Goal: Use online tool/utility: Utilize a website feature to perform a specific function

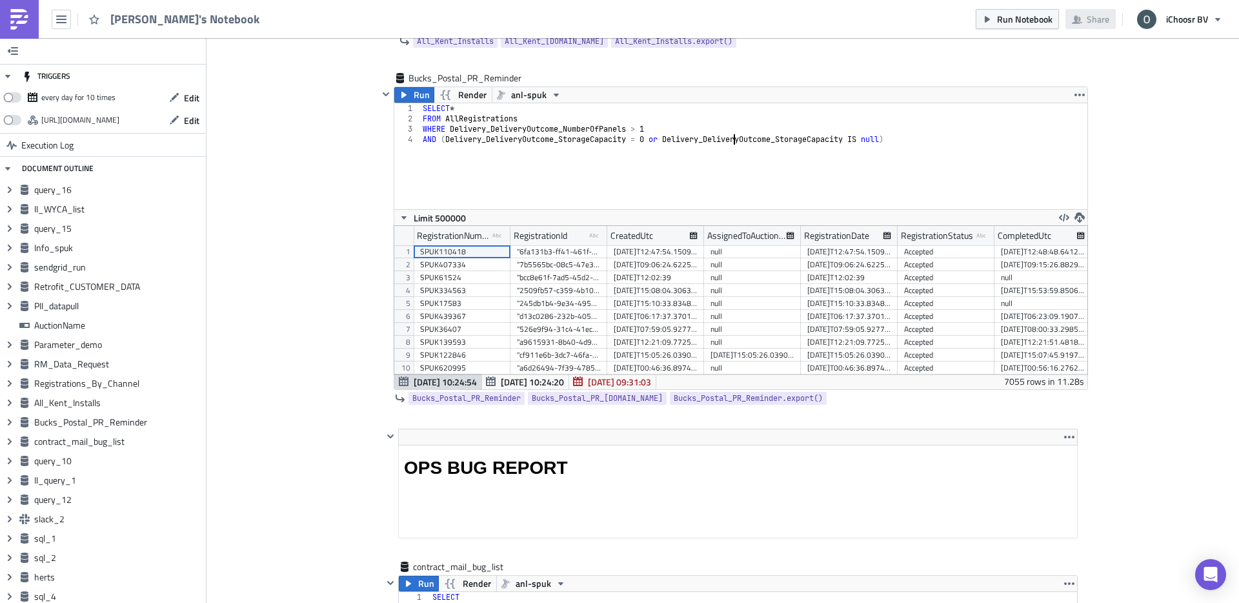
click at [72, 26] on div "[PERSON_NAME]'s Notebook" at bounding box center [133, 19] width 267 height 38
click at [66, 23] on button "button" at bounding box center [61, 19] width 19 height 19
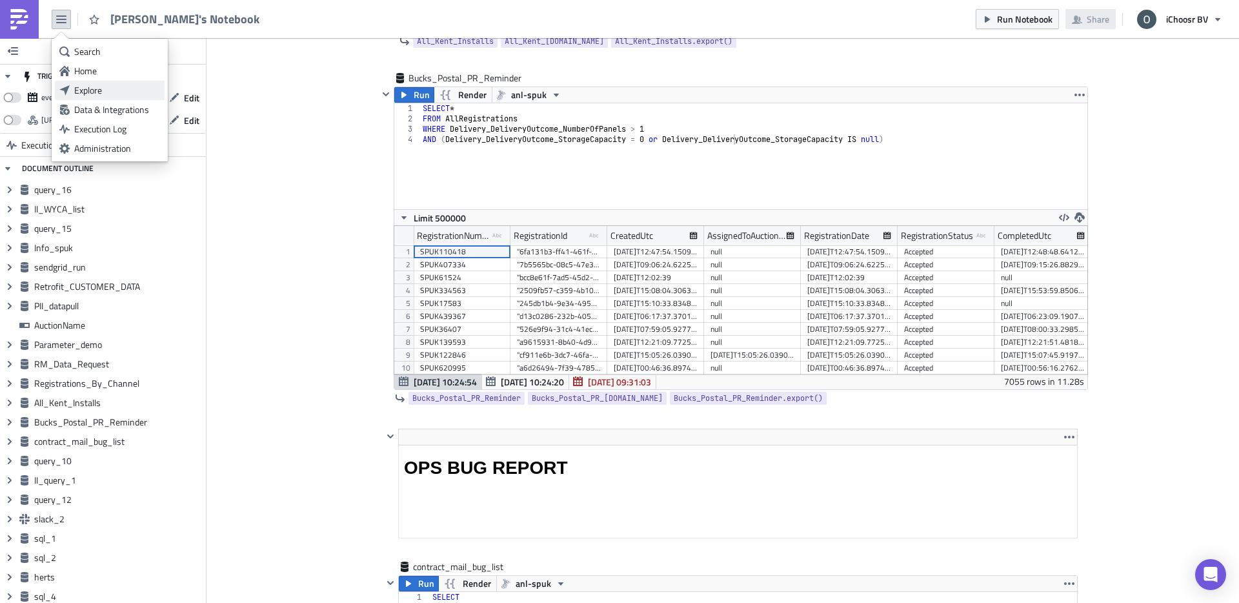
click at [123, 90] on div "Explore" at bounding box center [117, 90] width 86 height 13
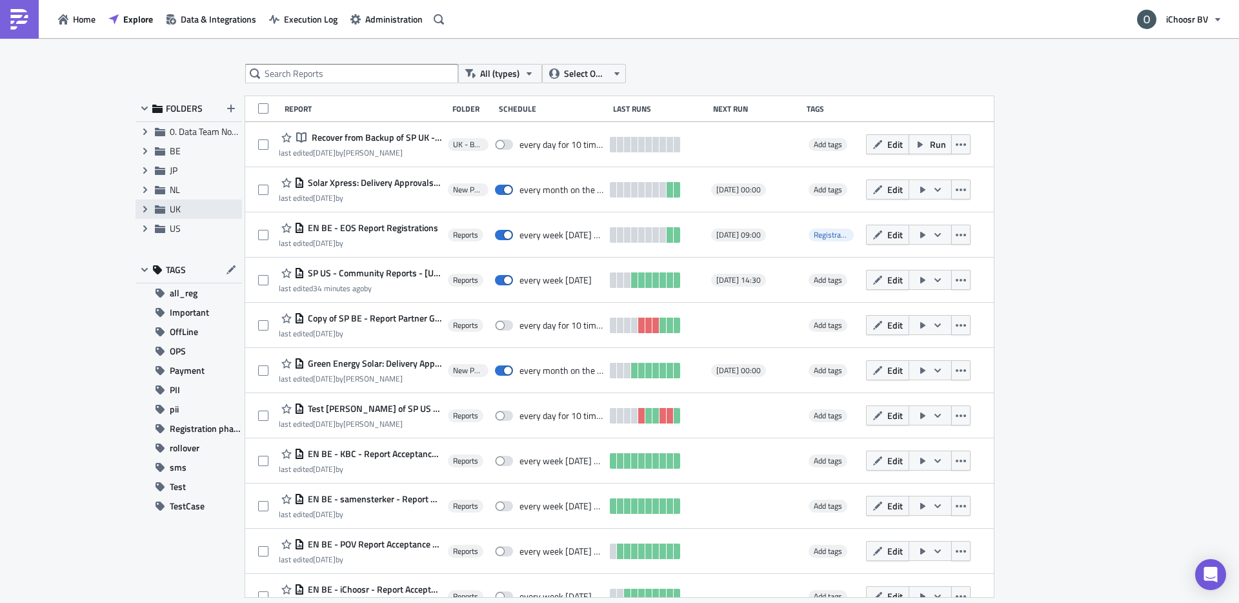
click at [196, 212] on span "UK" at bounding box center [204, 209] width 69 height 12
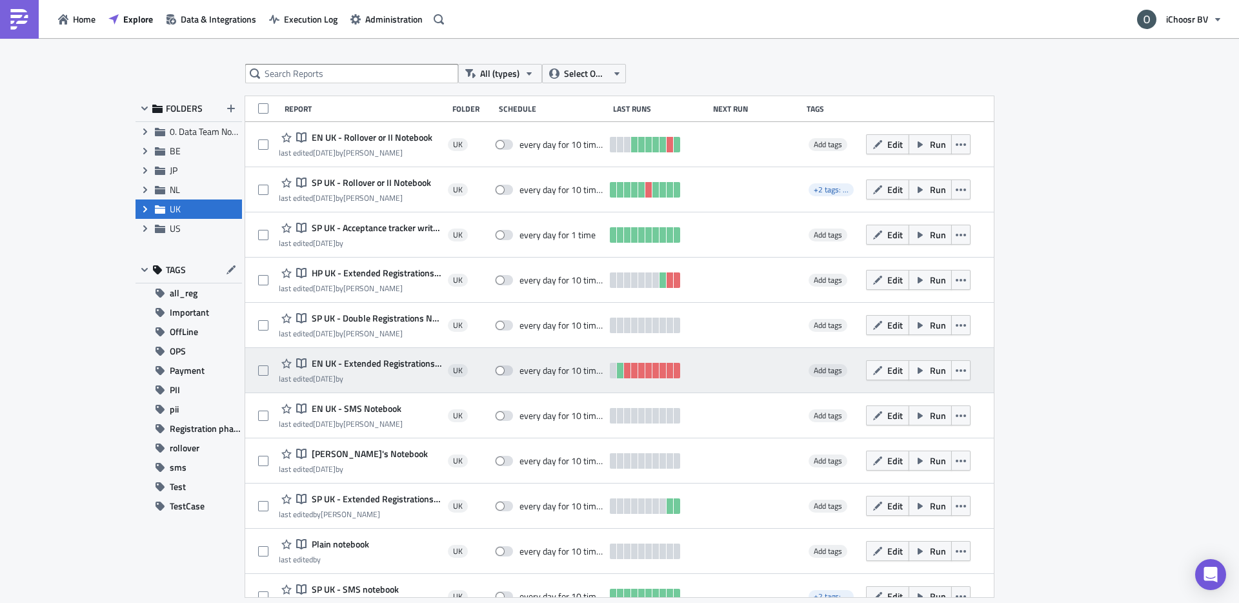
click at [353, 361] on span "EN UK - Extended Registrations export" at bounding box center [375, 364] width 133 height 12
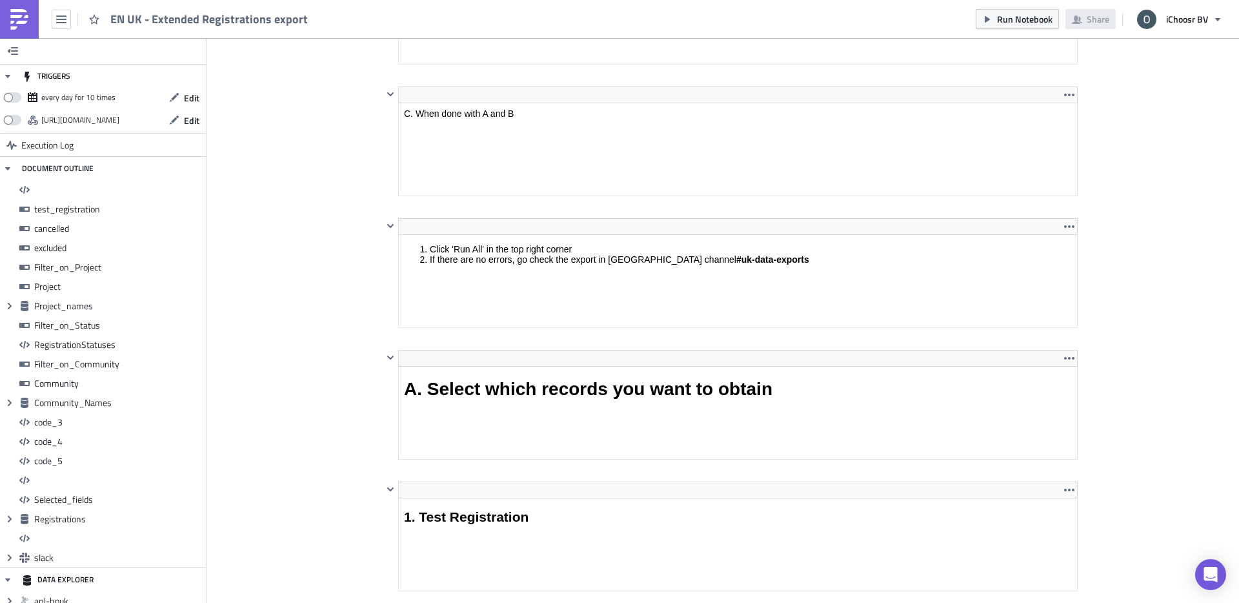
scroll to position [959, 0]
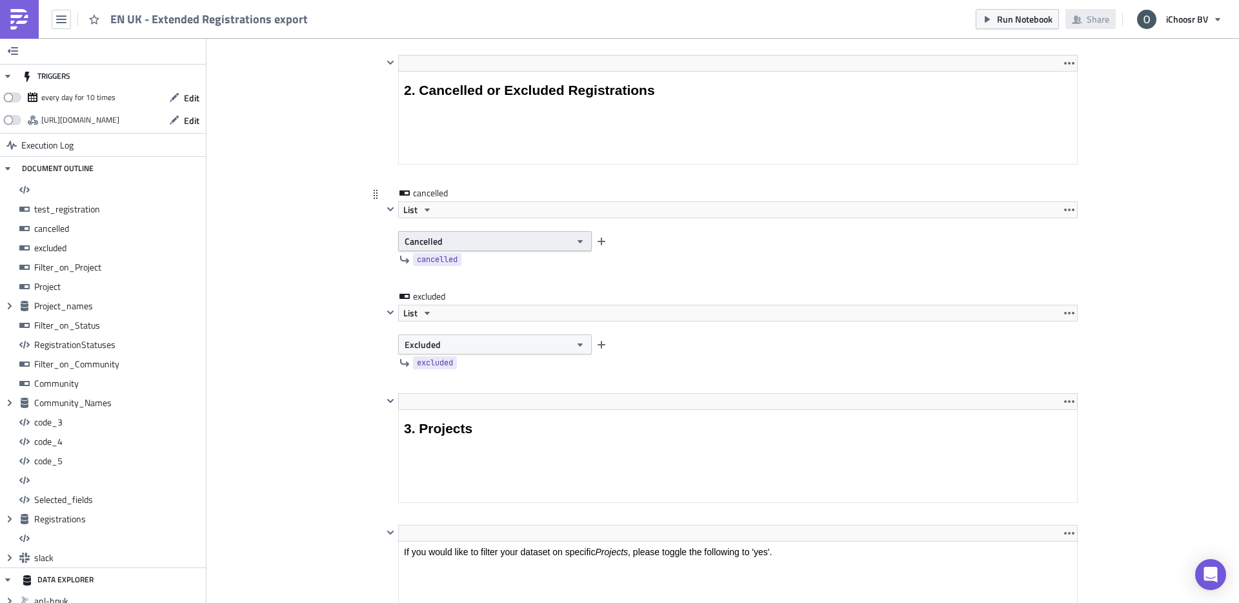
click at [437, 244] on span "Cancelled" at bounding box center [424, 241] width 38 height 14
click at [434, 281] on div "Not cancelled" at bounding box center [459, 283] width 107 height 13
click at [425, 343] on span "Excluded" at bounding box center [423, 345] width 36 height 14
click at [434, 377] on link "Not excluded" at bounding box center [459, 386] width 116 height 19
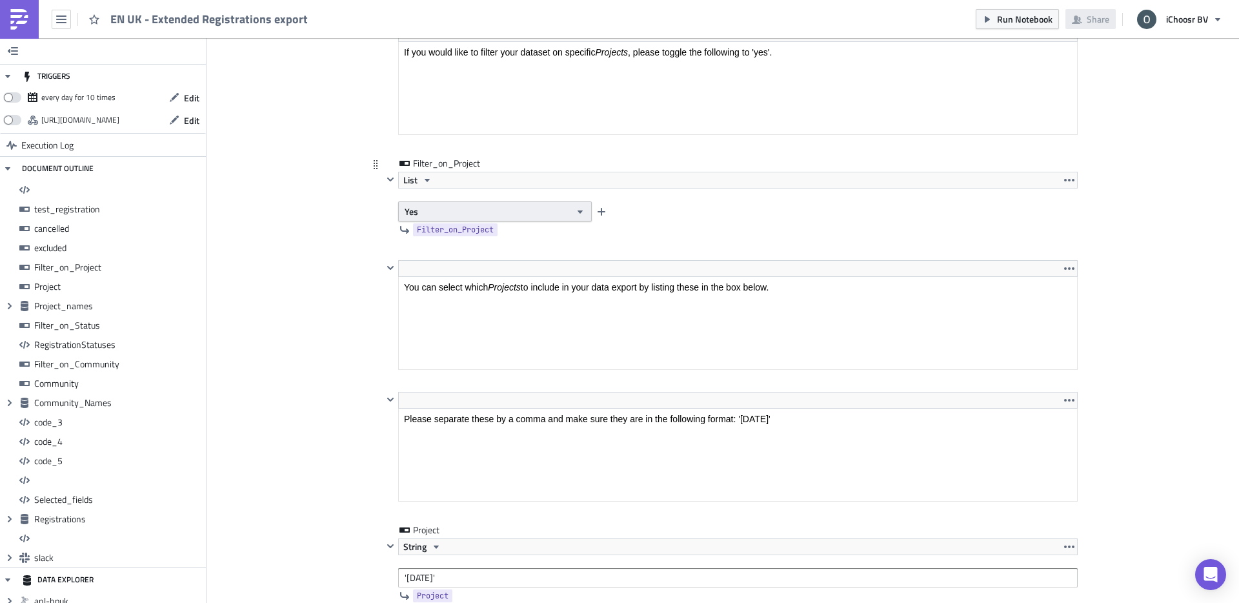
click at [440, 203] on button "Yes" at bounding box center [495, 211] width 194 height 20
click at [432, 256] on div "No" at bounding box center [459, 253] width 107 height 13
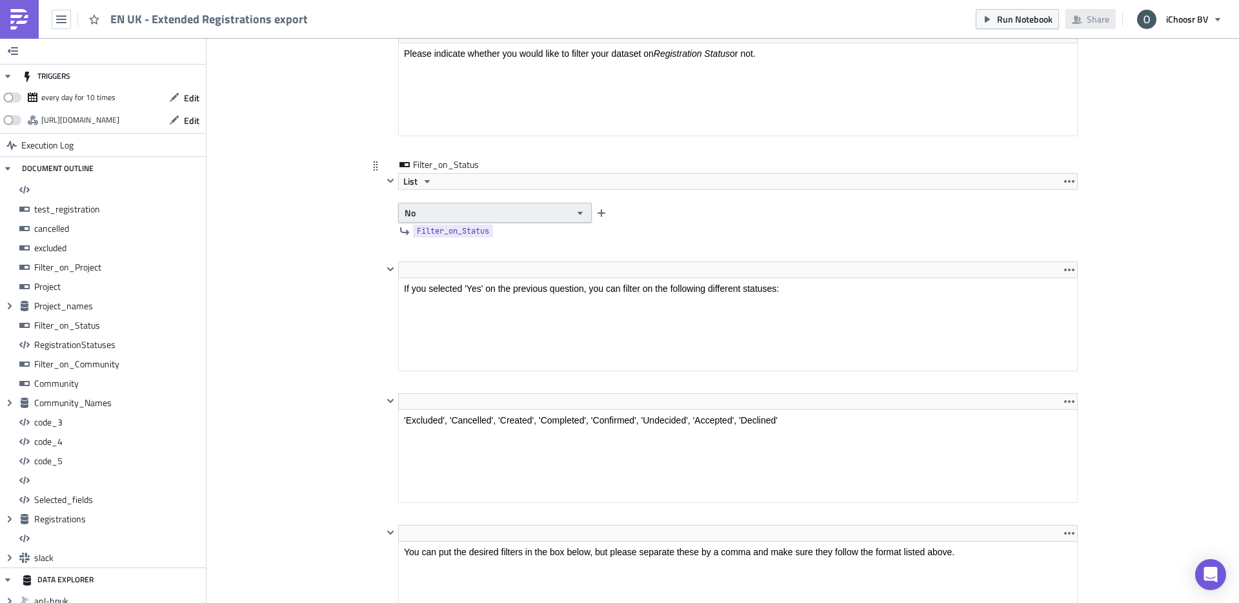
click at [423, 216] on button "No" at bounding box center [495, 213] width 194 height 20
click at [421, 235] on div "Yes" at bounding box center [459, 235] width 107 height 13
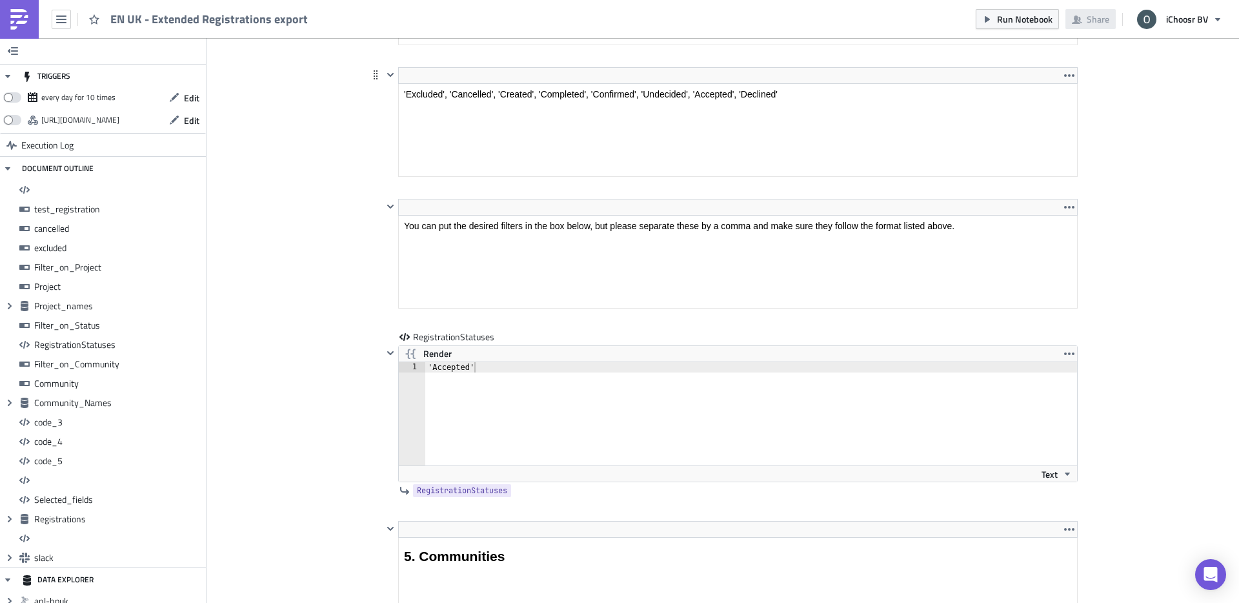
click at [621, 84] on html "'Excluded', 'Cancelled', 'Created', 'Completed', 'Confirmed', 'Undecided', 'Acc…" at bounding box center [738, 94] width 678 height 21
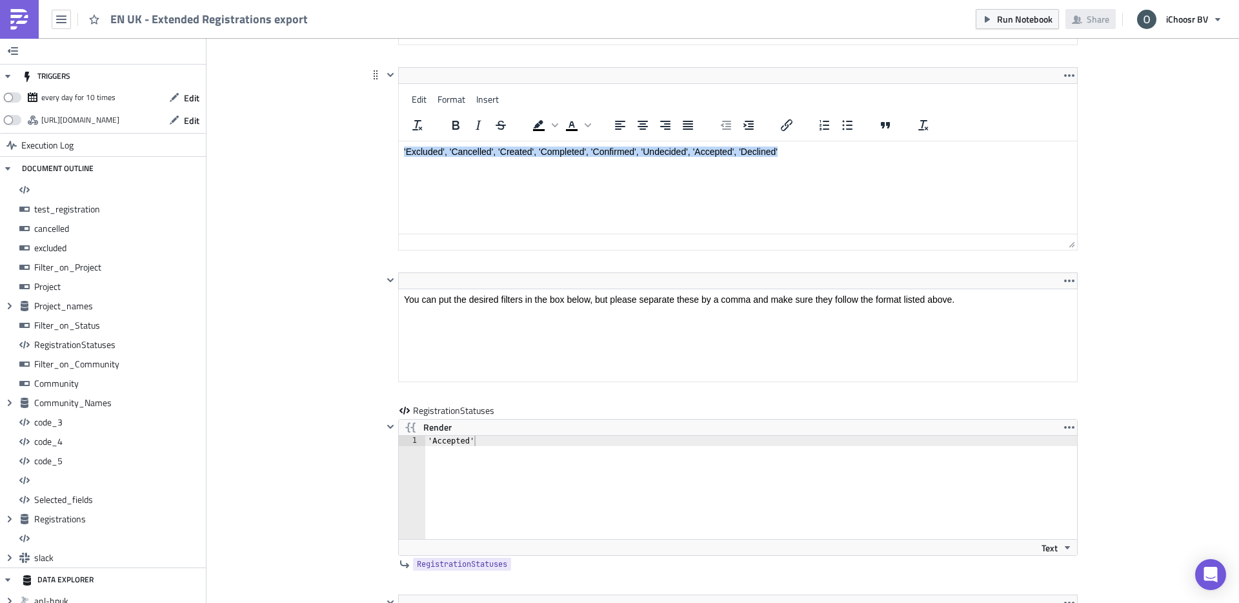
drag, startPoint x: 783, startPoint y: 150, endPoint x: 403, endPoint y: 152, distance: 380.2
click at [403, 152] on html "'Excluded', 'Cancelled', 'Created', 'Completed', 'Confirmed', 'Undecided', 'Acc…" at bounding box center [738, 151] width 678 height 21
copy p "'Excluded', 'Cancelled', 'Created', 'Completed', 'Confirmed', 'Undecided', 'Acc…"
type textarea "'Accepted'"
click at [457, 443] on div "'Accepted'" at bounding box center [758, 498] width 667 height 124
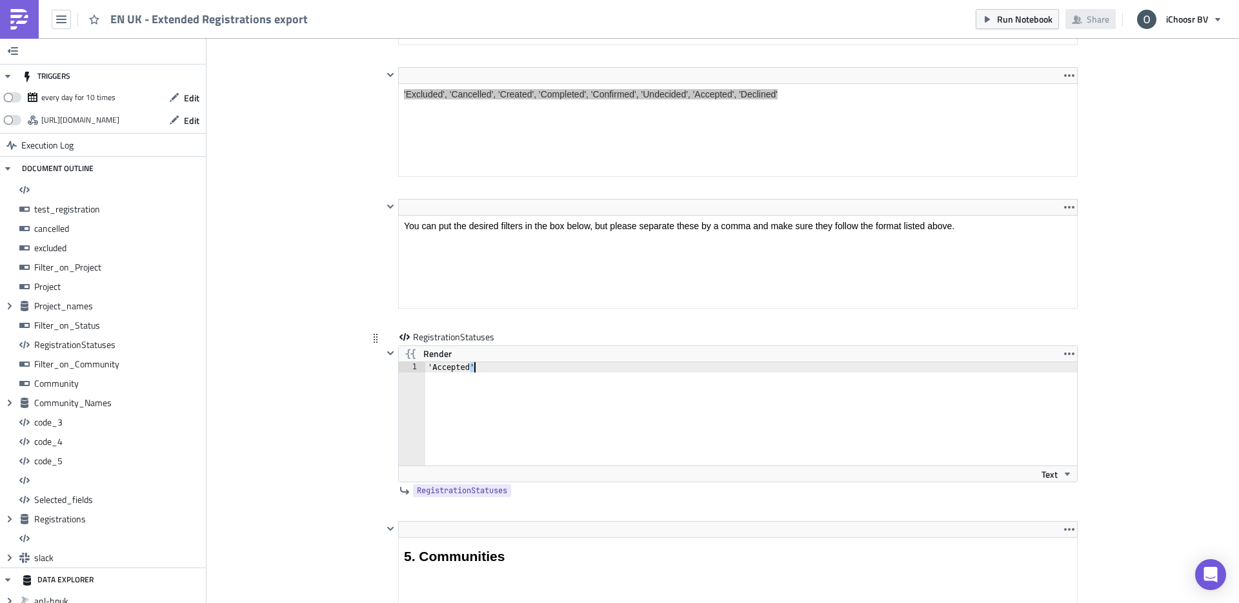
click at [457, 443] on div "'Accepted'" at bounding box center [758, 424] width 667 height 124
click at [461, 362] on div "'Accepted'" at bounding box center [758, 424] width 667 height 124
paste textarea "'Excluded', 'Cancelled', 'Created', 'Completed', 'Confirmed', 'Undecided', 'Acc…"
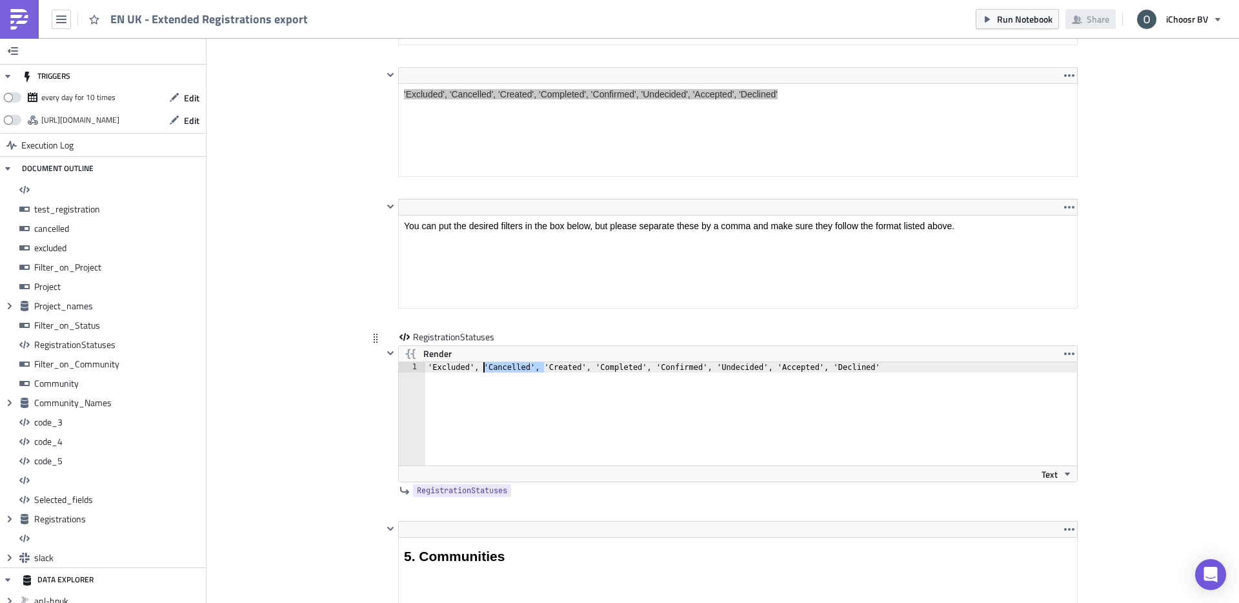
drag, startPoint x: 543, startPoint y: 367, endPoint x: 485, endPoint y: 369, distance: 58.8
click at [485, 369] on div "'Excluded', 'Cancelled', 'Created', 'Completed', 'Confirmed', 'Undecided', 'Acc…" at bounding box center [758, 424] width 667 height 124
drag, startPoint x: 485, startPoint y: 365, endPoint x: 429, endPoint y: 372, distance: 57.2
click at [429, 372] on div "'Excluded', 'Created', 'Completed', 'Confirmed', 'Undecided', 'Accepted', 'Decl…" at bounding box center [758, 424] width 667 height 124
drag, startPoint x: 480, startPoint y: 365, endPoint x: 374, endPoint y: 365, distance: 105.9
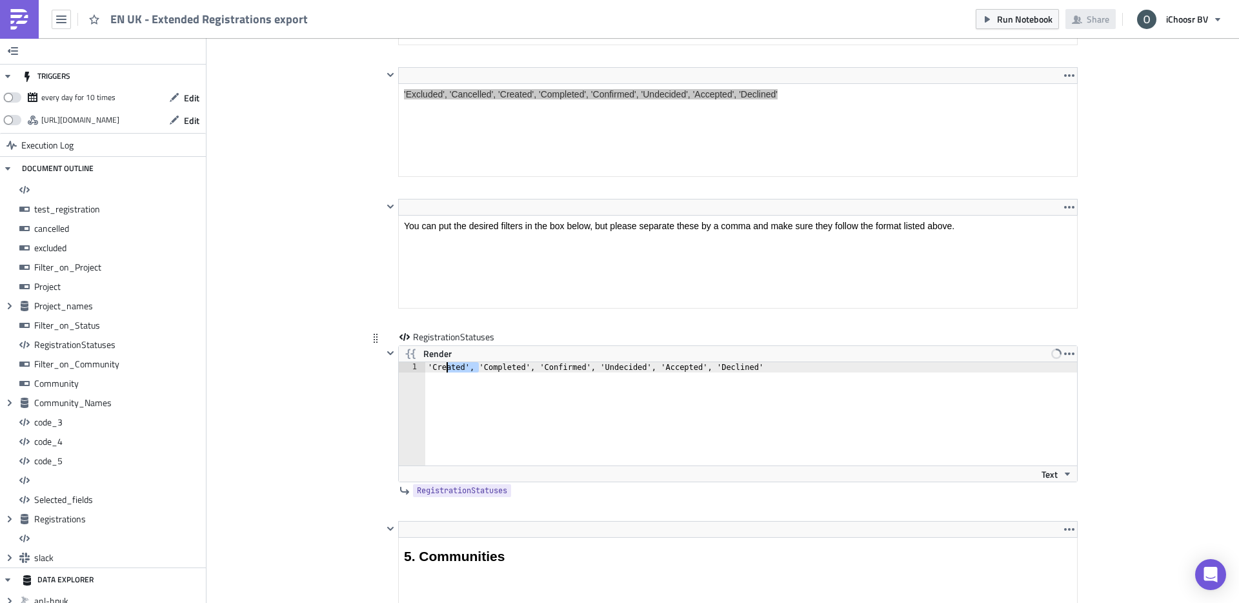
click at [374, 365] on div "RegistrationStatuses Render 'Created', 'Completed', 'Confirmed', 'Undecided', '…" at bounding box center [723, 425] width 710 height 190
drag, startPoint x: 717, startPoint y: 368, endPoint x: 665, endPoint y: 368, distance: 51.6
click at [665, 368] on div "'Completed', 'Confirmed', 'Undecided', 'Accepted', 'Declined'" at bounding box center [758, 424] width 667 height 124
type textarea "'Completed', 'Confirmed', 'Undecided', 'Accepted'"
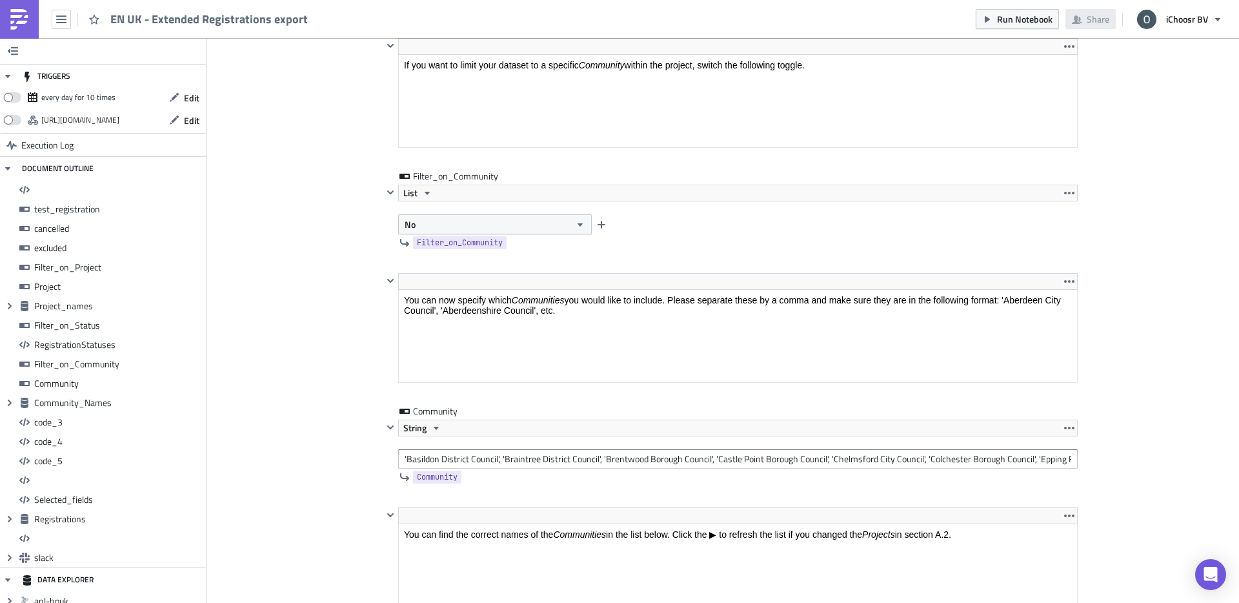
scroll to position [4500, 0]
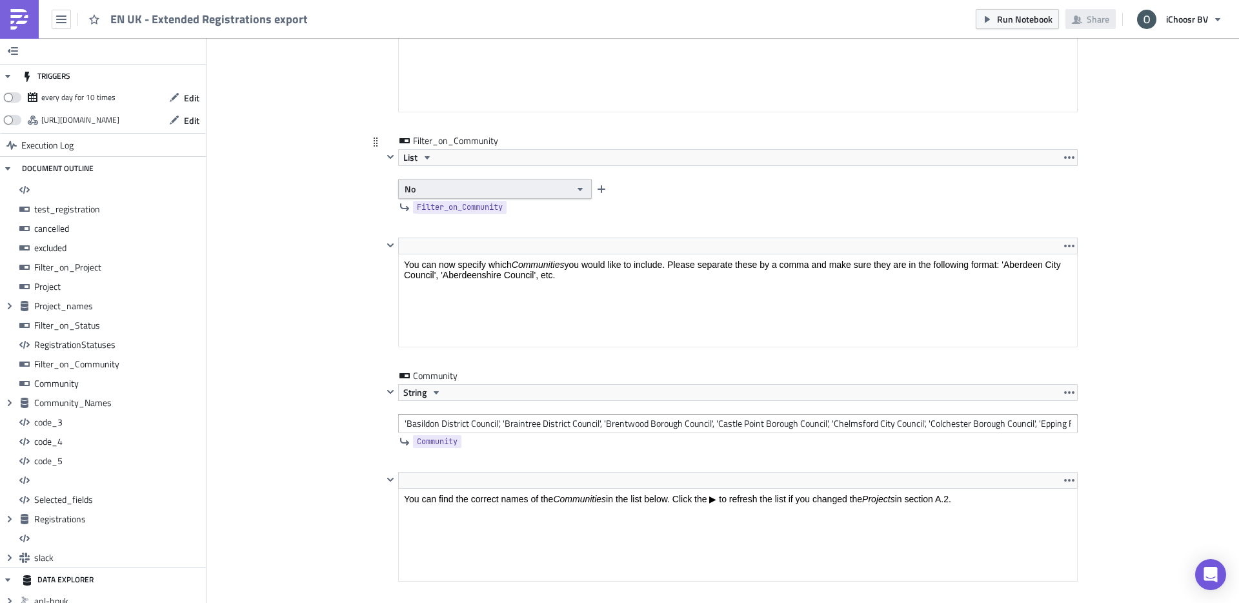
click at [463, 184] on button "No" at bounding box center [495, 189] width 194 height 20
click at [463, 213] on div "Yes" at bounding box center [459, 211] width 107 height 13
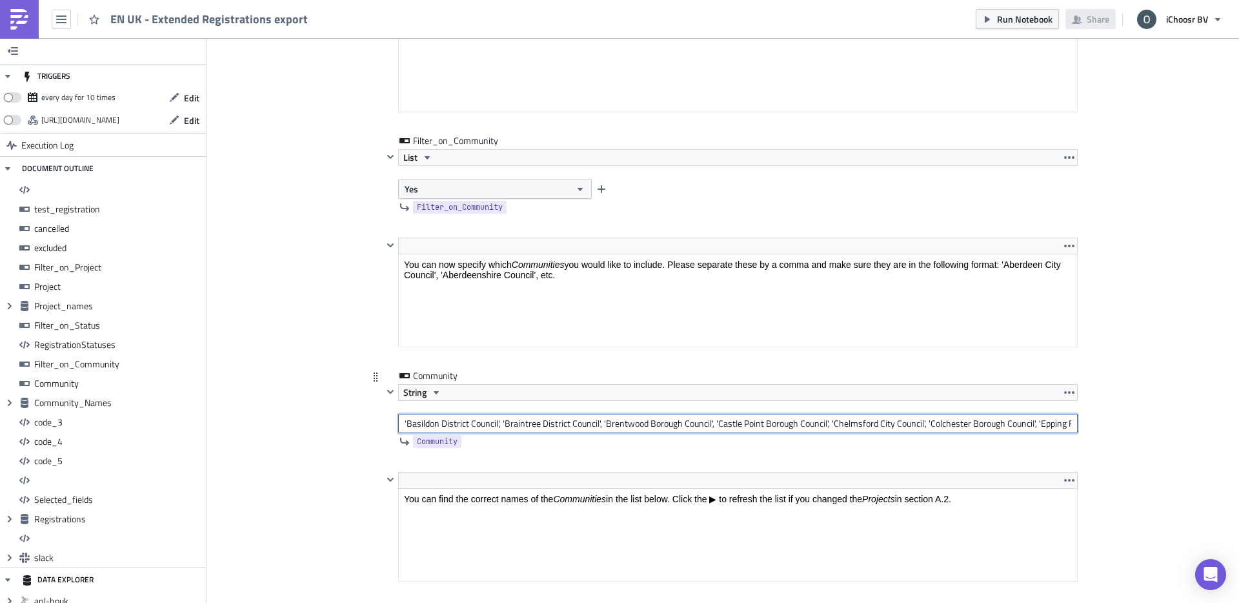
click at [493, 423] on input "'Basildon District Council', 'Braintree District Council', 'Brentwood Borough C…" at bounding box center [738, 423] width 680 height 19
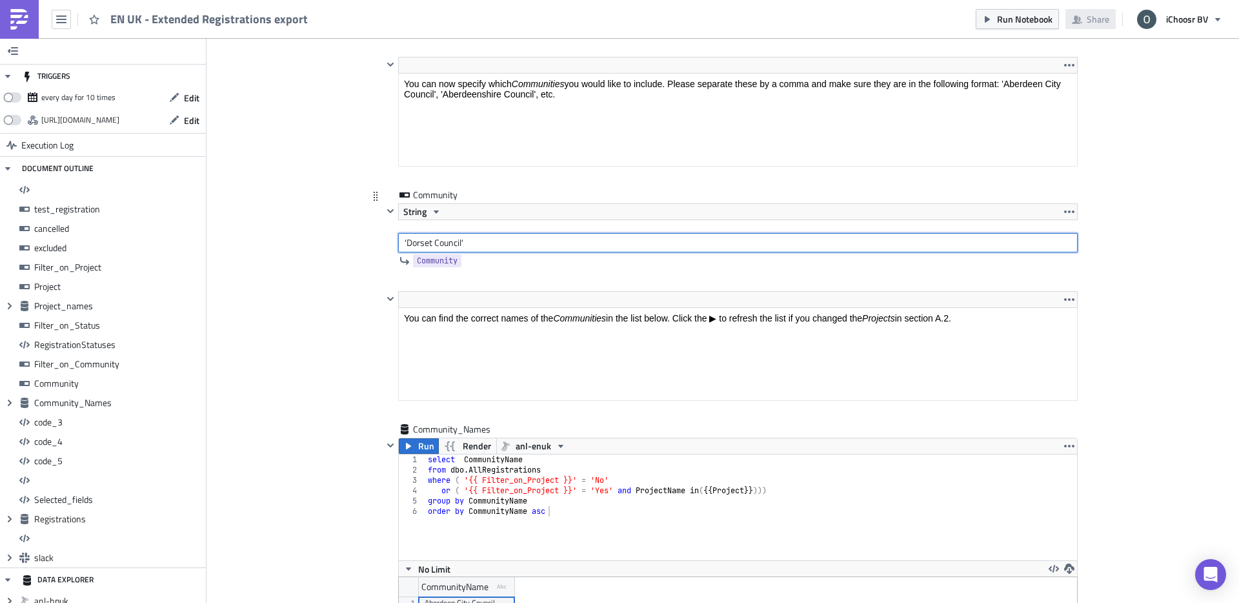
scroll to position [4706, 0]
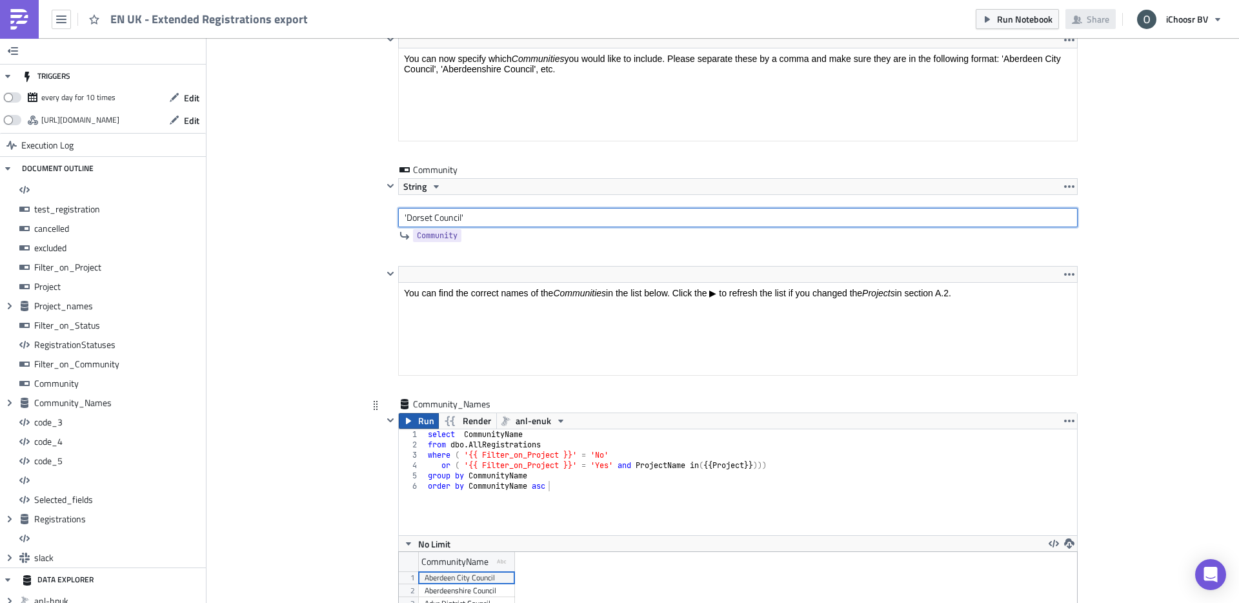
type input "'Dorset Council'"
click at [420, 418] on span "Run" at bounding box center [426, 420] width 16 height 15
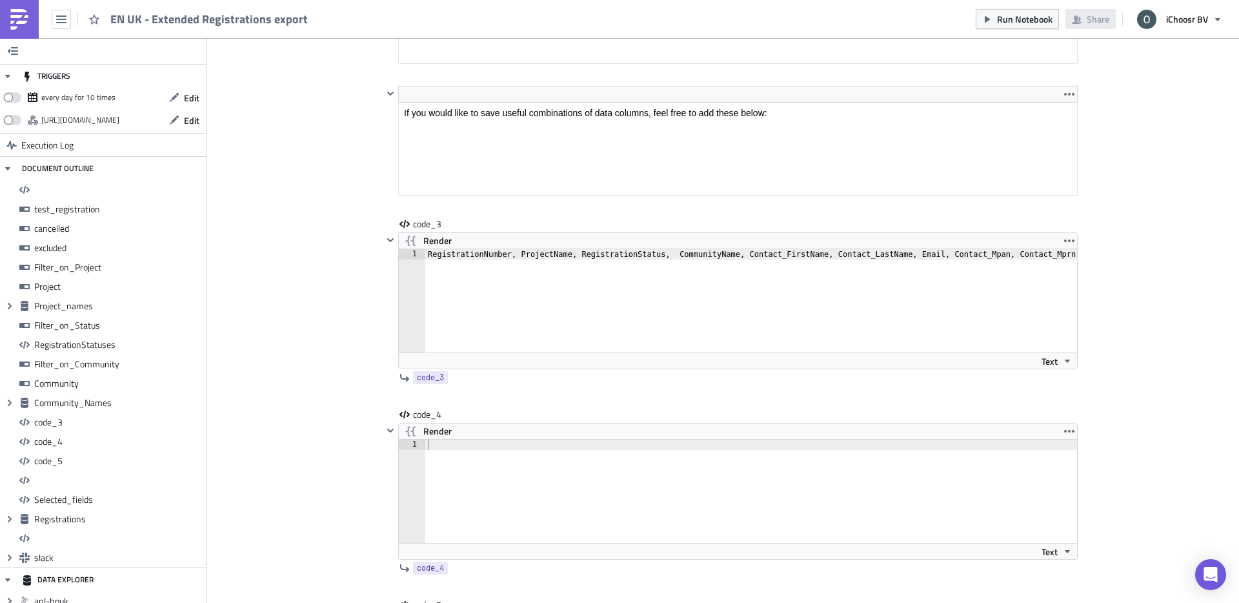
scroll to position [7028, 0]
click at [558, 259] on div "RegistrationNumber, ProjectName, RegistrationStatus, CommunityName, Contact_Fir…" at bounding box center [925, 312] width 1000 height 124
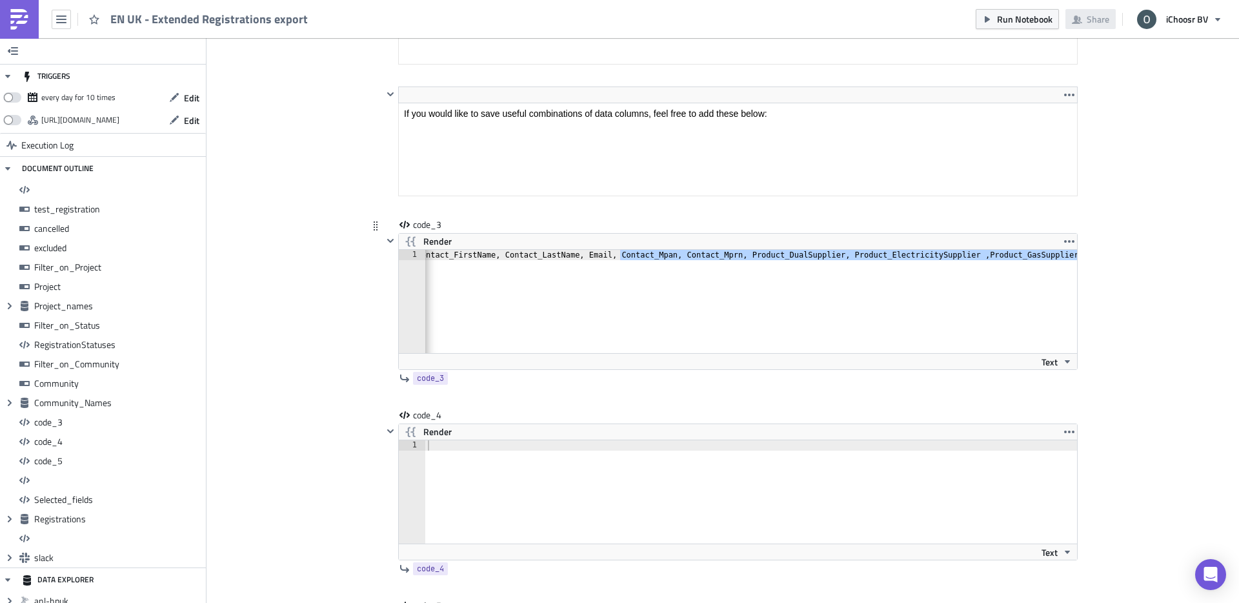
drag, startPoint x: 620, startPoint y: 256, endPoint x: 1032, endPoint y: 276, distance: 412.3
click at [1032, 276] on div "RegistrationNumber, ProjectName, RegistrationStatus, CommunityName, Contact_Fir…" at bounding box center [592, 312] width 1000 height 124
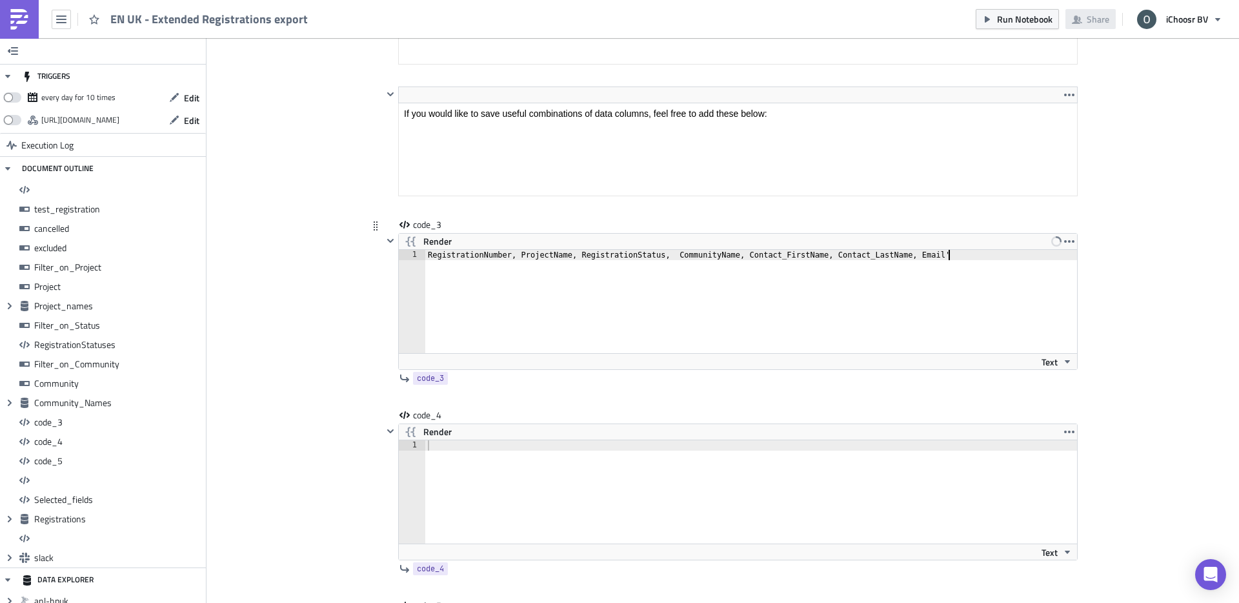
scroll to position [0, 43]
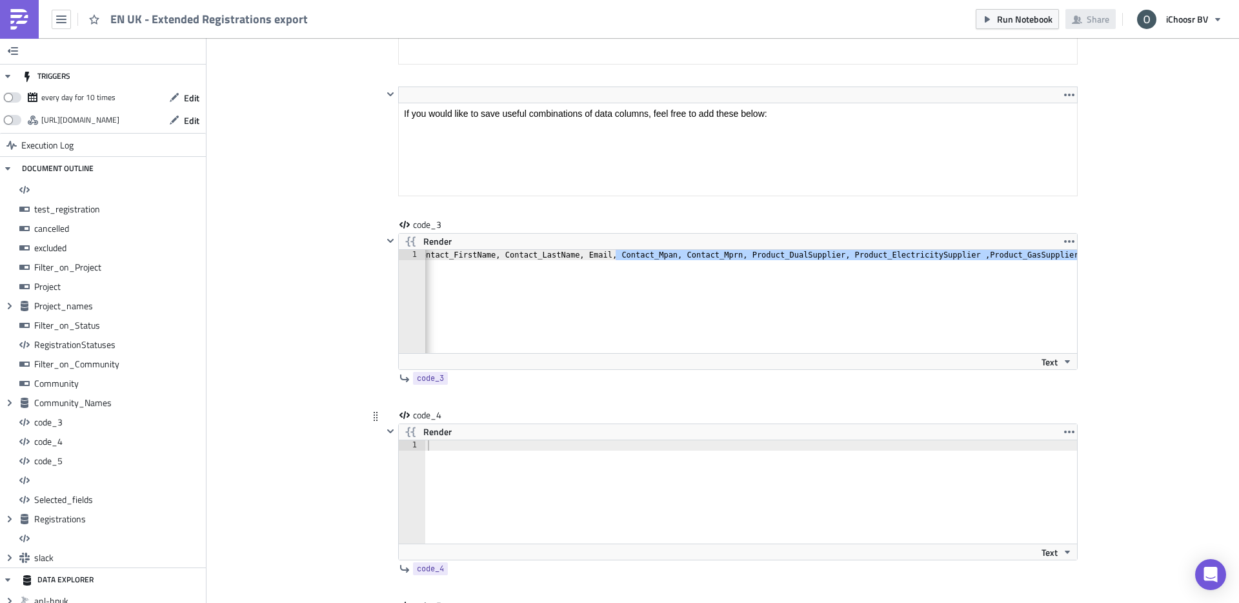
type textarea "RegistrationNumber, ProjectName, RegistrationStatus, CommunityName, Contact_Fir…"
click at [726, 449] on div at bounding box center [758, 502] width 667 height 124
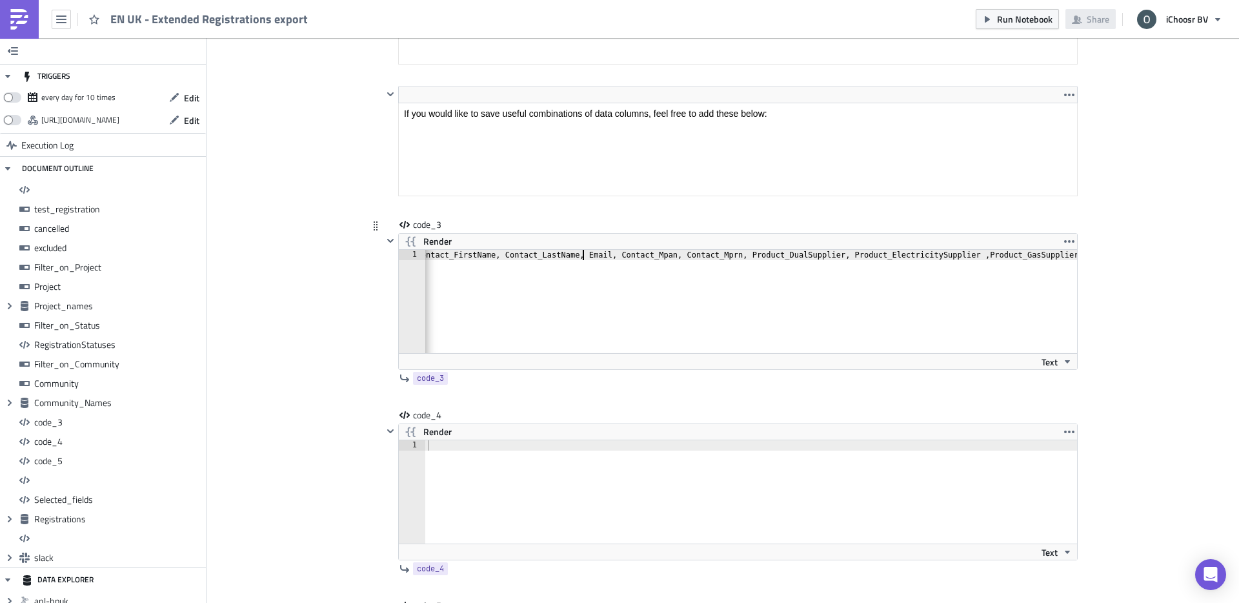
click at [583, 256] on div "RegistrationNumber, ProjectName, RegistrationStatus, CommunityName, Contact_Fir…" at bounding box center [592, 312] width 1000 height 124
drag, startPoint x: 616, startPoint y: 253, endPoint x: 855, endPoint y: 255, distance: 239.5
click at [855, 254] on div "RegistrationNumber, ProjectName, RegistrationStatus, CommunityName, Contact_Fir…" at bounding box center [592, 312] width 1000 height 124
click at [476, 254] on div "RegistrationNumber, ProjectName, RegistrationStatus, CommunityName, Contact_Fir…" at bounding box center [592, 312] width 1000 height 124
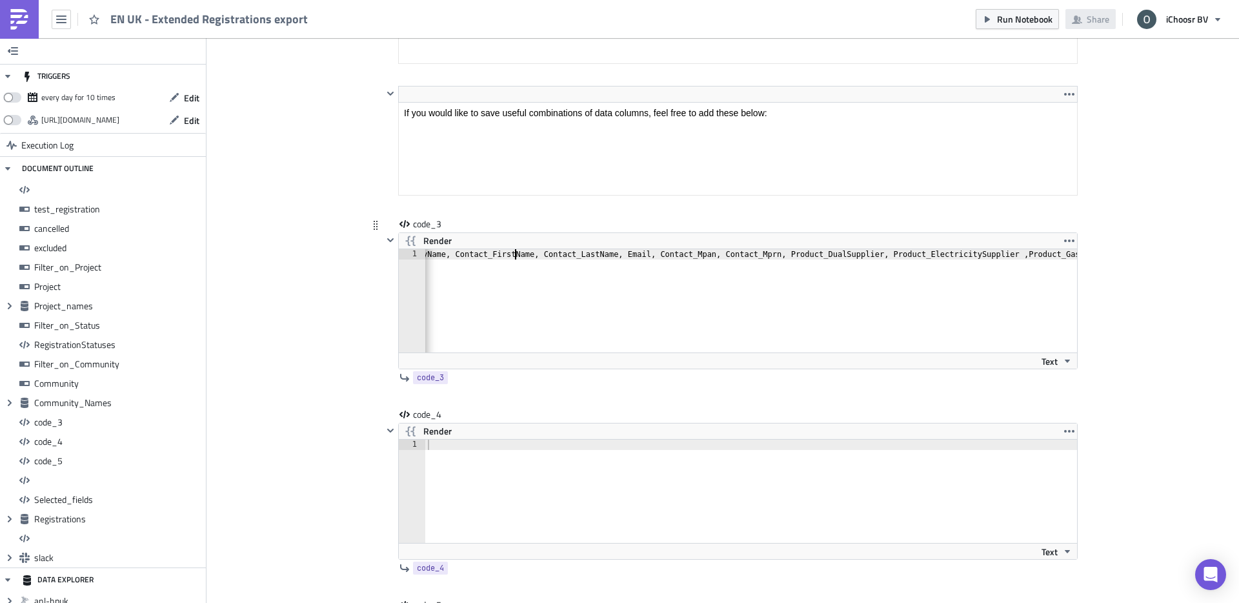
scroll to position [0, 292]
drag, startPoint x: 459, startPoint y: 254, endPoint x: 651, endPoint y: 256, distance: 192.4
click at [651, 256] on div "RegistrationNumber, ProjectName, RegistrationStatus, CommunityName, Contact_Fir…" at bounding box center [634, 311] width 1000 height 124
click at [449, 459] on div at bounding box center [758, 502] width 667 height 124
paste textarea "Contact_FirstName, Contact_LastName, Email"
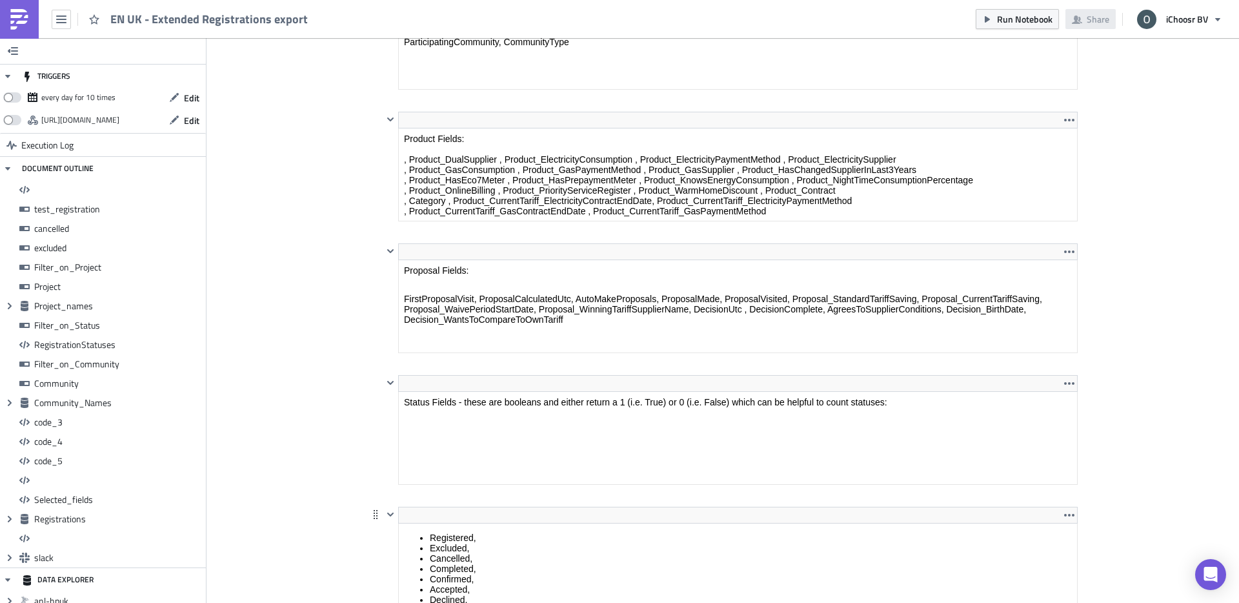
scroll to position [6403, 0]
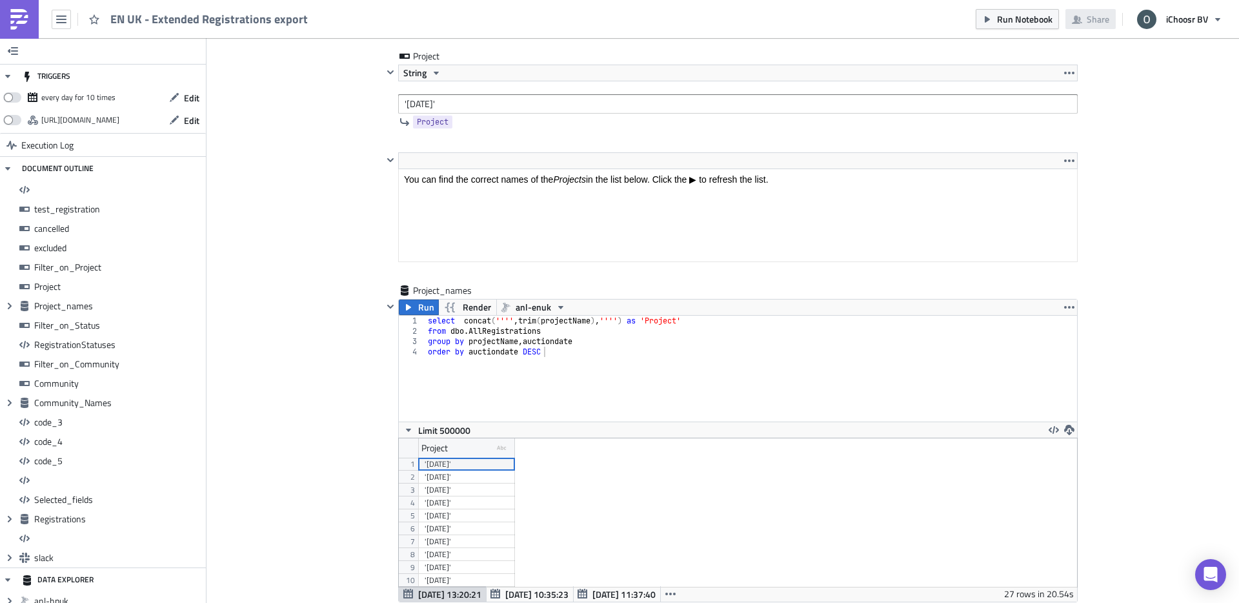
scroll to position [6240, 0]
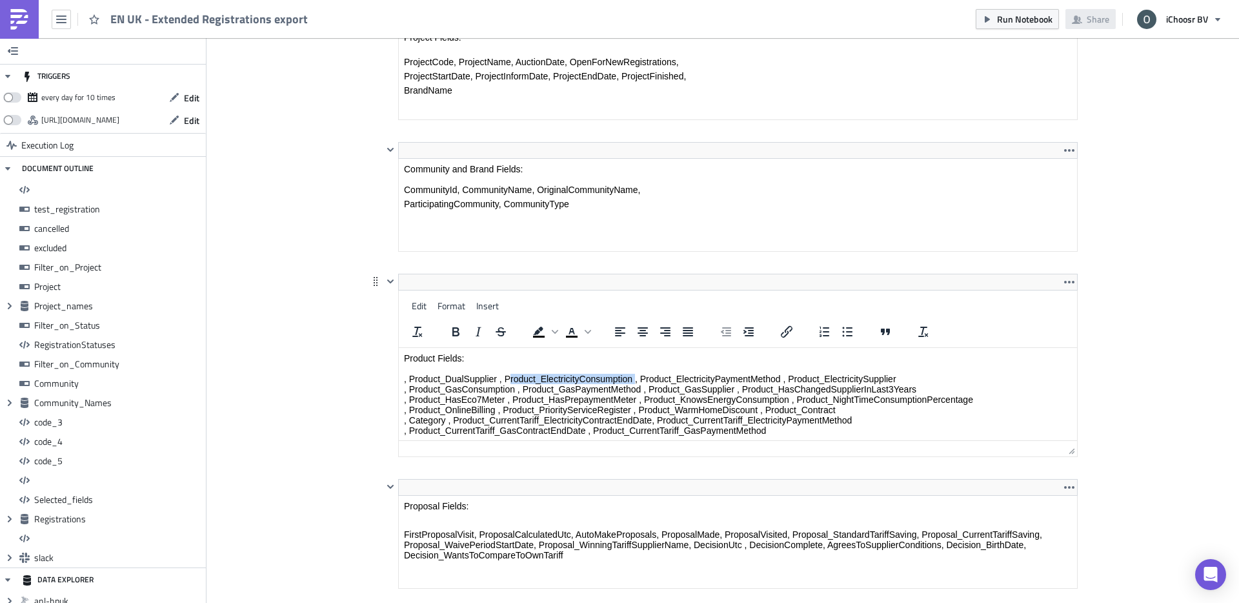
drag, startPoint x: 508, startPoint y: 377, endPoint x: 634, endPoint y: 379, distance: 125.9
click at [634, 379] on p "Product Fields: , Product_DualSupplier , Product_ElectricityConsumption , Produ…" at bounding box center [738, 394] width 668 height 83
copy p "Product_ElectricityConsumption"
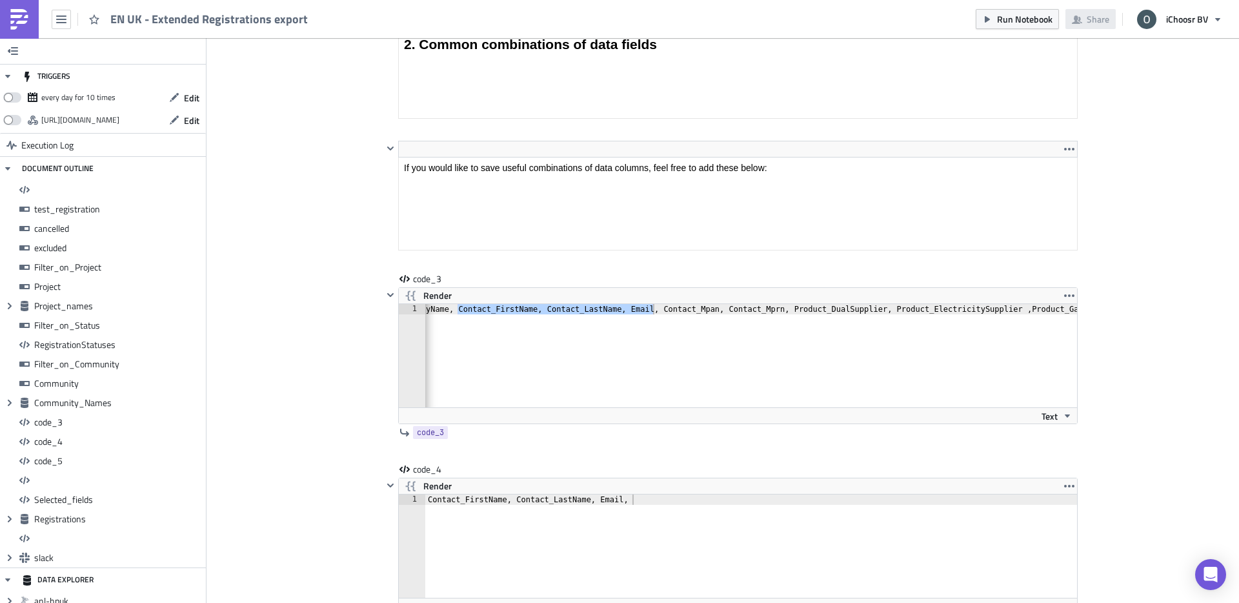
scroll to position [7163, 0]
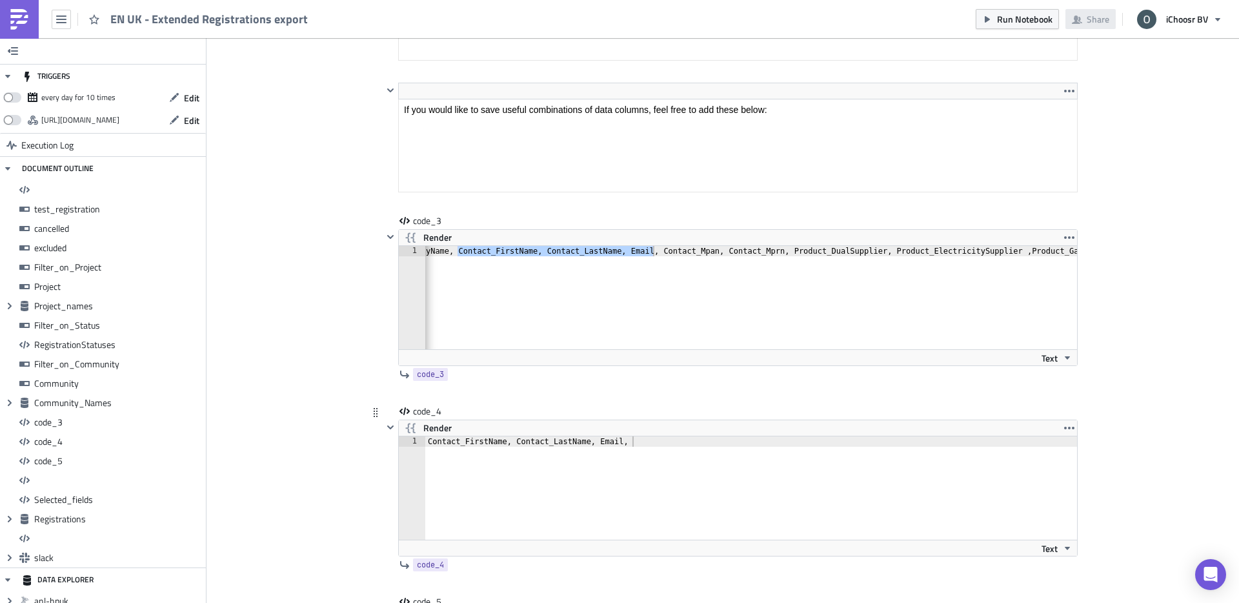
click at [633, 452] on div "Contact_FirstName, Contact_LastName, Email," at bounding box center [758, 498] width 667 height 124
click at [416, 434] on icon "button" at bounding box center [410, 427] width 15 height 15
click at [842, 447] on div "Contact_FirstName, Contact_LastName, Email, Product_ElectricityConsumption," at bounding box center [751, 498] width 652 height 124
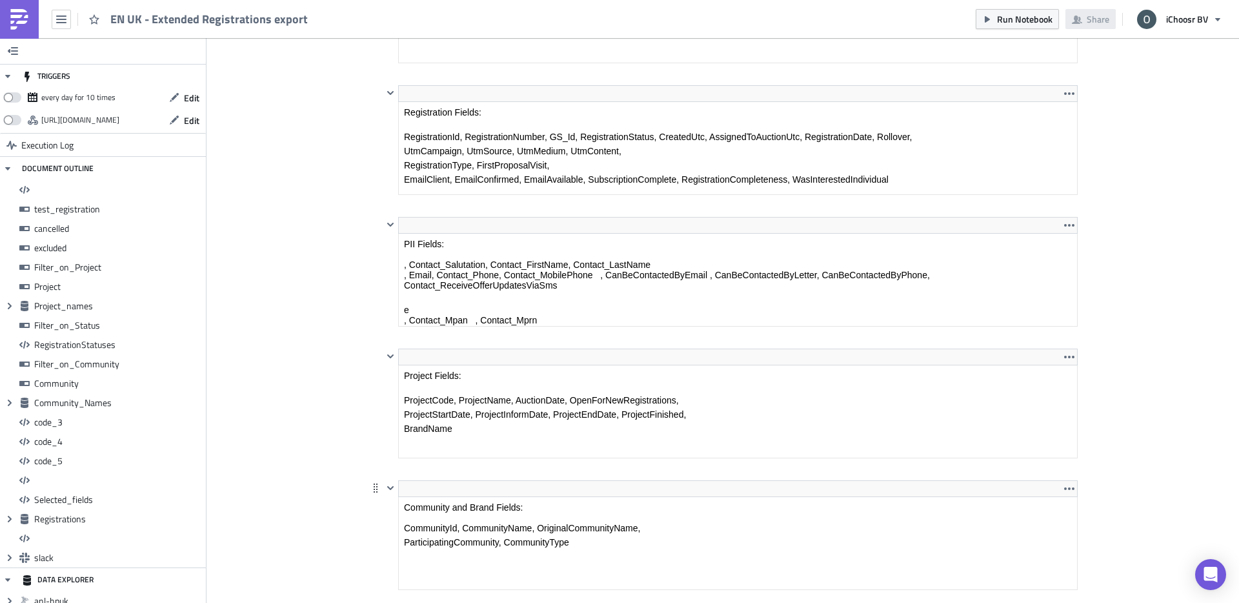
scroll to position [5900, 0]
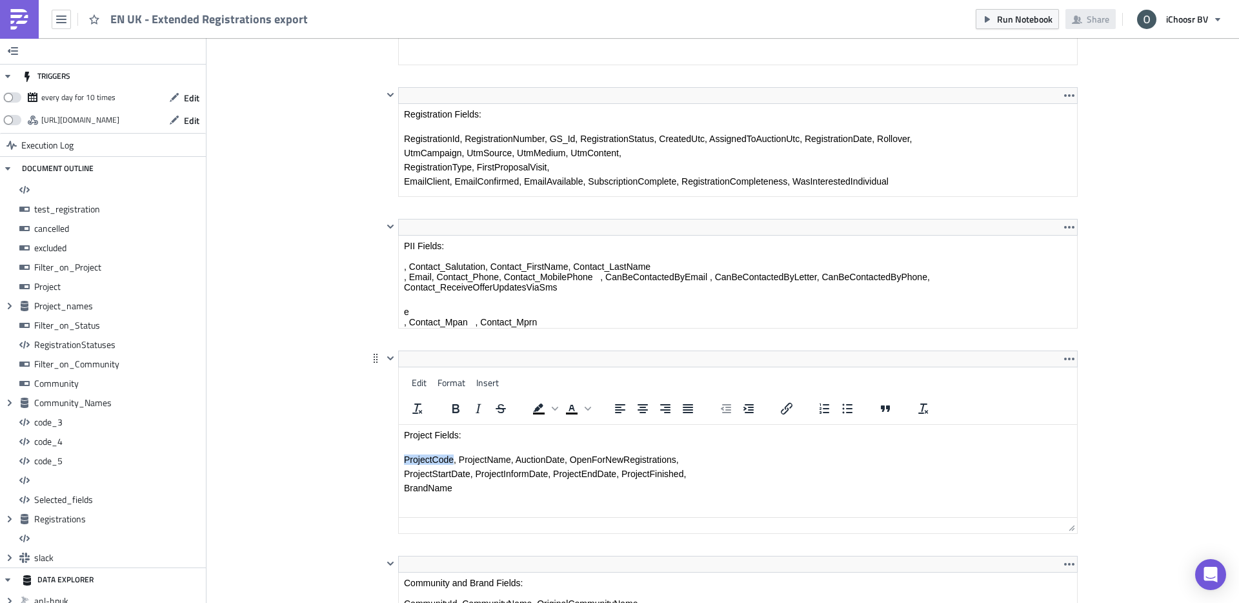
drag, startPoint x: 453, startPoint y: 460, endPoint x: 405, endPoint y: 458, distance: 47.8
click at [405, 458] on p "ProjectCode, ProjectName, AuctionDate, OpenForNewRegistrations," at bounding box center [738, 459] width 668 height 10
copy p "ProjectCode"
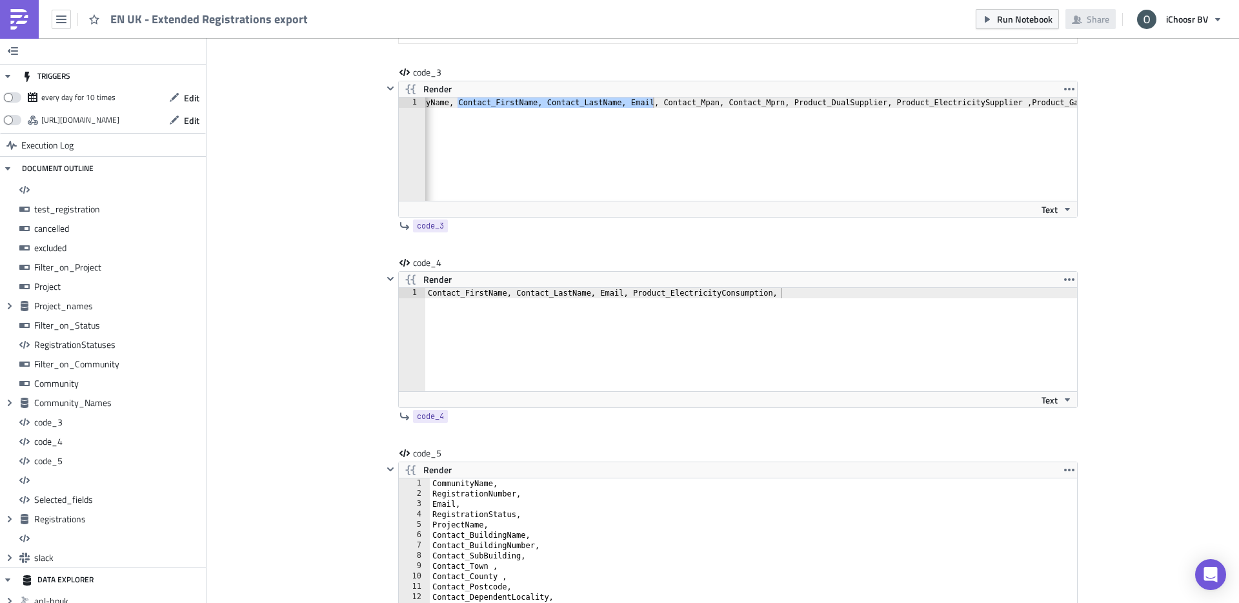
scroll to position [7273, 0]
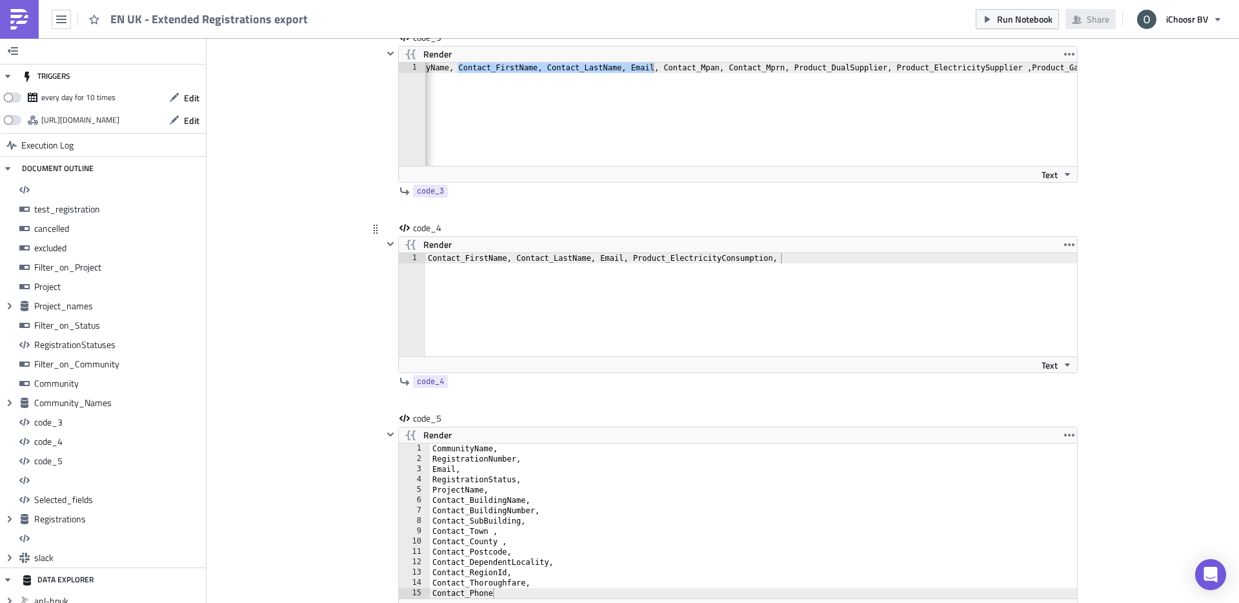
click at [797, 258] on div "Contact_FirstName, Contact_LastName, Email, Product_ElectricityConsumption," at bounding box center [751, 315] width 652 height 124
paste textarea "ProjectCode"
type textarea "Contact_FirstName, Contact_LastName, Email, Product_ElectricityConsumption, Pro…"
click at [508, 256] on div "Contact_FirstName, Contact_LastName, Email, Product_ElectricityConsumption, Pro…" at bounding box center [751, 315] width 652 height 124
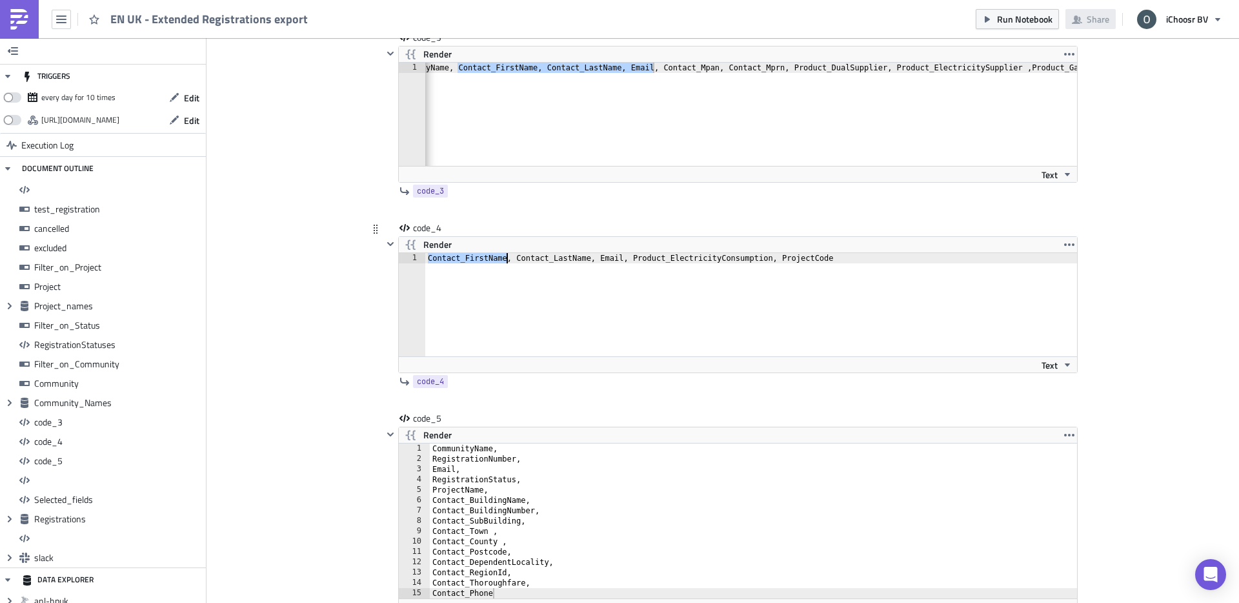
click at [508, 256] on div "Contact_FirstName, Contact_LastName, Email, Product_ElectricityConsumption, Pro…" at bounding box center [751, 315] width 652 height 124
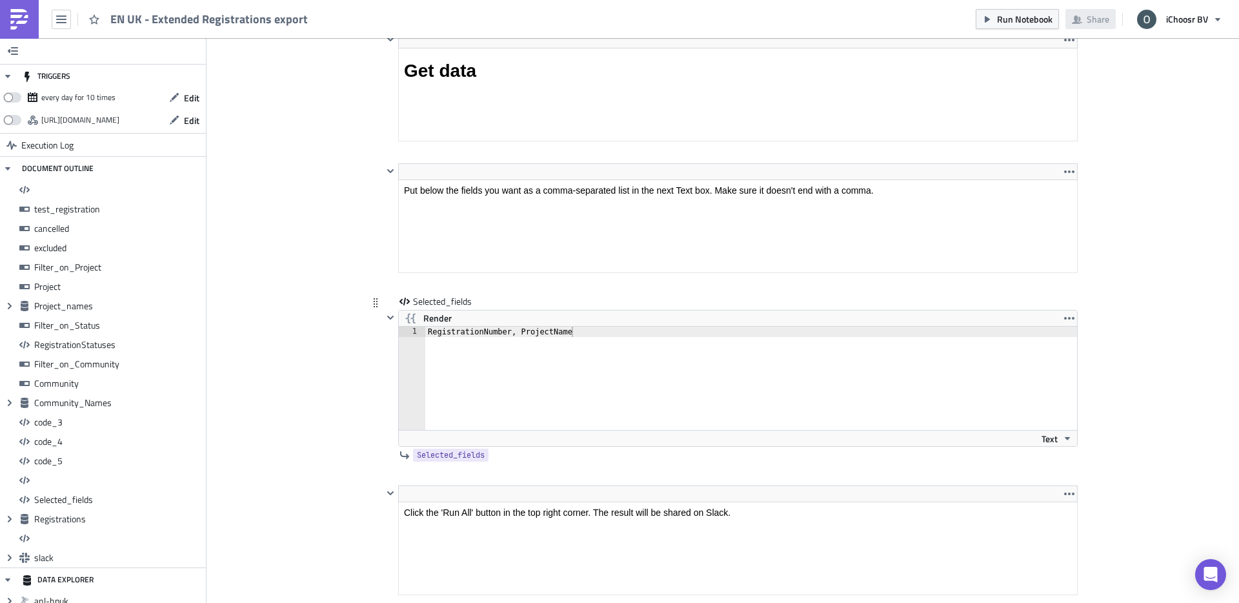
scroll to position [7901, 0]
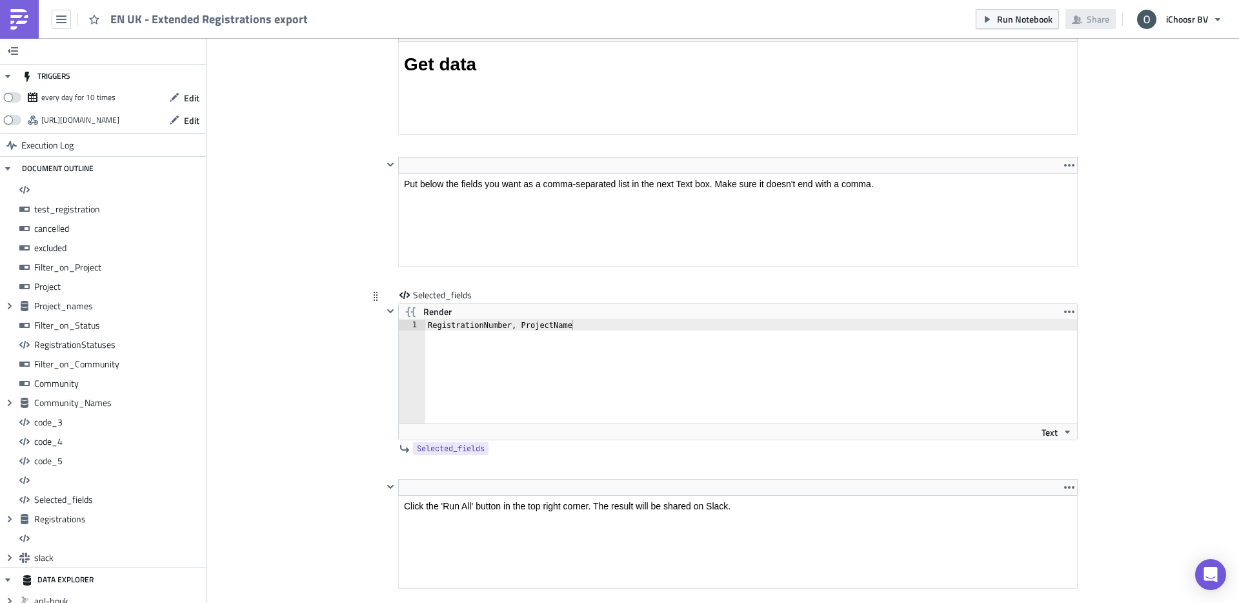
click at [487, 330] on div "RegistrationNumber, ProjectName" at bounding box center [758, 382] width 667 height 124
paste textarea "Contact_FirstName, Contact_LastName, Email, Product_ElectricityConsumption, Pro…"
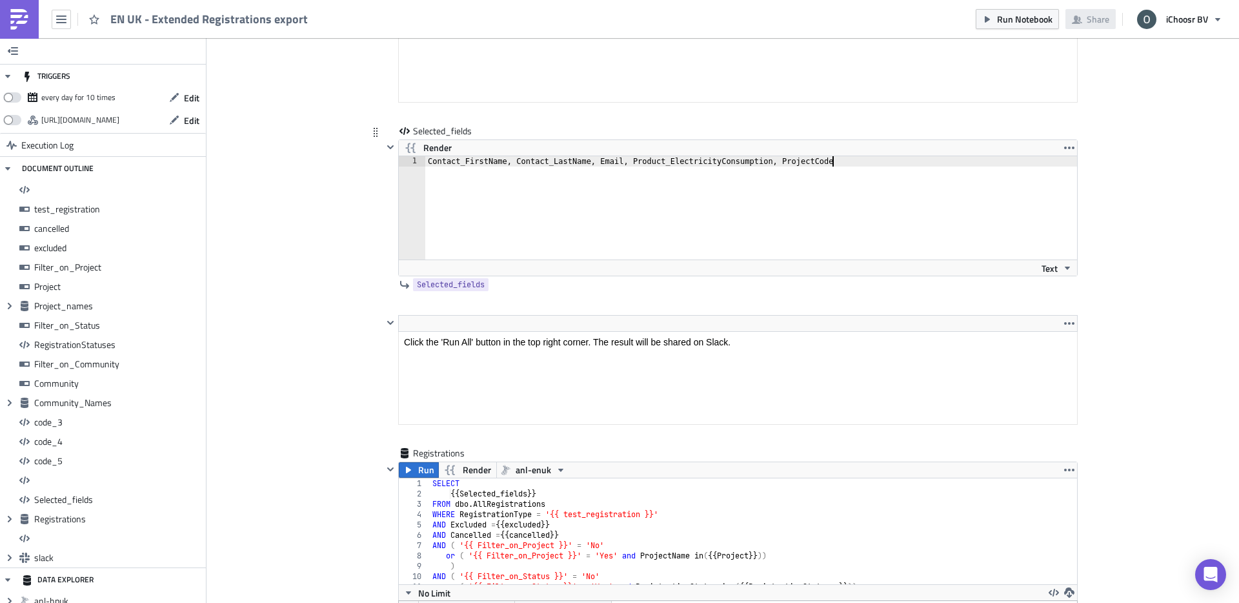
scroll to position [8258, 0]
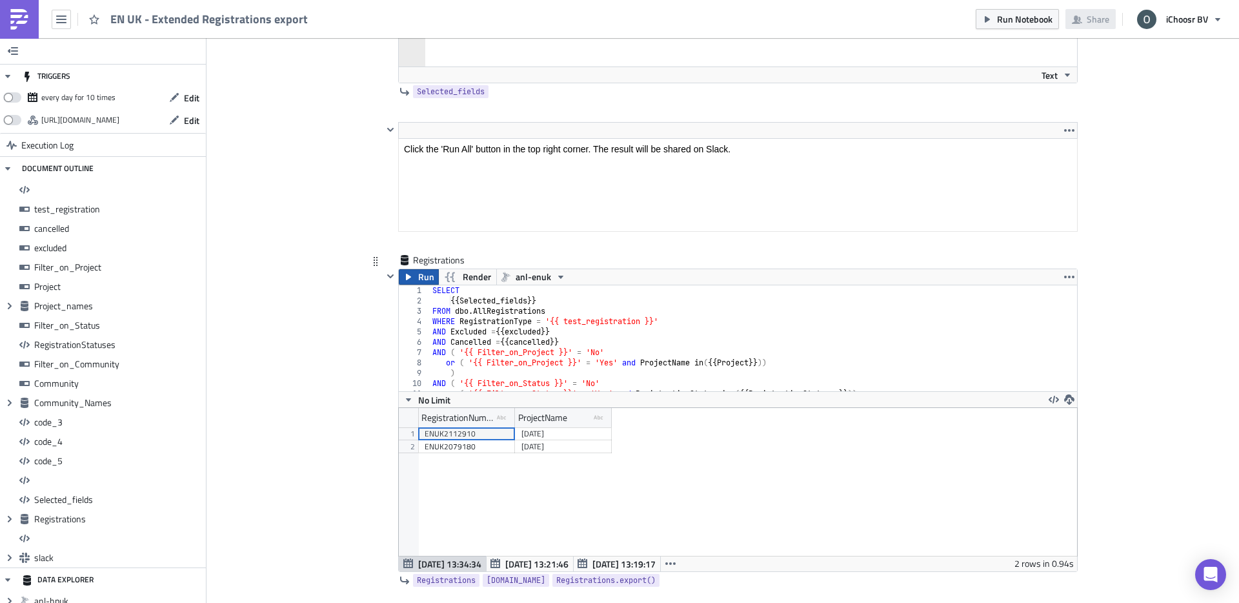
click at [417, 279] on button "Run" at bounding box center [419, 276] width 40 height 15
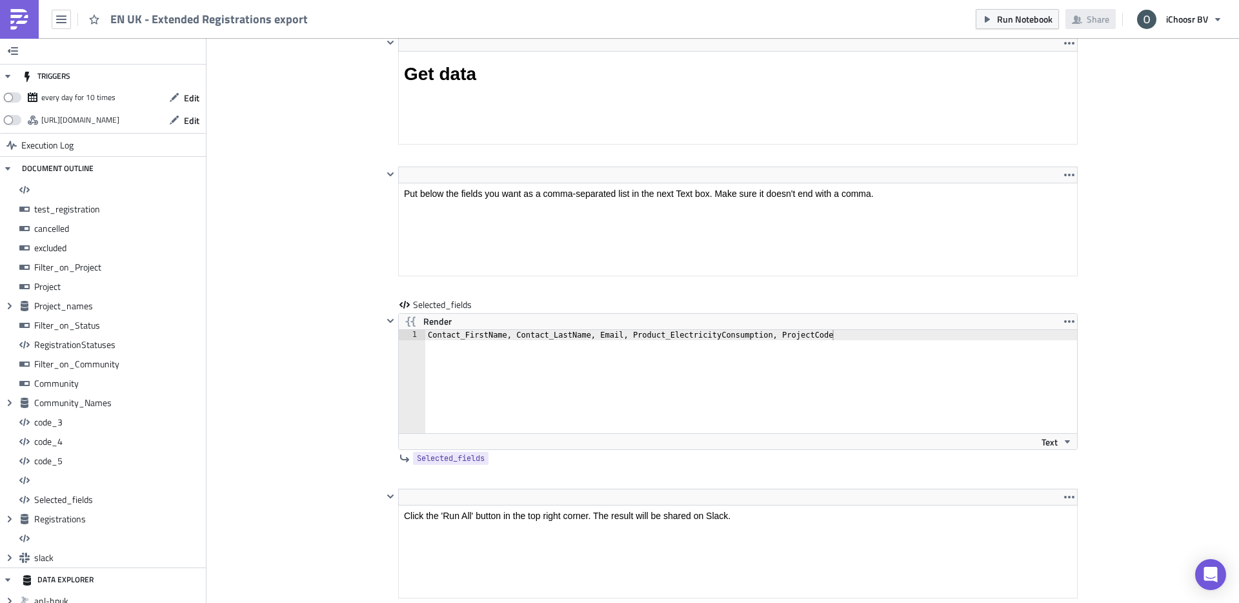
scroll to position [7812, 0]
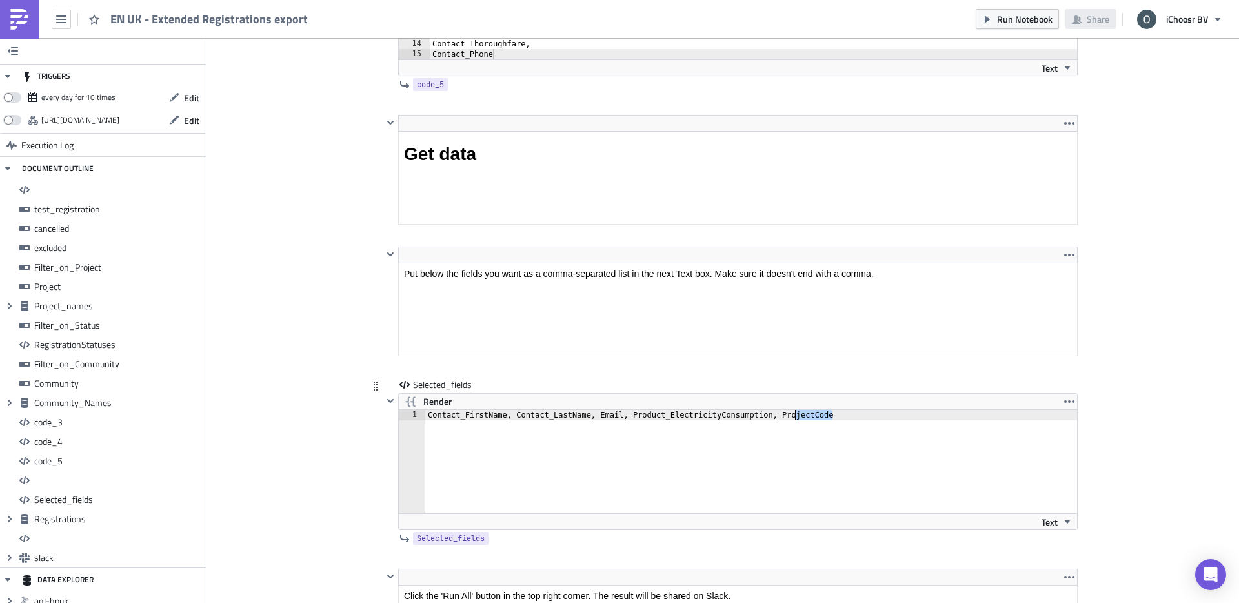
drag, startPoint x: 841, startPoint y: 416, endPoint x: 787, endPoint y: 414, distance: 53.6
click at [787, 414] on div "Contact_FirstName, Contact_LastName, Email, Product_ElectricityConsumption, Pro…" at bounding box center [758, 472] width 667 height 124
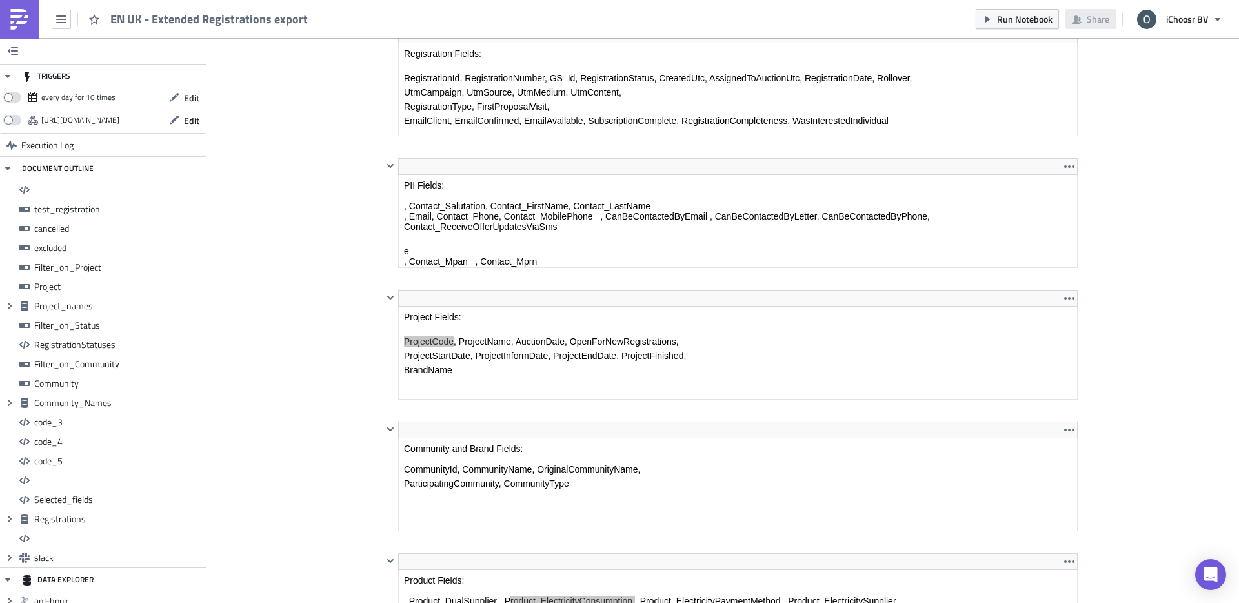
scroll to position [5954, 0]
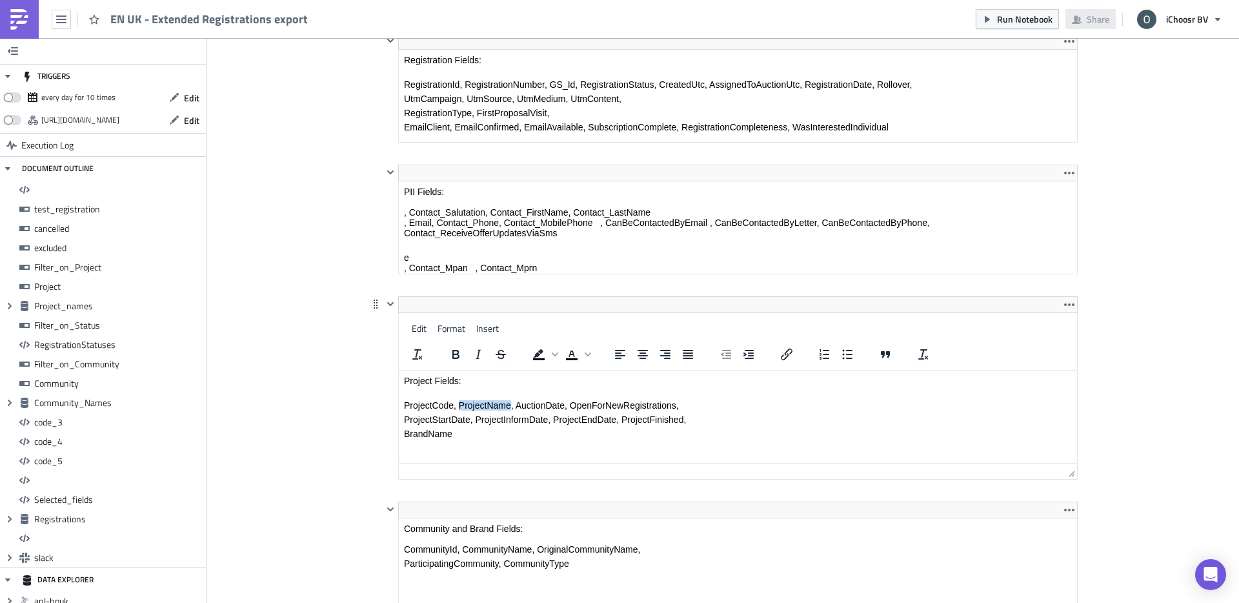
drag, startPoint x: 509, startPoint y: 403, endPoint x: 458, endPoint y: 410, distance: 52.0
click at [458, 410] on p "ProjectCode, ProjectName, AuctionDate, OpenForNewRegistrations," at bounding box center [738, 405] width 668 height 10
copy p "ProjectName"
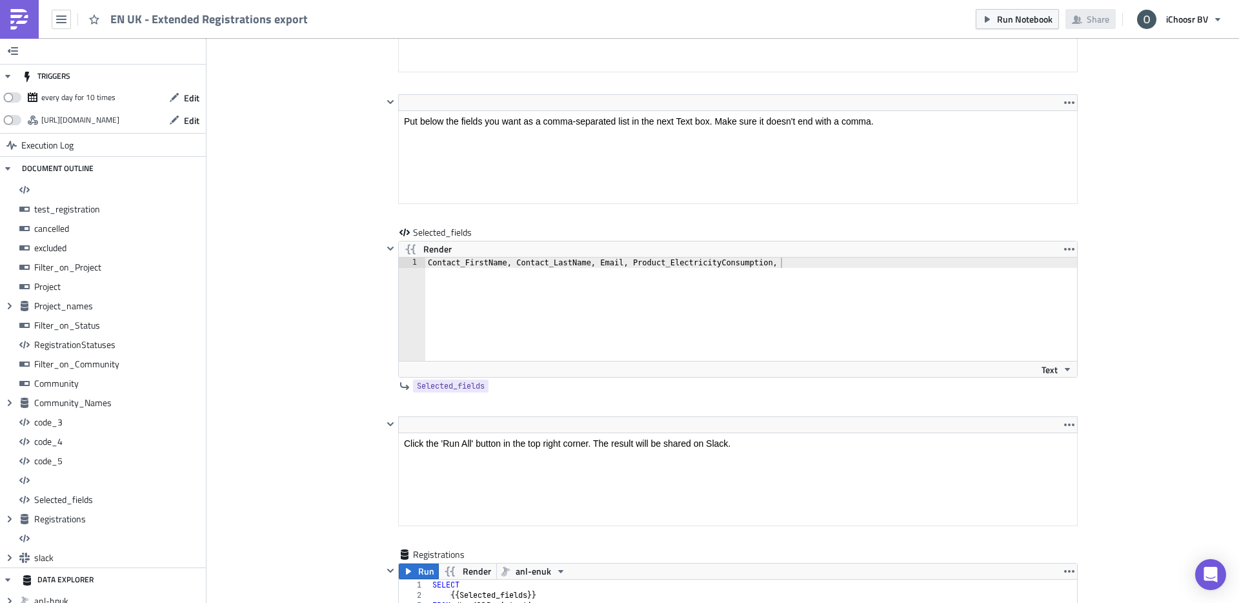
scroll to position [8052, 0]
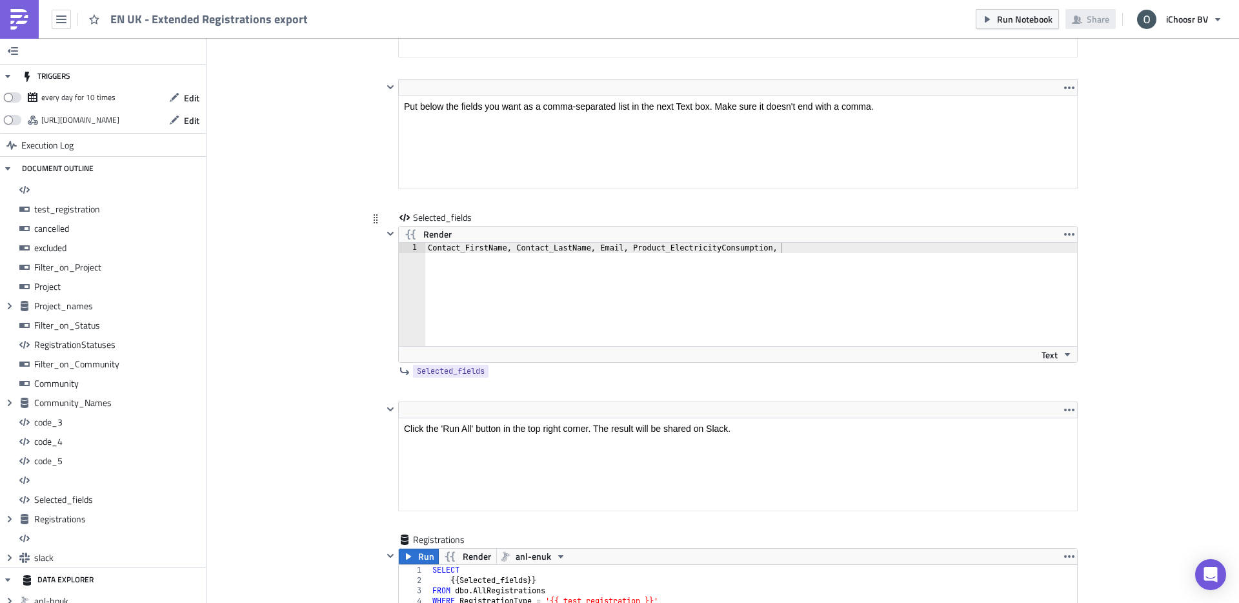
click at [789, 250] on div "Contact_FirstName, Contact_LastName, Email, Product_ElectricityConsumption," at bounding box center [758, 305] width 667 height 124
type textarea "Contact_FirstName, Contact_LastName, Email, Product_ElectricityConsumption, Pro…"
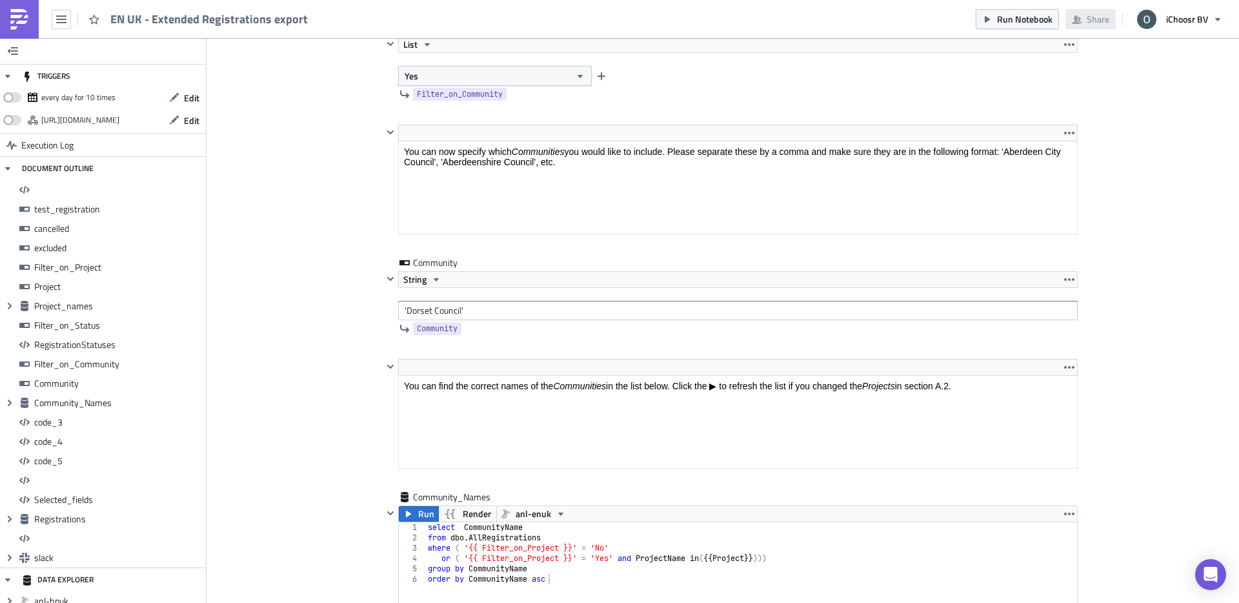
scroll to position [4598, 0]
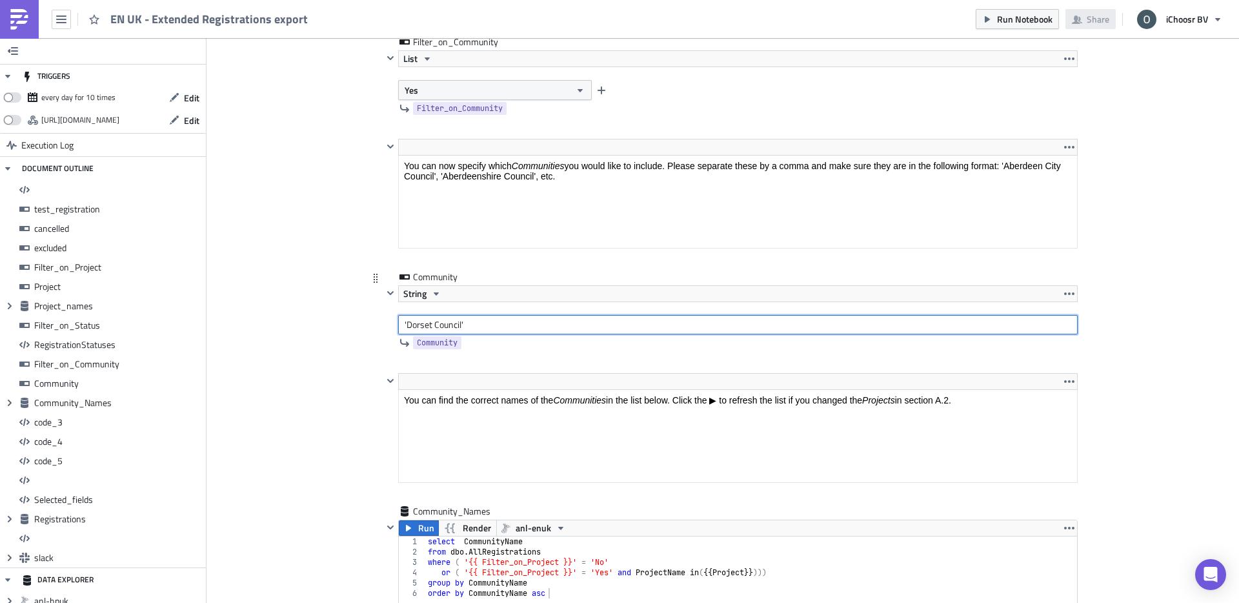
click at [473, 321] on input "'Dorset Council'" at bounding box center [738, 324] width 680 height 19
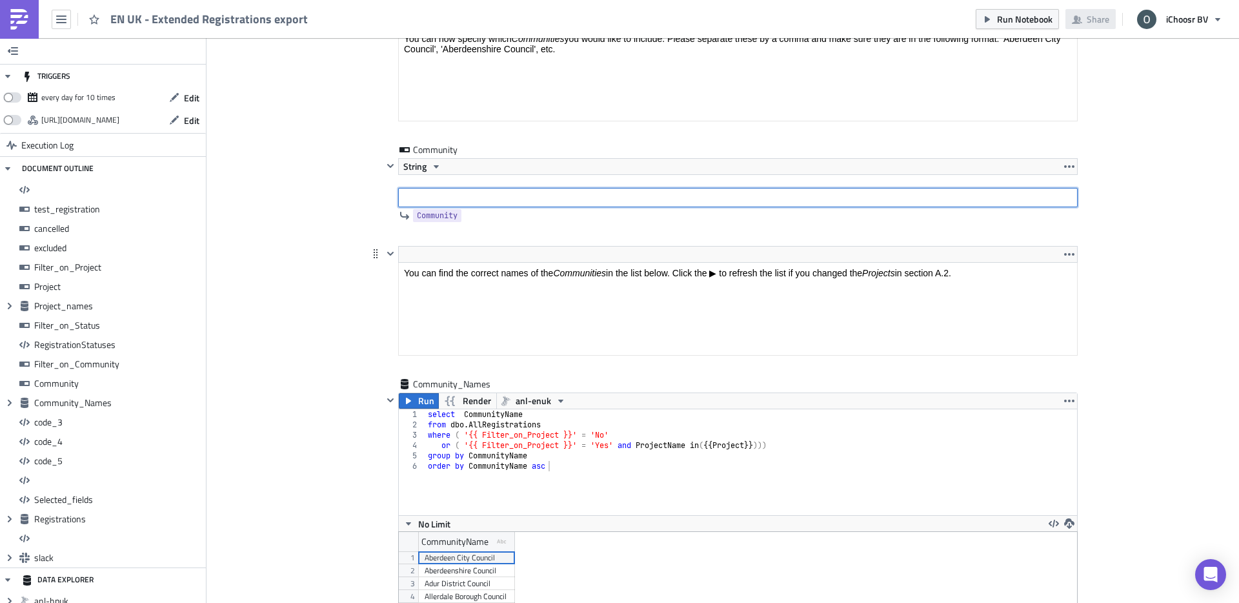
scroll to position [4698, 0]
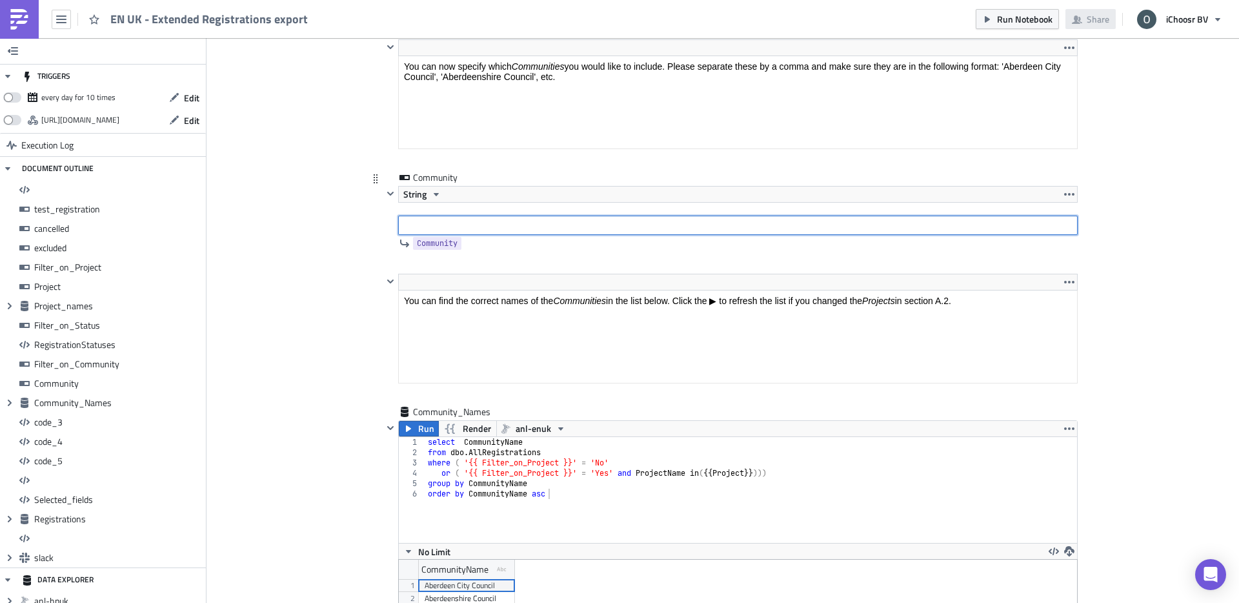
paste input "Cheshire East Council"
type input "Cheshire East Council"
click at [534, 229] on input "Cheshire East Council" at bounding box center [738, 225] width 680 height 19
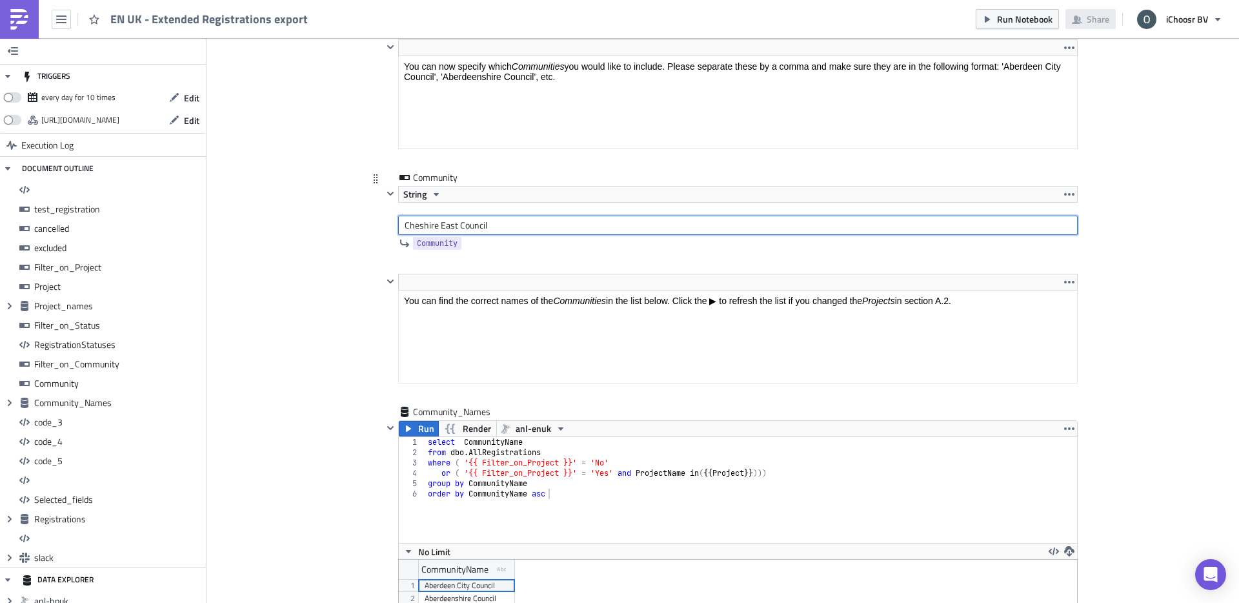
click at [534, 229] on input "Cheshire East Council" at bounding box center [738, 225] width 680 height 19
paste input "Cheshire East Council"
click at [409, 222] on input "Cheshire East Council'" at bounding box center [738, 225] width 680 height 19
click at [404, 222] on input "Cheshire East Council'" at bounding box center [738, 225] width 680 height 19
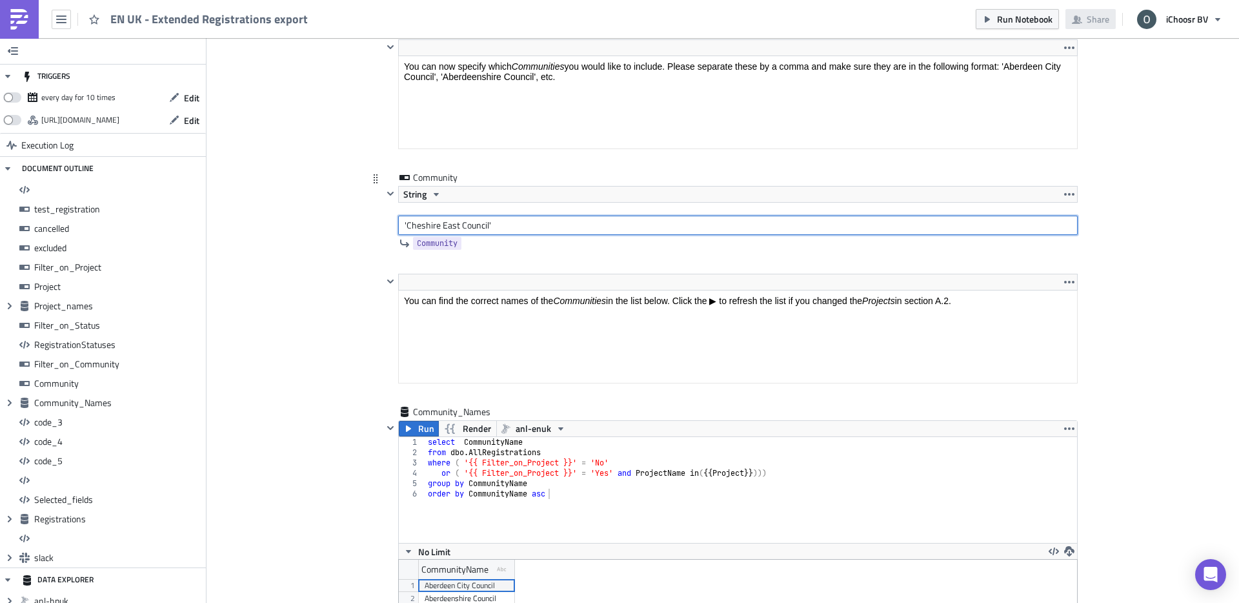
click at [502, 230] on input "'Cheshire East Council'" at bounding box center [738, 225] width 680 height 19
paste input "Cheshire West and [PERSON_NAME] Council"
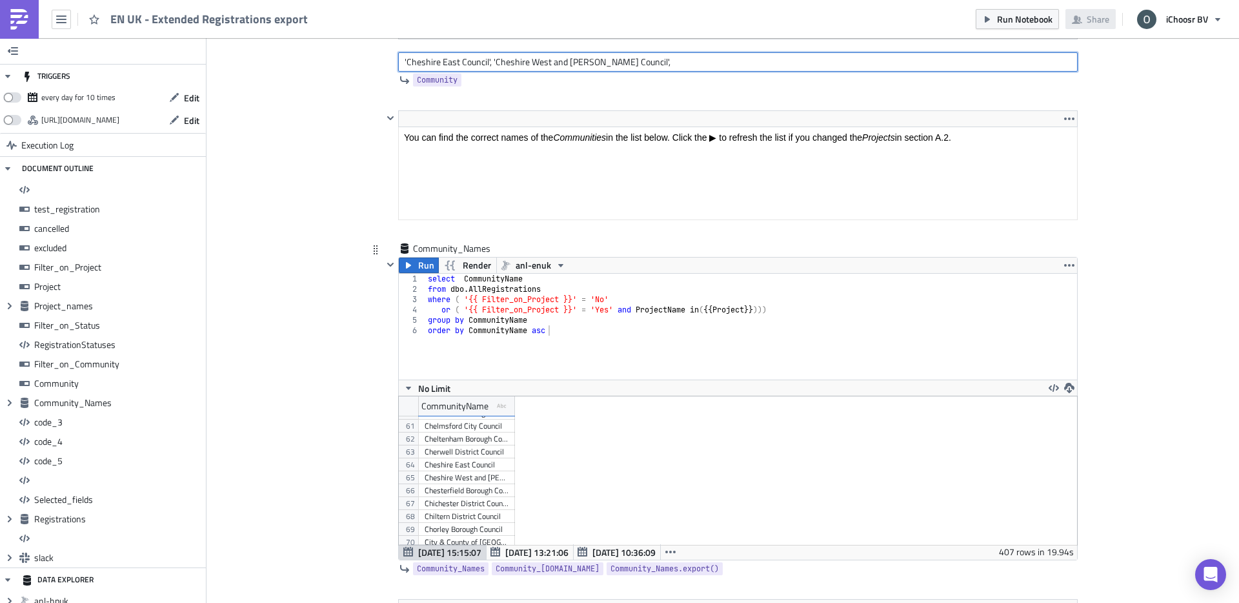
scroll to position [977, 0]
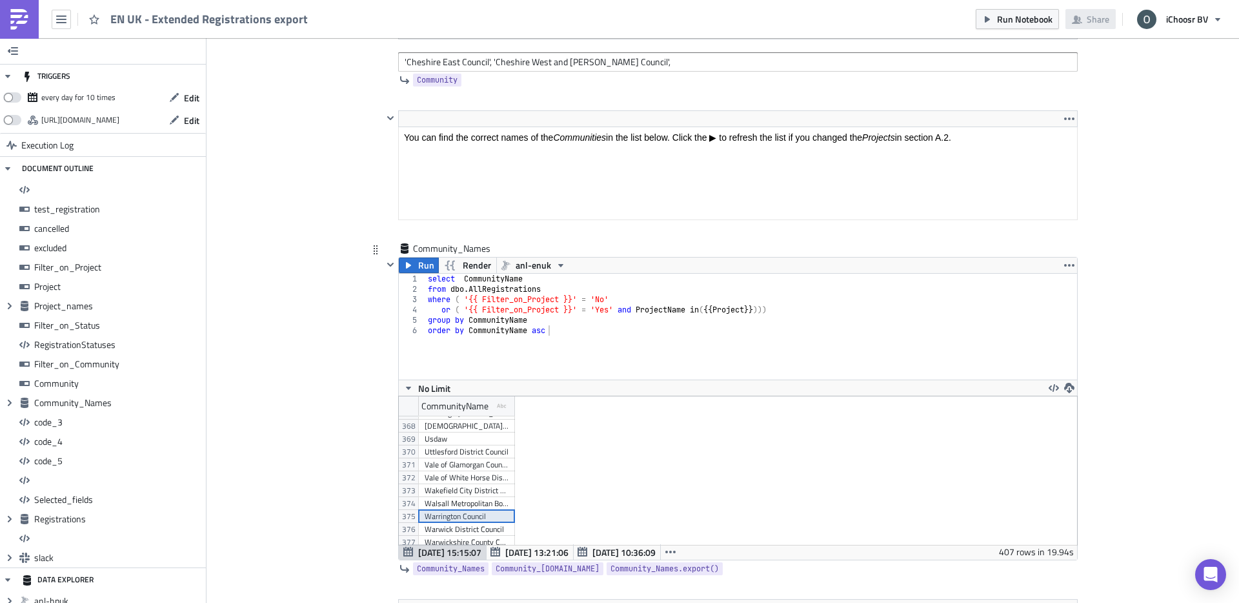
click at [463, 516] on div "Warrington Council" at bounding box center [467, 516] width 84 height 13
click at [640, 64] on input "'Cheshire East Council', 'Cheshire West and [PERSON_NAME] Council'," at bounding box center [738, 61] width 680 height 19
paste input "Warrington Council"
click at [633, 63] on input "'Cheshire East Council', 'Cheshire West and [PERSON_NAME] Council', Warrington …" at bounding box center [738, 61] width 680 height 19
click at [722, 59] on input "'Cheshire East Council', 'Cheshire West and [PERSON_NAME] Council', 'Warrington…" at bounding box center [738, 61] width 680 height 19
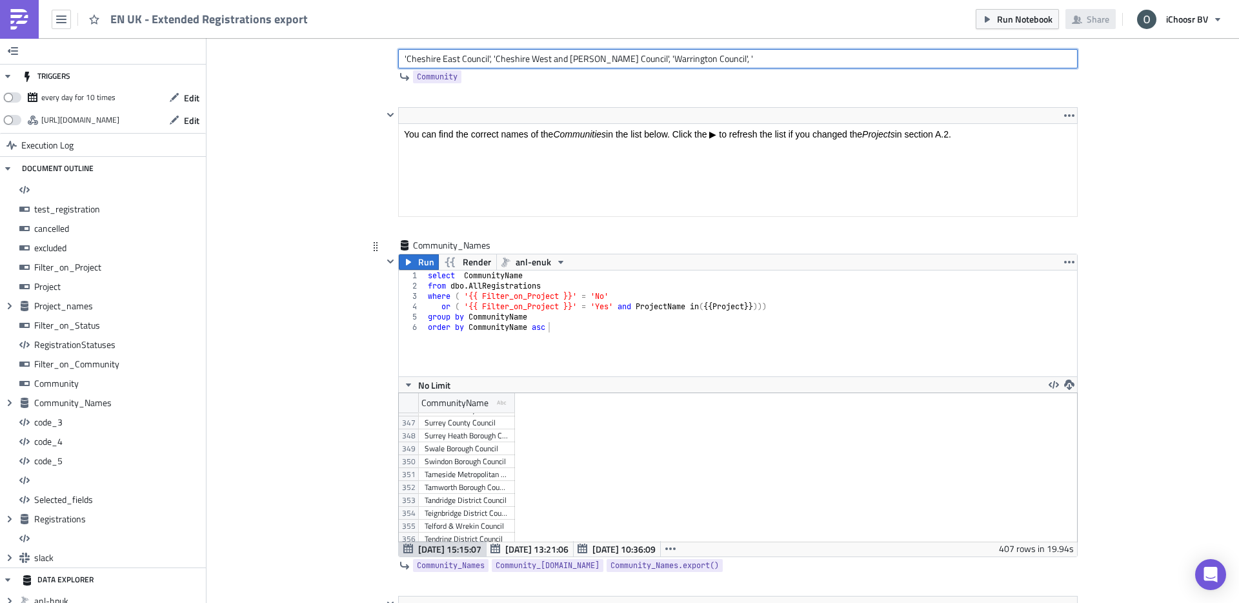
scroll to position [4375, 0]
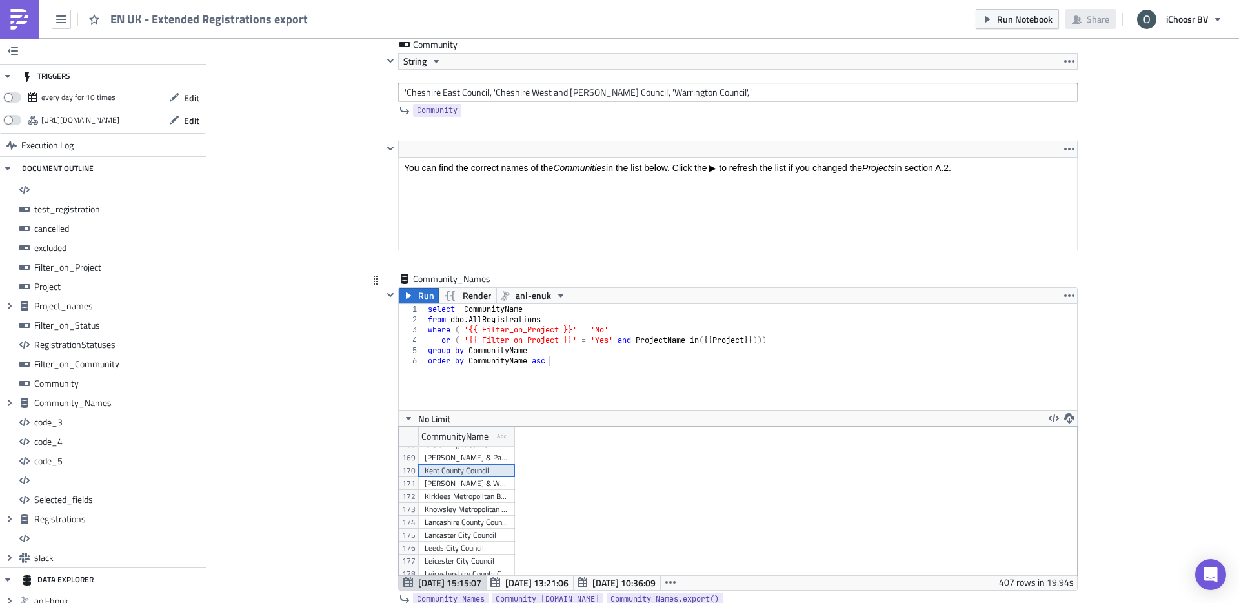
click at [447, 472] on div "Kent County Council" at bounding box center [467, 470] width 84 height 13
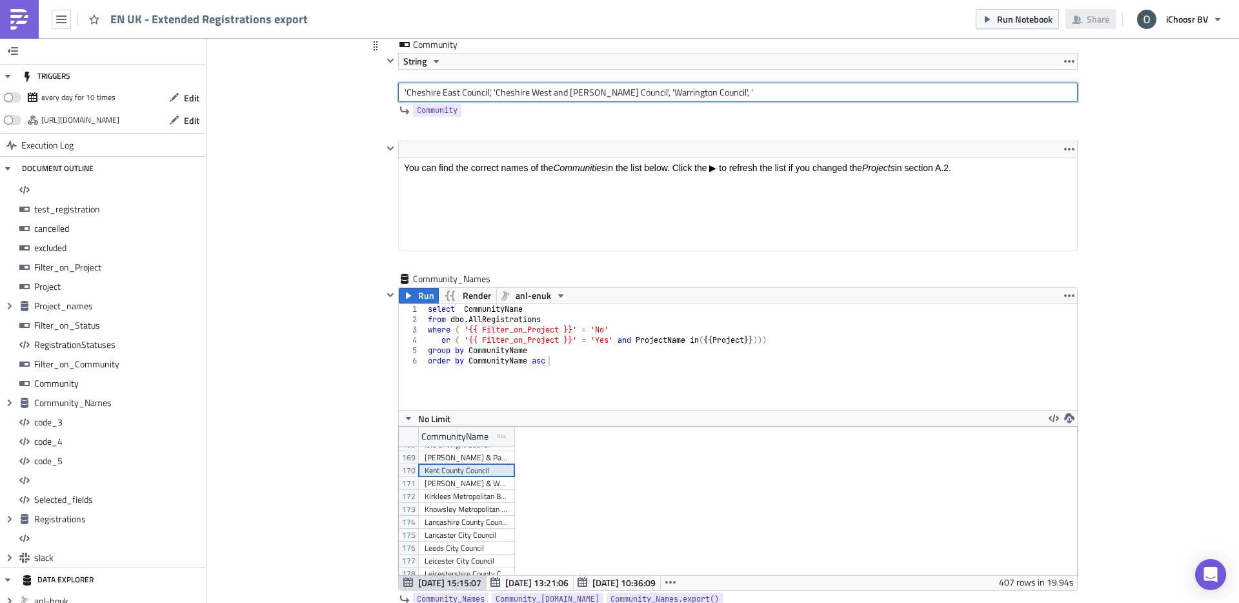
click at [755, 95] on input "'Cheshire East Council', 'Cheshire West and [PERSON_NAME] Council', 'Warrington…" at bounding box center [738, 92] width 680 height 19
paste input "Kent County Council"
paste input "Ashford Borough Council"
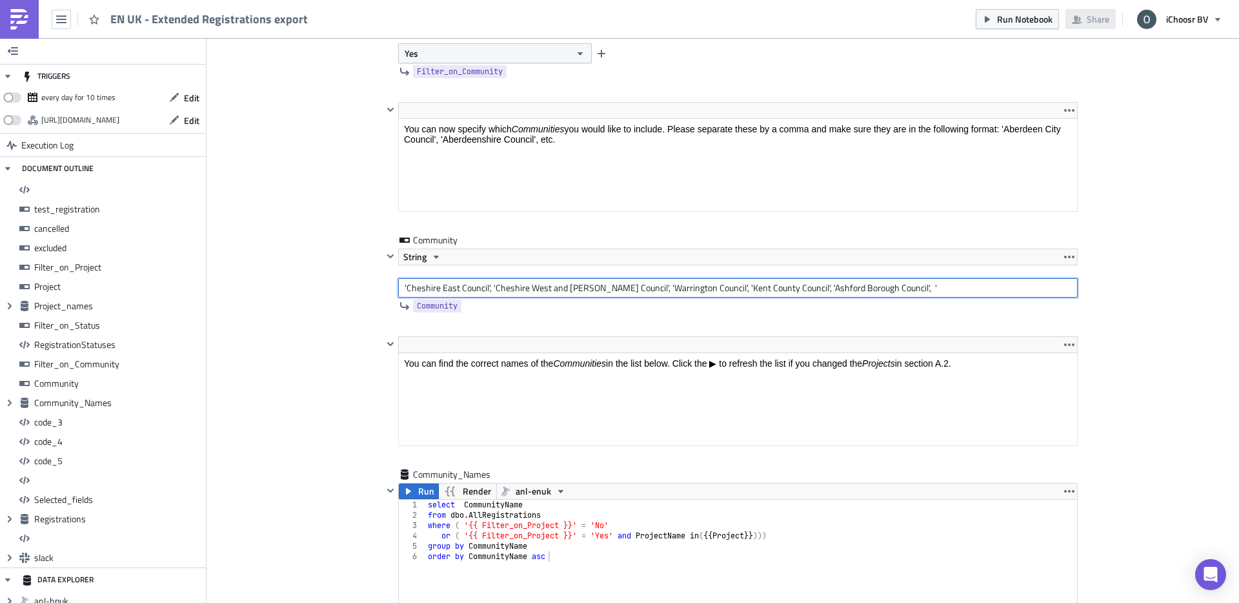
scroll to position [4701, 0]
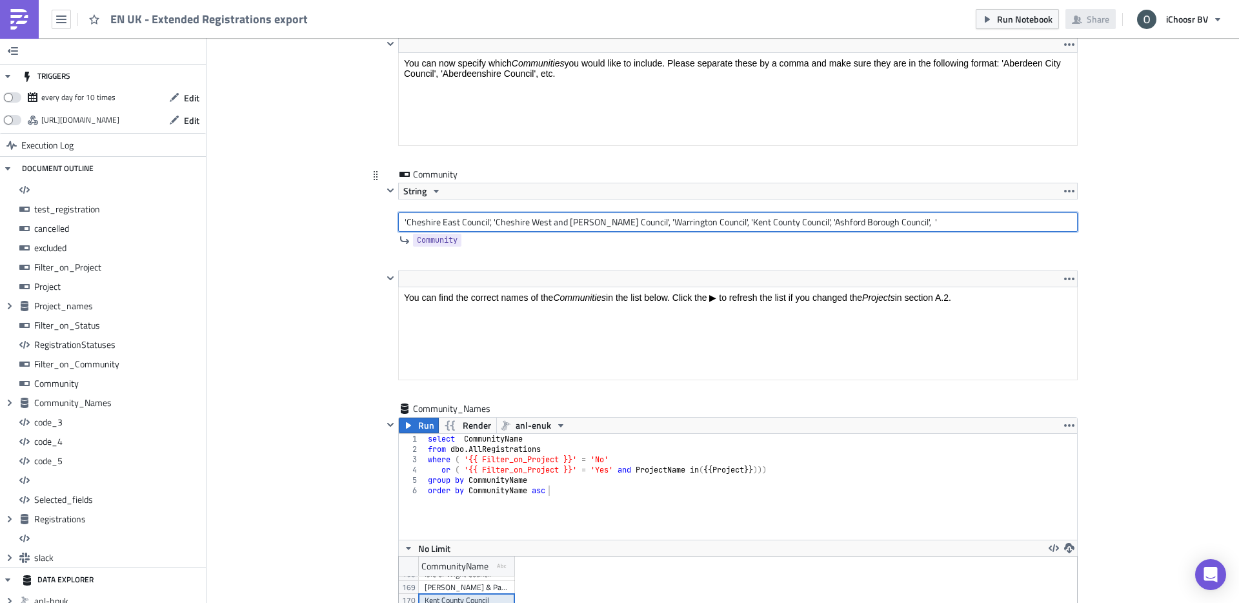
click at [902, 222] on input "'Cheshire East Council', 'Cheshire West and [PERSON_NAME] Council', 'Warrington…" at bounding box center [738, 221] width 680 height 19
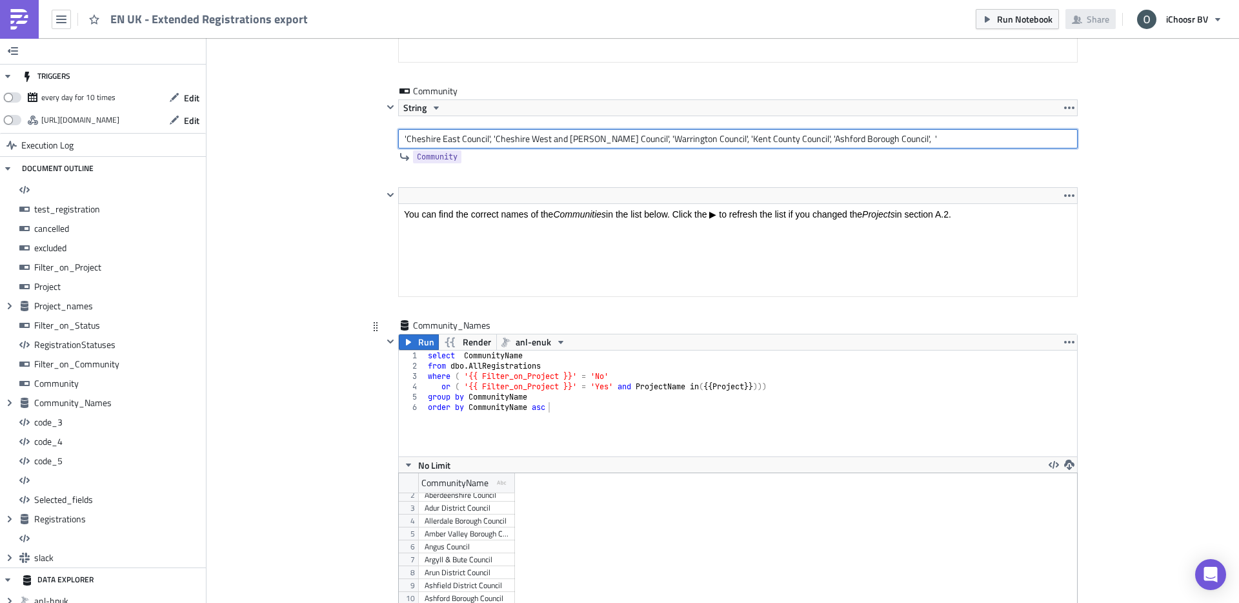
scroll to position [4689, 0]
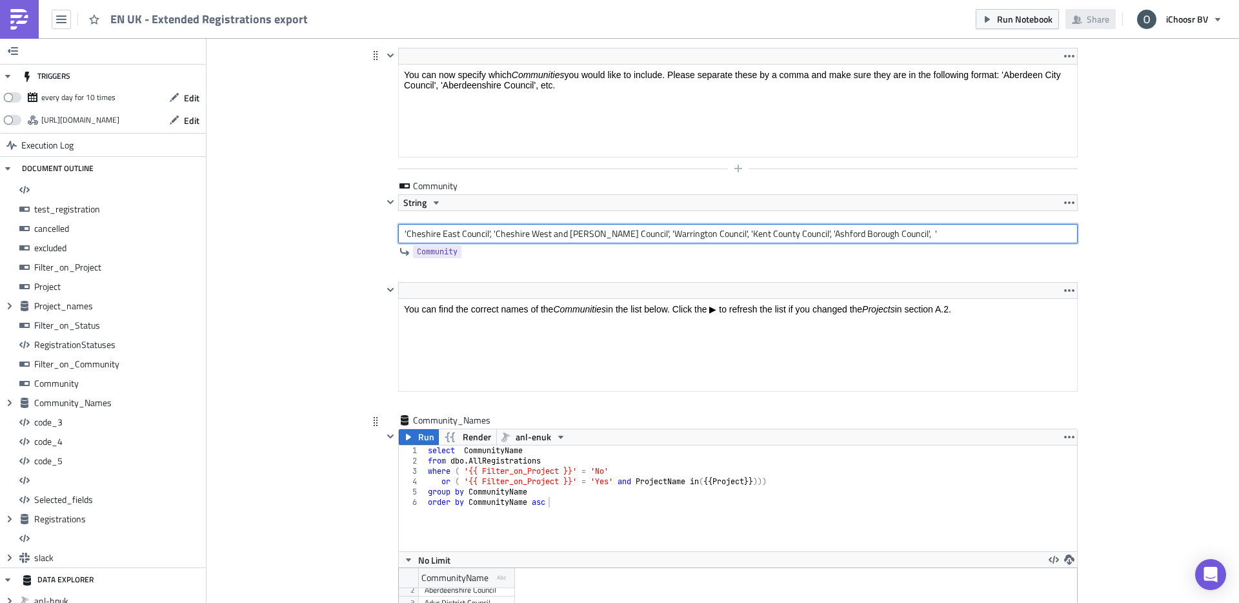
paste input "Dartford Borough Council"
paste input "Dover District Council"
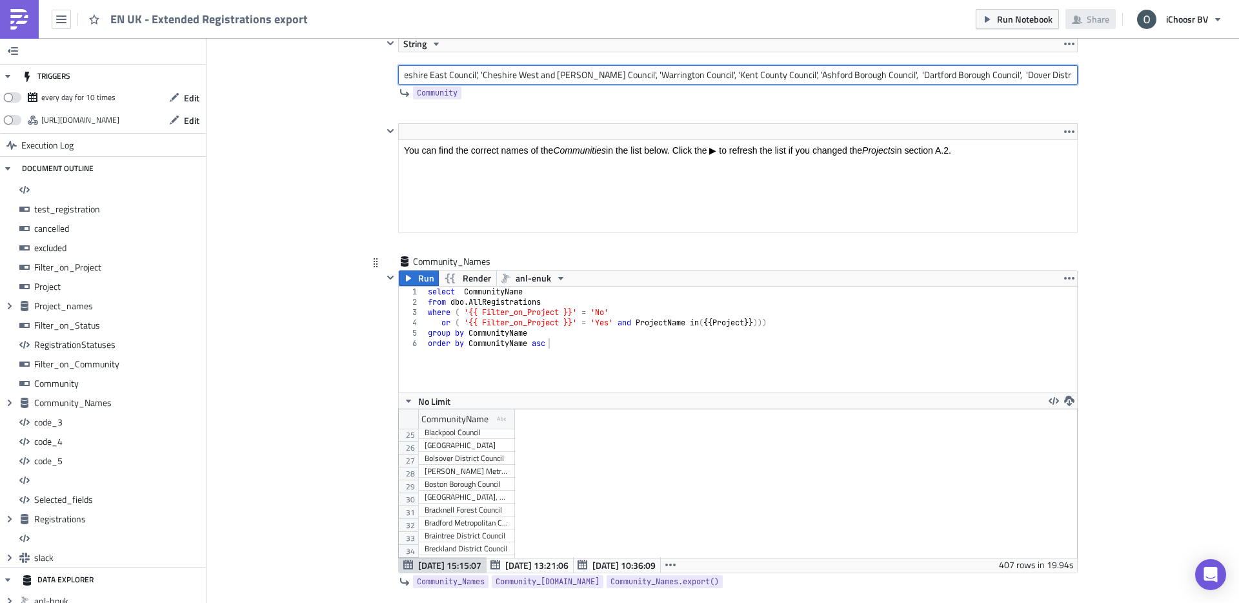
scroll to position [314, 0]
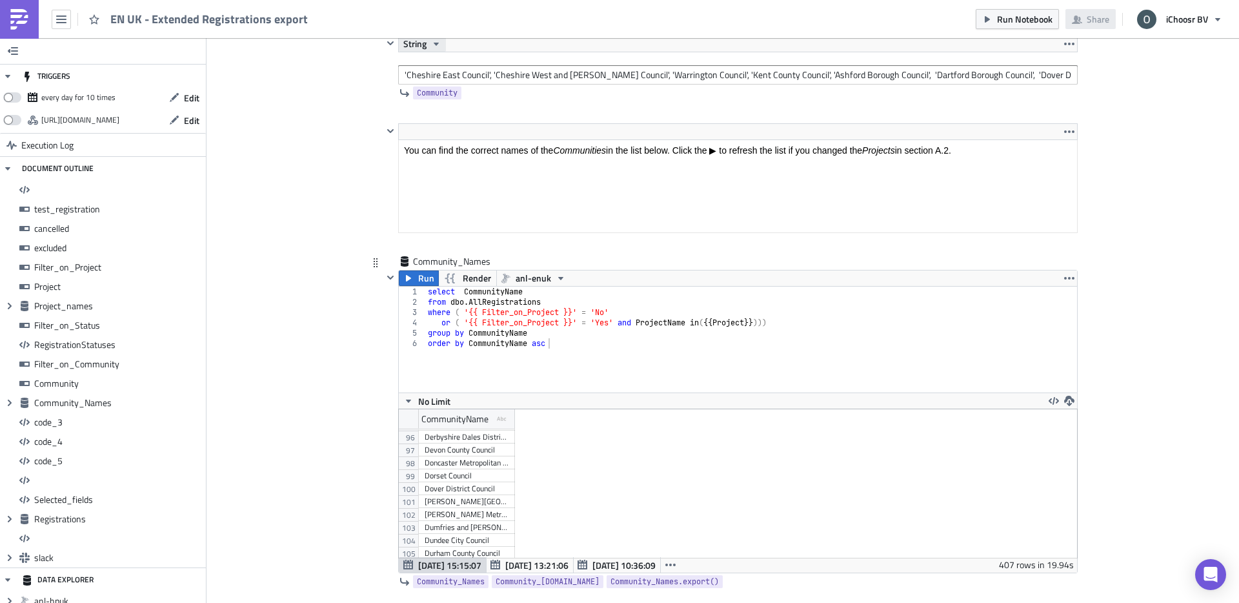
click at [429, 42] on button "String" at bounding box center [422, 43] width 47 height 15
click at [332, 108] on div "Cover Image UK Execution Log EN UK - Extended Registrations export <h1>All regi…" at bounding box center [723, 36] width 1033 height 9692
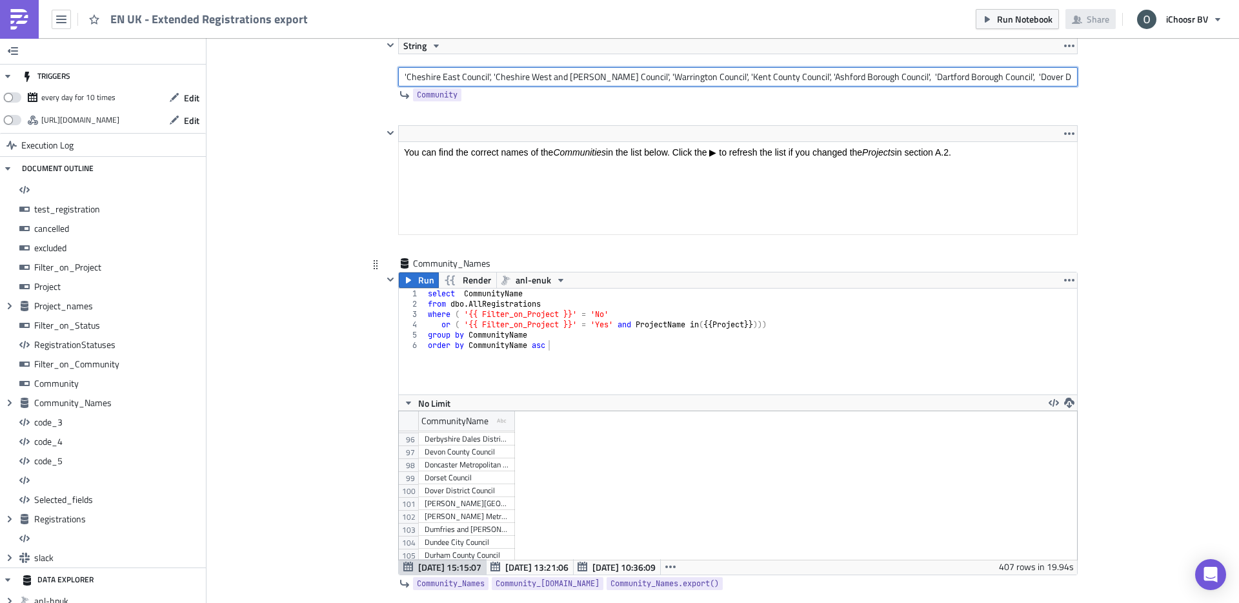
click at [1029, 83] on input "'Cheshire East Council', 'Cheshire West and [PERSON_NAME] Council', 'Warrington…" at bounding box center [738, 76] width 680 height 19
click at [1073, 74] on input "'Cheshire East Council', 'Cheshire West and [PERSON_NAME] Council', 'Warrington…" at bounding box center [738, 76] width 680 height 19
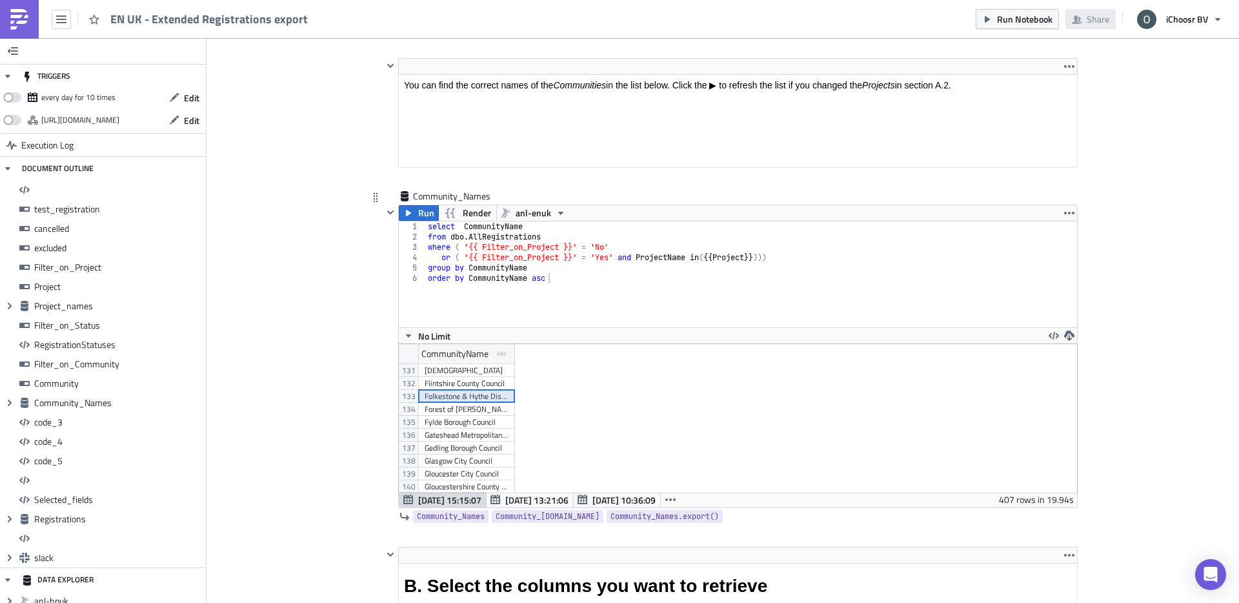
click at [461, 397] on div "Folkestone & Hythe District Council" at bounding box center [467, 396] width 84 height 13
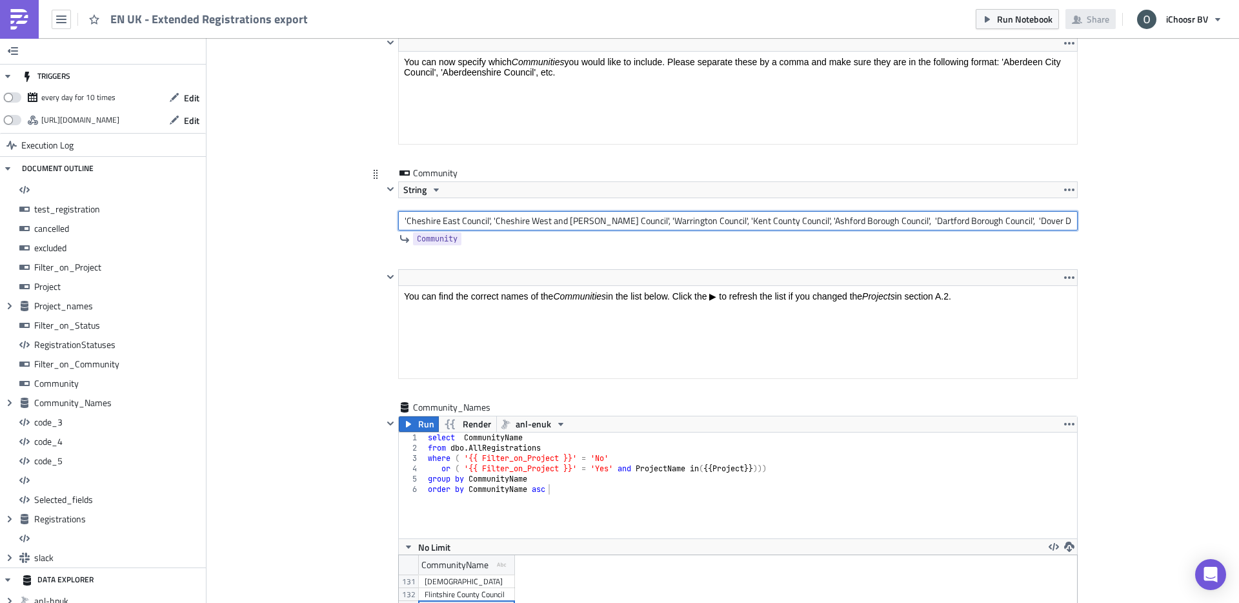
click at [1030, 226] on input "'Cheshire East Council', 'Cheshire West and [PERSON_NAME] Council', 'Warrington…" at bounding box center [738, 220] width 680 height 19
click at [1070, 221] on input "'Cheshire East Council', 'Cheshire West and [PERSON_NAME] Council', 'Warrington…" at bounding box center [738, 220] width 680 height 19
paste input "Folkestone & Hythe District Council"
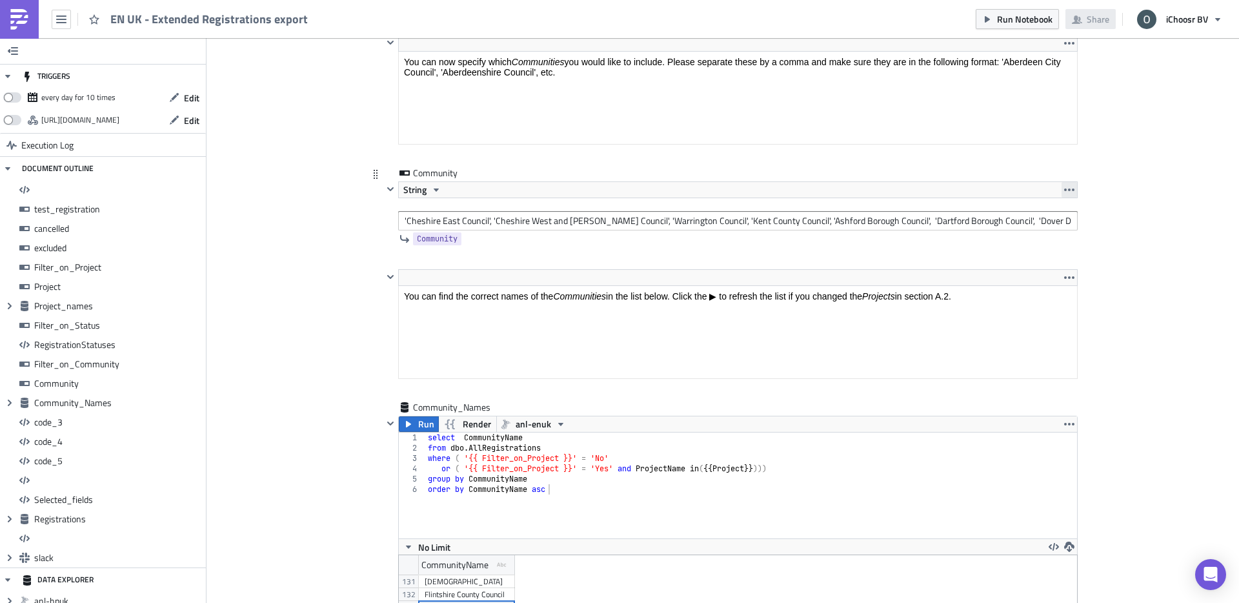
click at [1073, 190] on icon "button" at bounding box center [1069, 189] width 10 height 3
click at [1112, 178] on div "Cover Image UK Execution Log EN UK - Extended Registrations export <h1>All regi…" at bounding box center [723, 182] width 1033 height 9692
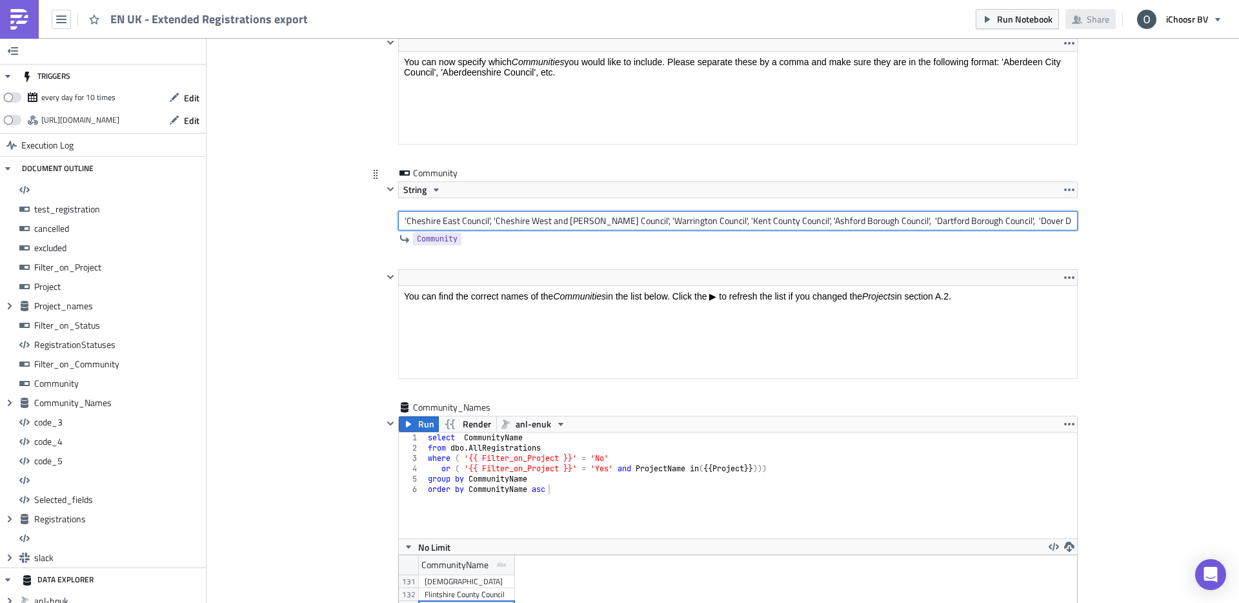
click at [1057, 220] on input "'Cheshire East Council', 'Cheshire West and [PERSON_NAME] Council', 'Warrington…" at bounding box center [738, 220] width 680 height 19
click at [1064, 221] on input "'Cheshire East Council', 'Cheshire West and [PERSON_NAME] Council', 'Warrington…" at bounding box center [738, 220] width 680 height 19
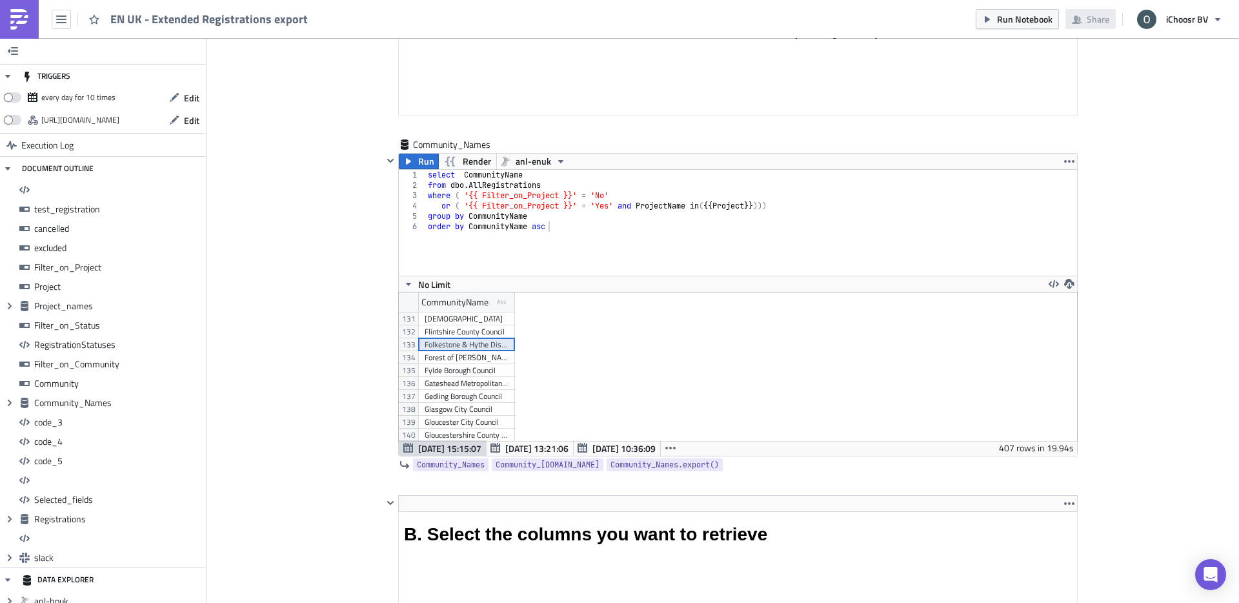
scroll to position [4727, 0]
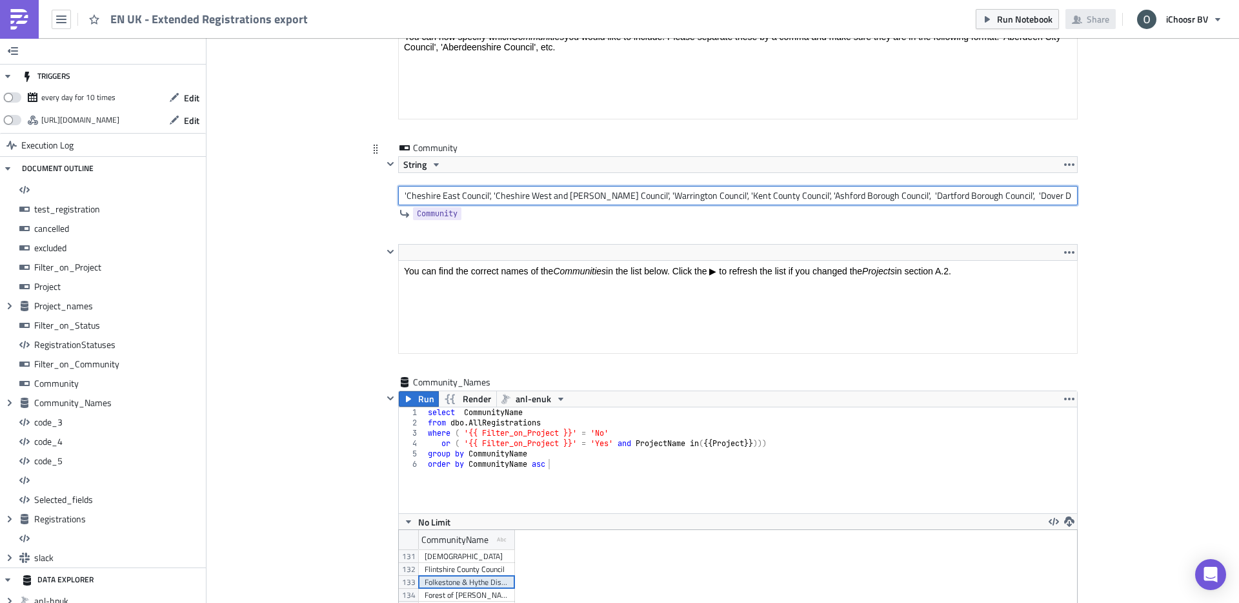
click at [1010, 198] on input "'Cheshire East Council', 'Cheshire West and [PERSON_NAME] Council', 'Warrington…" at bounding box center [738, 195] width 680 height 19
click at [1068, 195] on input "'Cheshire East Council', 'Cheshire West and [PERSON_NAME] Council', 'Warrington…" at bounding box center [738, 195] width 680 height 19
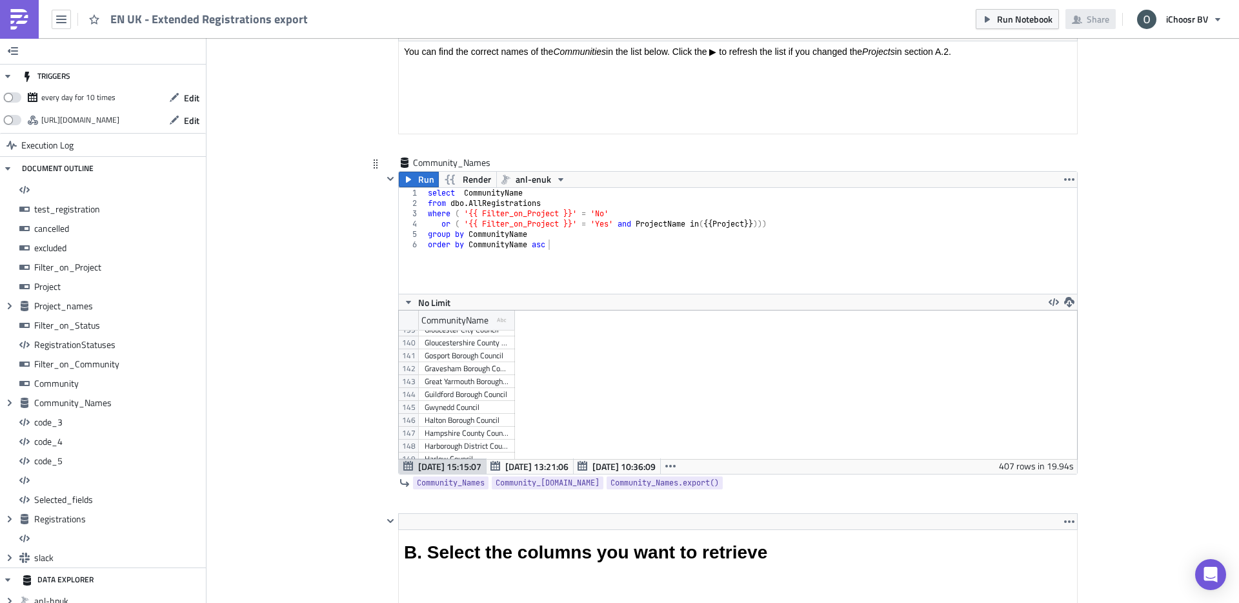
scroll to position [1788, 0]
click at [469, 367] on div "Gravesham Borough Council" at bounding box center [467, 368] width 84 height 13
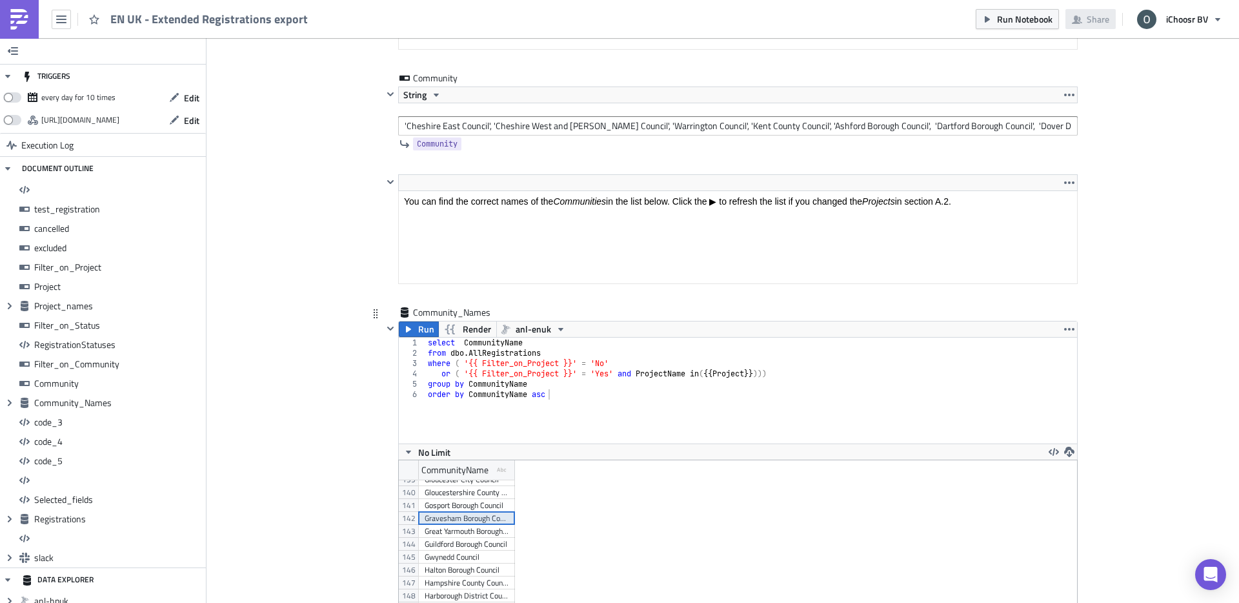
scroll to position [4788, 0]
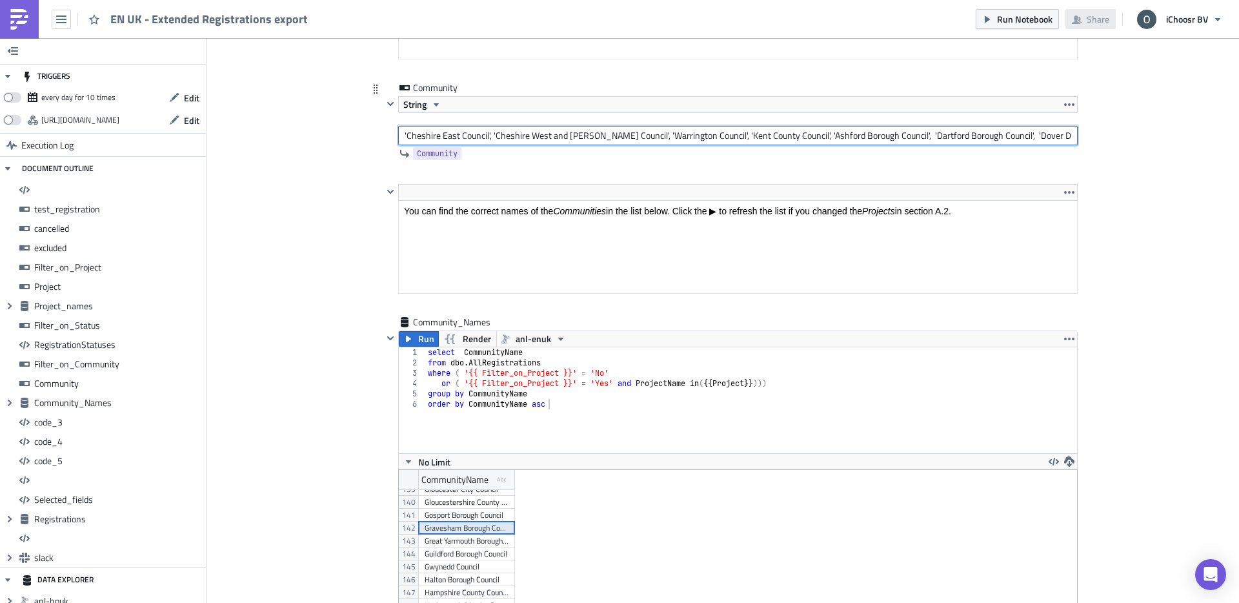
click at [1021, 132] on input "'Cheshire East Council', 'Cheshire West and [PERSON_NAME] Council', 'Warrington…" at bounding box center [738, 135] width 680 height 19
click at [1069, 131] on input "'Cheshire East Council', 'Cheshire West and [PERSON_NAME] Council', 'Warrington…" at bounding box center [738, 135] width 680 height 19
paste input "Gravesham Borough Council"
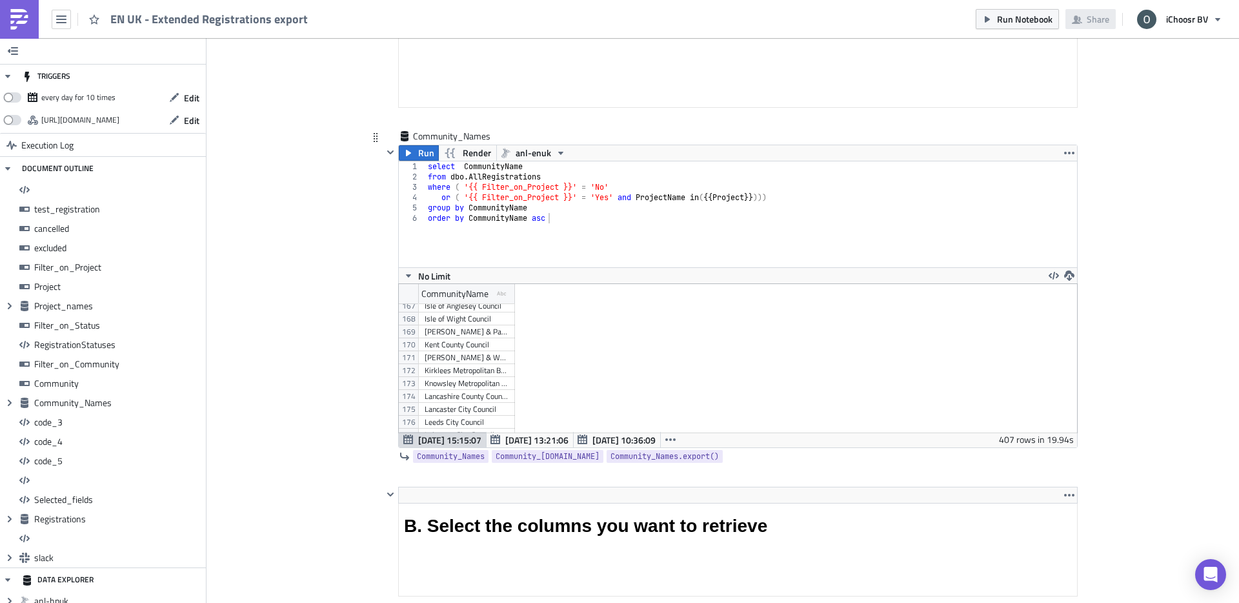
scroll to position [2157, 0]
click at [454, 356] on div "Maidstone Borough Council" at bounding box center [467, 353] width 84 height 13
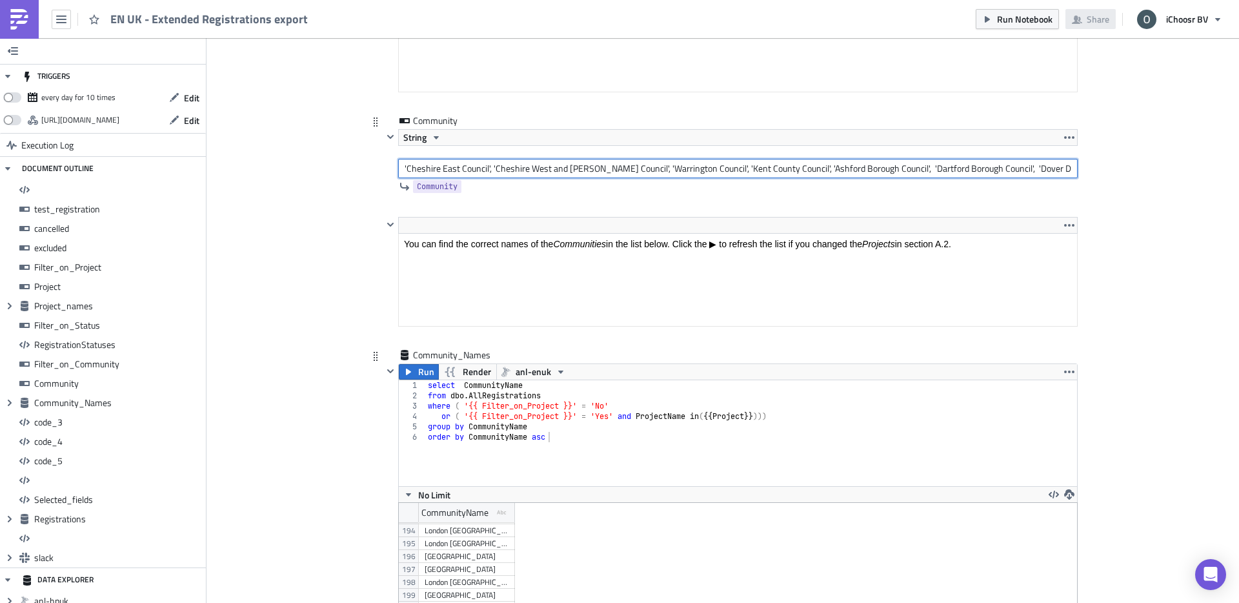
click at [957, 170] on input "'Cheshire East Council', 'Cheshire West and [PERSON_NAME] Council', 'Warrington…" at bounding box center [738, 168] width 680 height 19
click at [1066, 170] on input "'Cheshire East Council', 'Cheshire West and [PERSON_NAME] Council', 'Warrington…" at bounding box center [738, 168] width 680 height 19
paste input "Maidstone Borough Council"
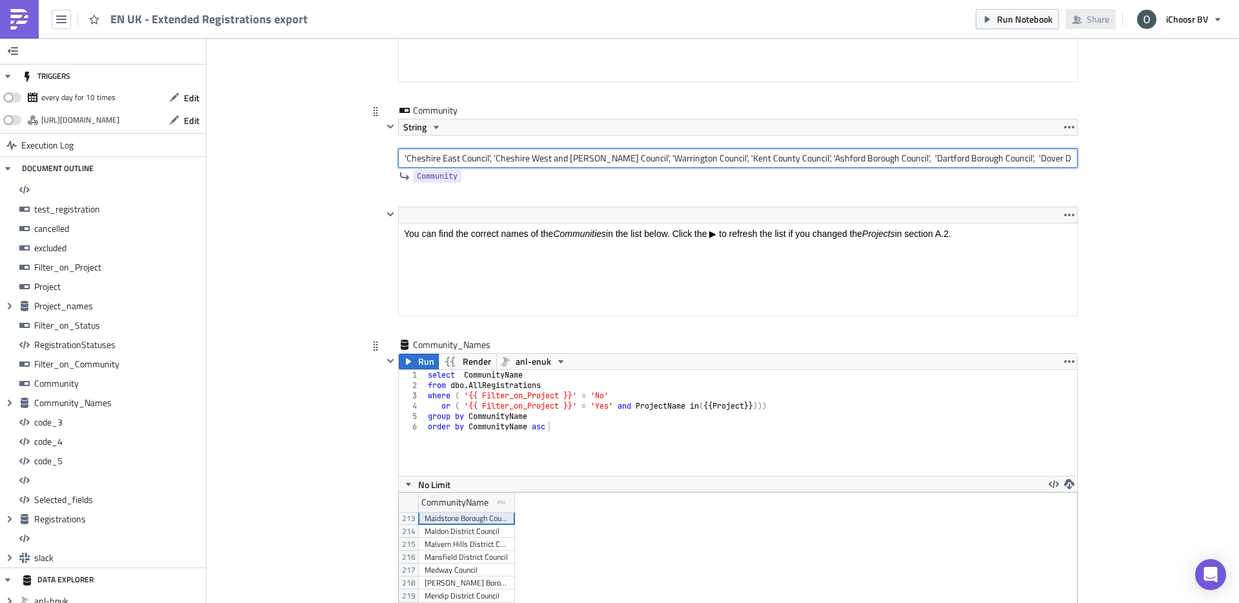
click at [1048, 156] on input "'Cheshire East Council', 'Cheshire West and [PERSON_NAME] Council', 'Warrington…" at bounding box center [738, 157] width 680 height 19
click at [1073, 158] on input "'Cheshire East Council', 'Cheshire West and [PERSON_NAME] Council', 'Warrington…" at bounding box center [738, 157] width 680 height 19
paste input "Medway Council"
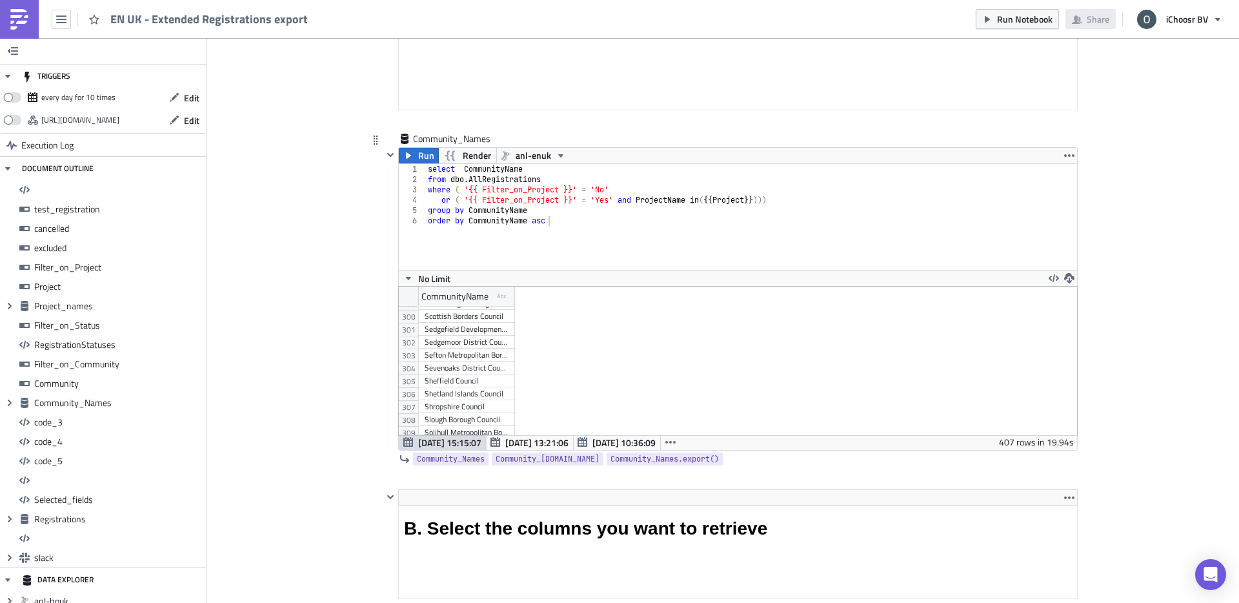
click at [469, 374] on div "Sheffield Council" at bounding box center [467, 380] width 84 height 13
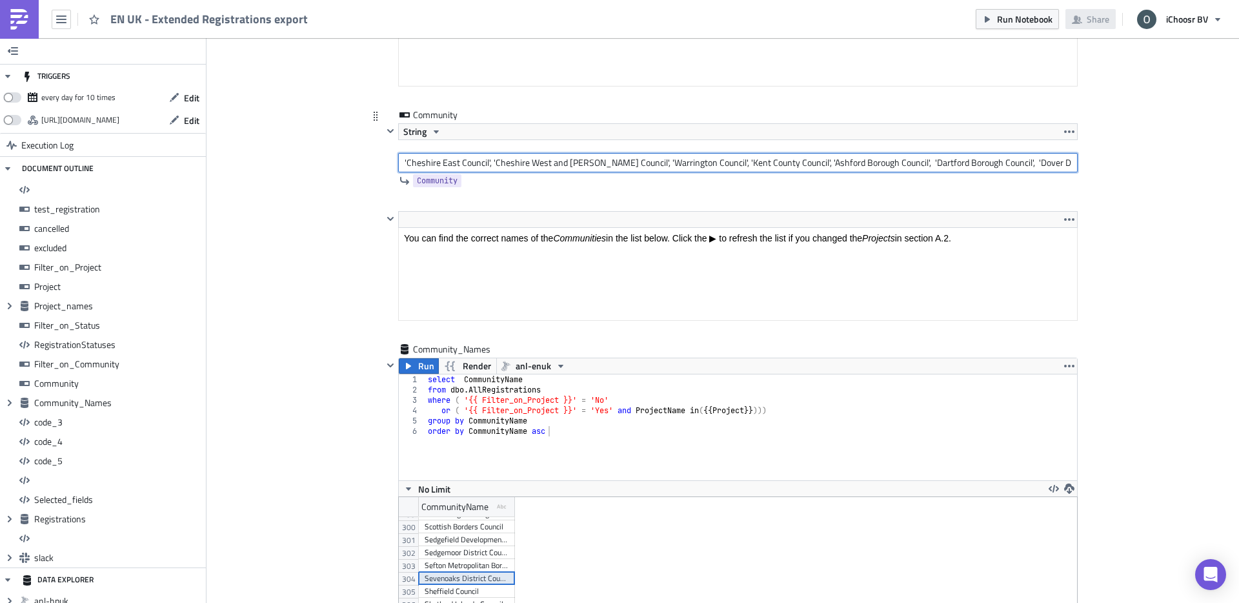
click at [1059, 165] on input "'Cheshire East Council', 'Cheshire West and [PERSON_NAME] Council', 'Warrington…" at bounding box center [738, 162] width 680 height 19
click at [1067, 164] on input "'Cheshire East Council', 'Cheshire West and [PERSON_NAME] Council', 'Warrington…" at bounding box center [738, 162] width 680 height 19
paste input "Sevenoaks District Council"
click at [971, 160] on input "'Cheshire East Council', 'Cheshire West and [PERSON_NAME] Council', 'Warrington…" at bounding box center [738, 162] width 680 height 19
click at [1068, 165] on input "'Cheshire East Council', 'Cheshire West and [PERSON_NAME] Council', 'Warrington…" at bounding box center [738, 162] width 680 height 19
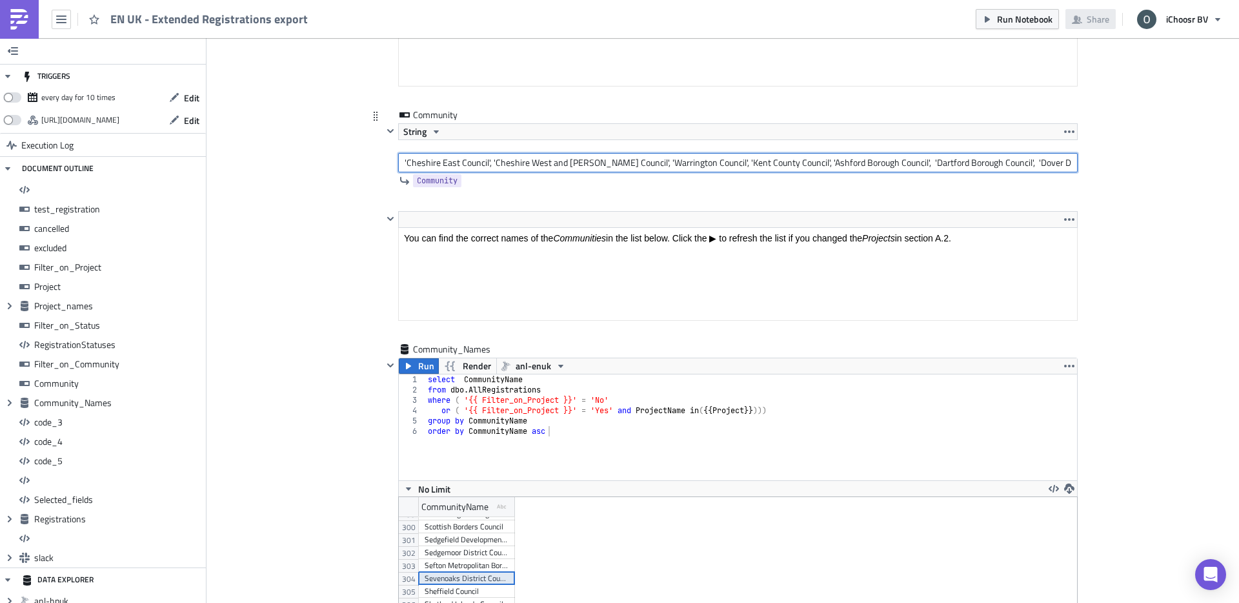
click at [1064, 159] on input "'Cheshire East Council', 'Cheshire West and [PERSON_NAME] Council', 'Warrington…" at bounding box center [738, 162] width 680 height 19
click at [1070, 161] on input "'Cheshire East Council', 'Cheshire West and [PERSON_NAME] Council', 'Warrington…" at bounding box center [738, 162] width 680 height 19
paste input "Swale Borough Council"
click at [1064, 161] on input "'Cheshire East Council', 'Cheshire West and [PERSON_NAME] Council', 'Warrington…" at bounding box center [738, 162] width 680 height 19
click at [1070, 161] on input "'Cheshire East Council', 'Cheshire West and [PERSON_NAME] Council', 'Warrington…" at bounding box center [738, 162] width 680 height 19
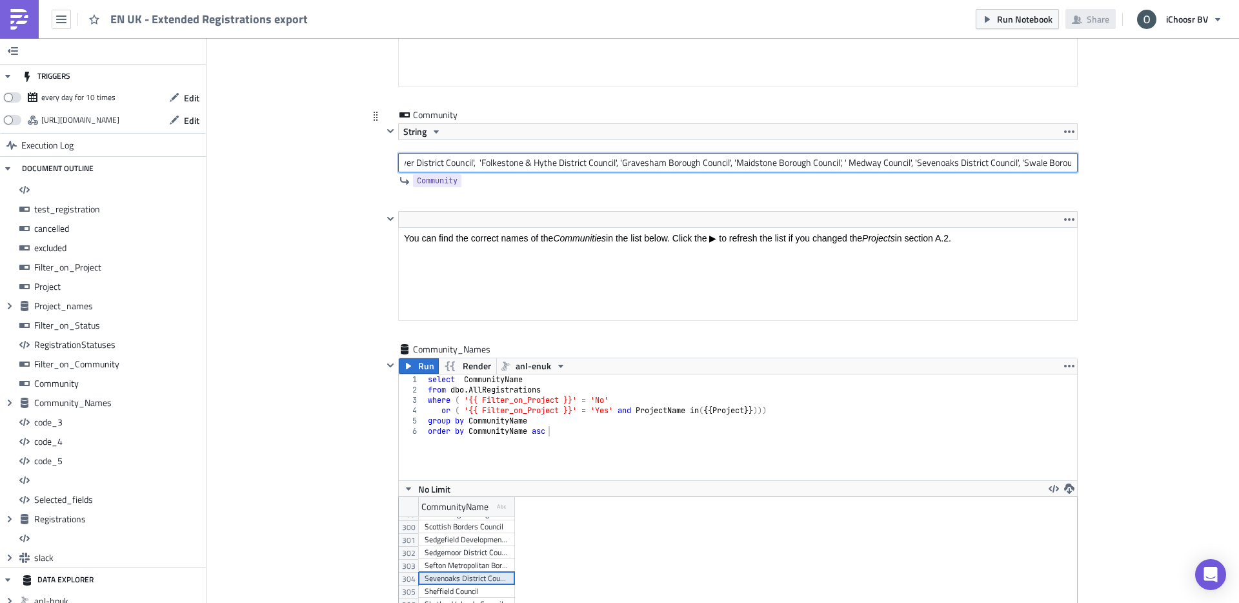
paste input "Thanet District Council"
click at [972, 159] on input "'Cheshire East Council', 'Cheshire West and [PERSON_NAME] Council', 'Warrington…" at bounding box center [738, 162] width 680 height 19
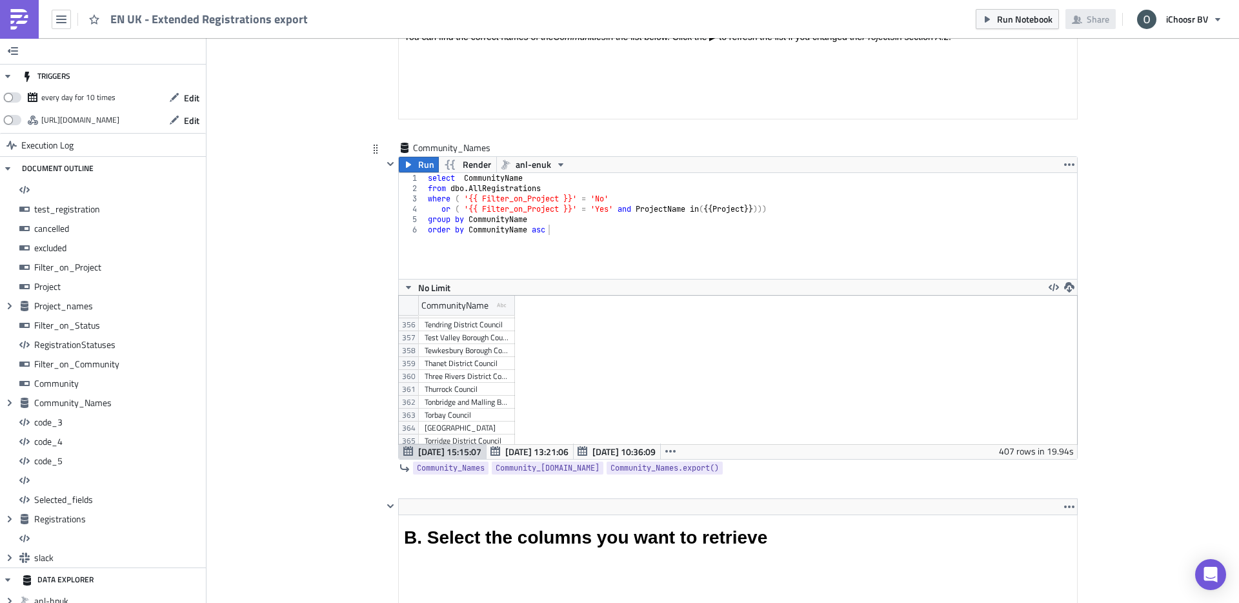
scroll to position [4578, 0]
click at [442, 405] on div "Tonbridge and Malling Borough Council" at bounding box center [467, 404] width 84 height 13
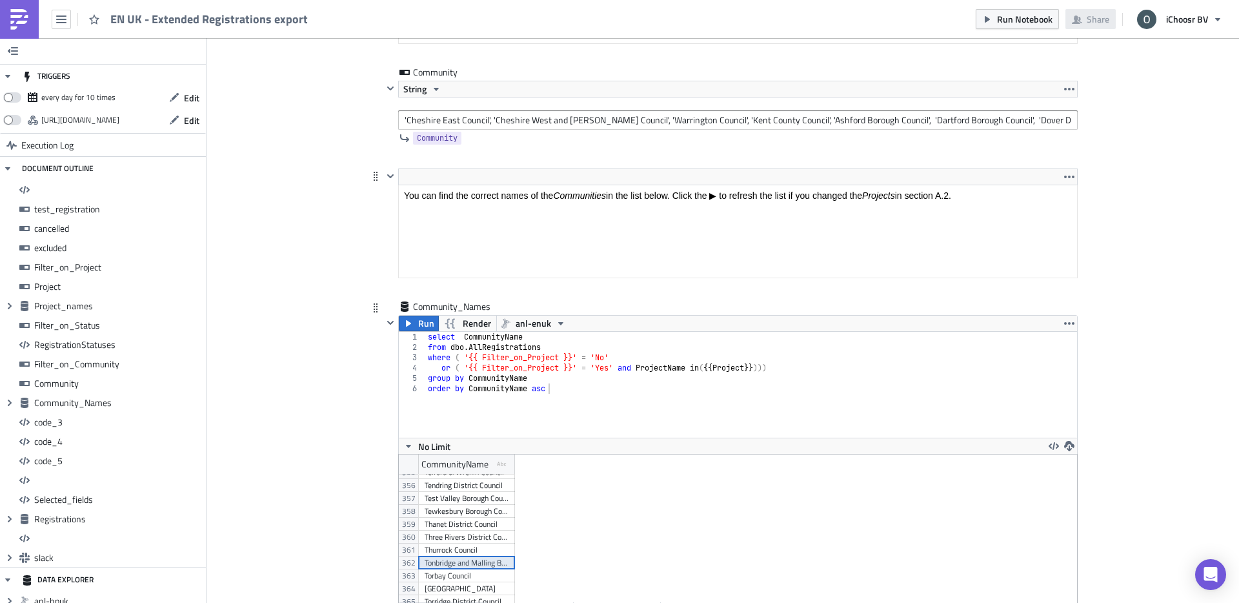
scroll to position [4755, 0]
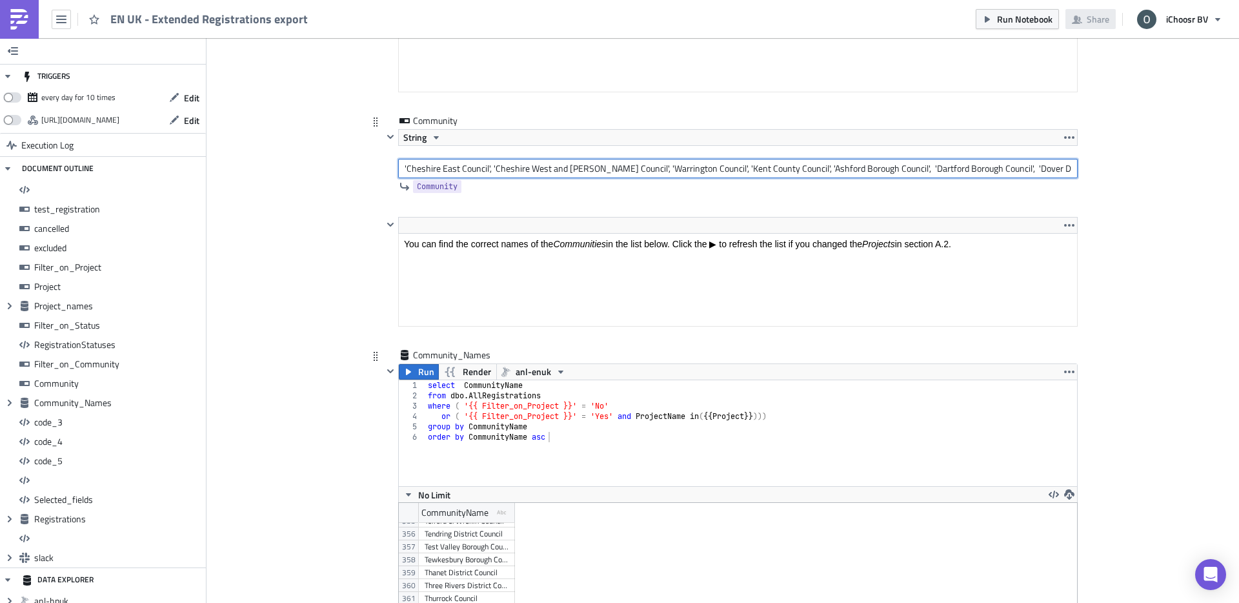
click at [881, 167] on input "'Cheshire East Council', 'Cheshire West and [PERSON_NAME] Council', 'Warrington…" at bounding box center [738, 168] width 680 height 19
click at [1070, 168] on input "'Cheshire East Council', 'Cheshire West and [PERSON_NAME] Council', 'Warrington…" at bounding box center [738, 168] width 680 height 19
paste input "Tonbridge and Malling Borough Council"
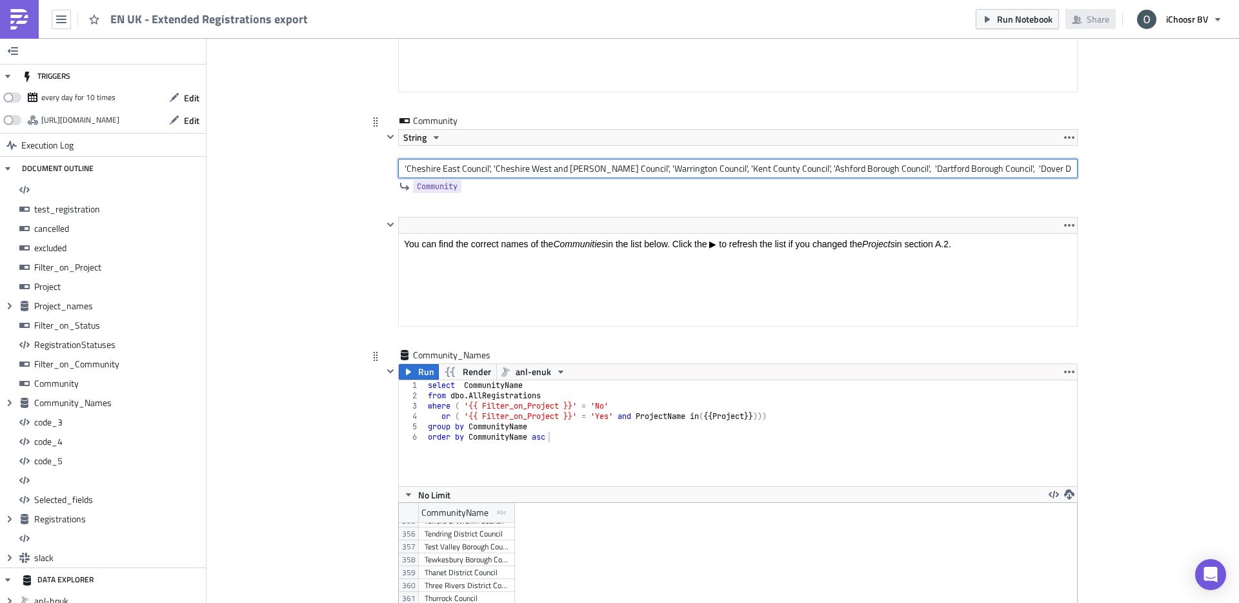
click at [977, 170] on input "'Cheshire East Council', 'Cheshire West and [PERSON_NAME] Council', 'Warrington…" at bounding box center [738, 168] width 680 height 19
click at [1066, 170] on input "'Cheshire East Council', 'Cheshire West and [PERSON_NAME] Council', 'Warrington…" at bounding box center [738, 168] width 680 height 19
paste input "Tunbridge [PERSON_NAME] Borough Council"
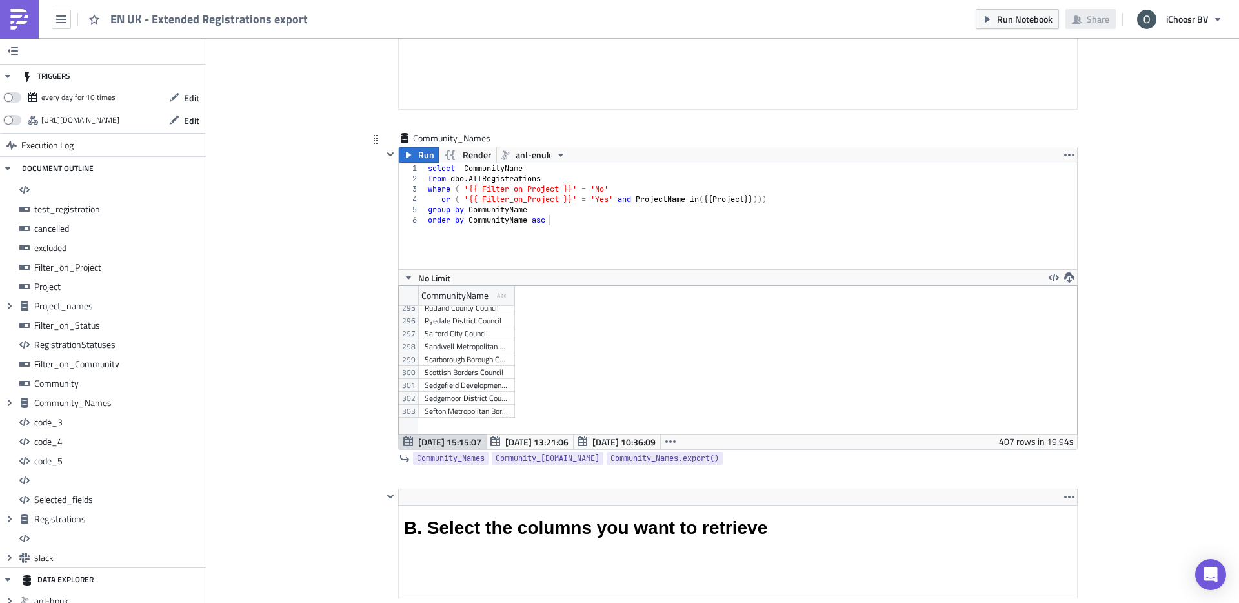
scroll to position [3701, 0]
click at [472, 391] on div "Halton Borough Council" at bounding box center [467, 387] width 84 height 13
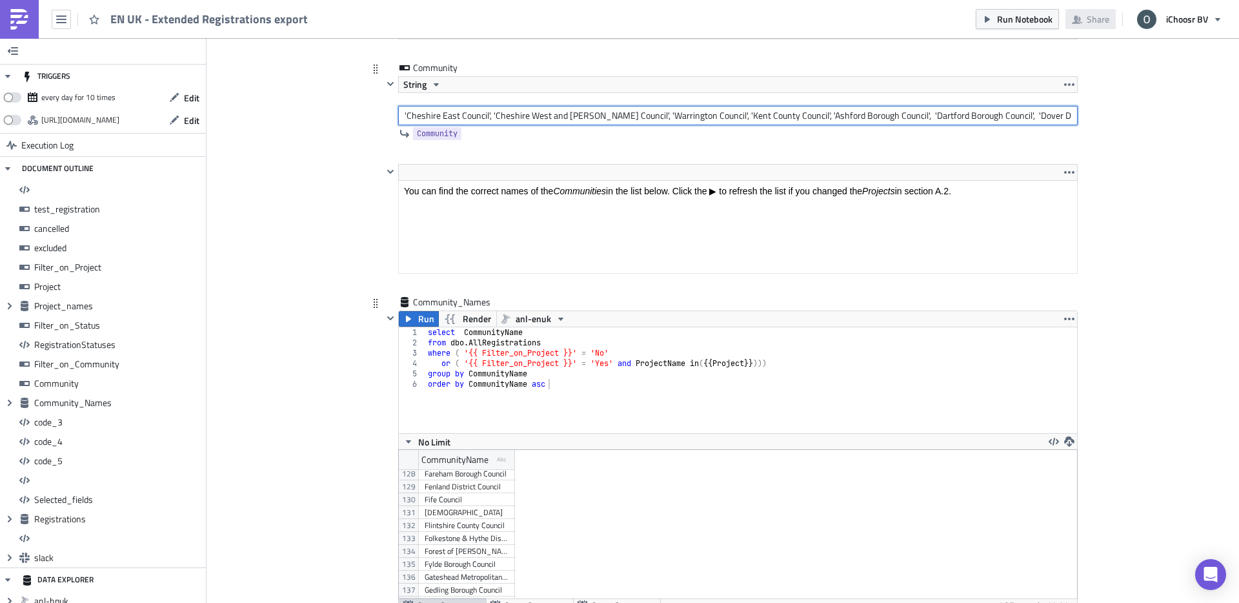
click at [944, 110] on input "'Cheshire East Council', 'Cheshire West and [PERSON_NAME] Council', 'Warrington…" at bounding box center [738, 115] width 680 height 19
click at [1063, 112] on input "'Cheshire East Council', 'Cheshire West and [PERSON_NAME] Council', 'Warrington…" at bounding box center [738, 115] width 680 height 19
paste input "Halton Borough Council"
click at [827, 117] on input "'Cheshire East Council', 'Cheshire West and [PERSON_NAME] Council', 'Warrington…" at bounding box center [738, 115] width 680 height 19
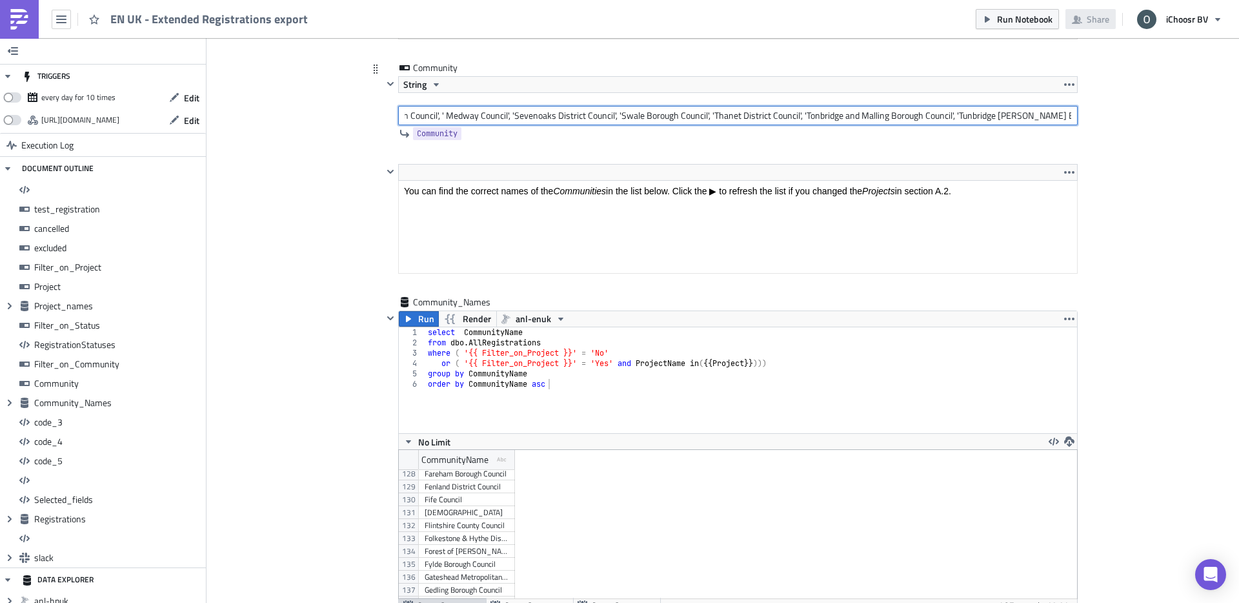
scroll to position [0, 1121]
click at [1073, 117] on input "'Cheshire East Council', 'Cheshire West and [PERSON_NAME] Council', 'Warrington…" at bounding box center [738, 115] width 680 height 19
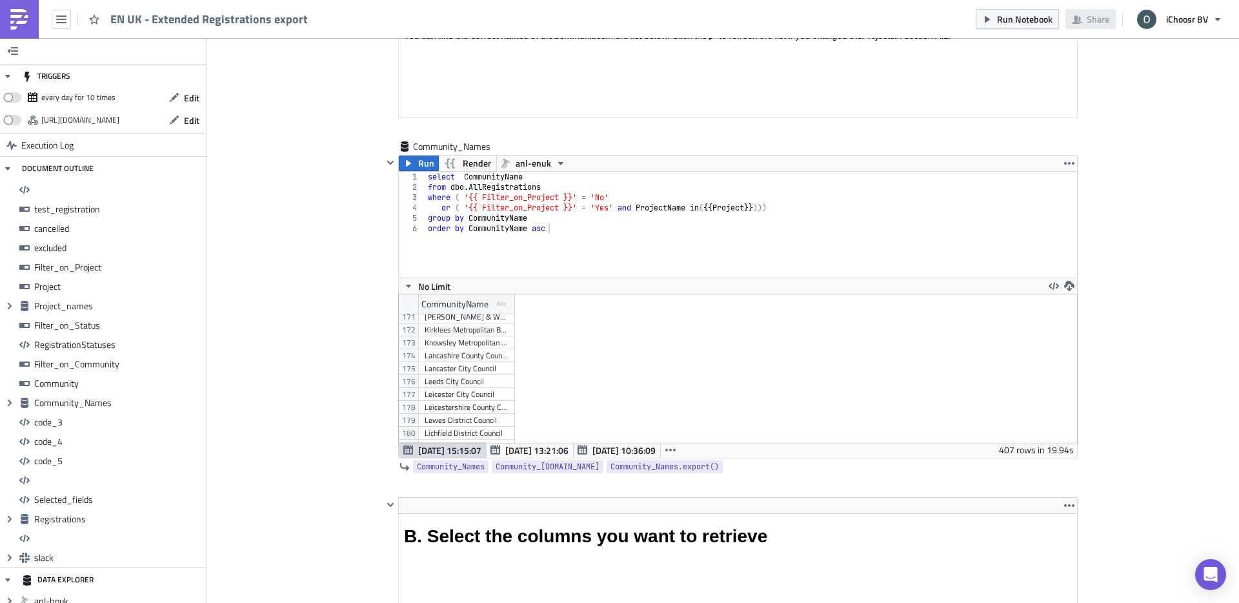
scroll to position [2188, 0]
click at [465, 385] on div "Knowsley Metropolitan Borough Council" at bounding box center [467, 385] width 84 height 13
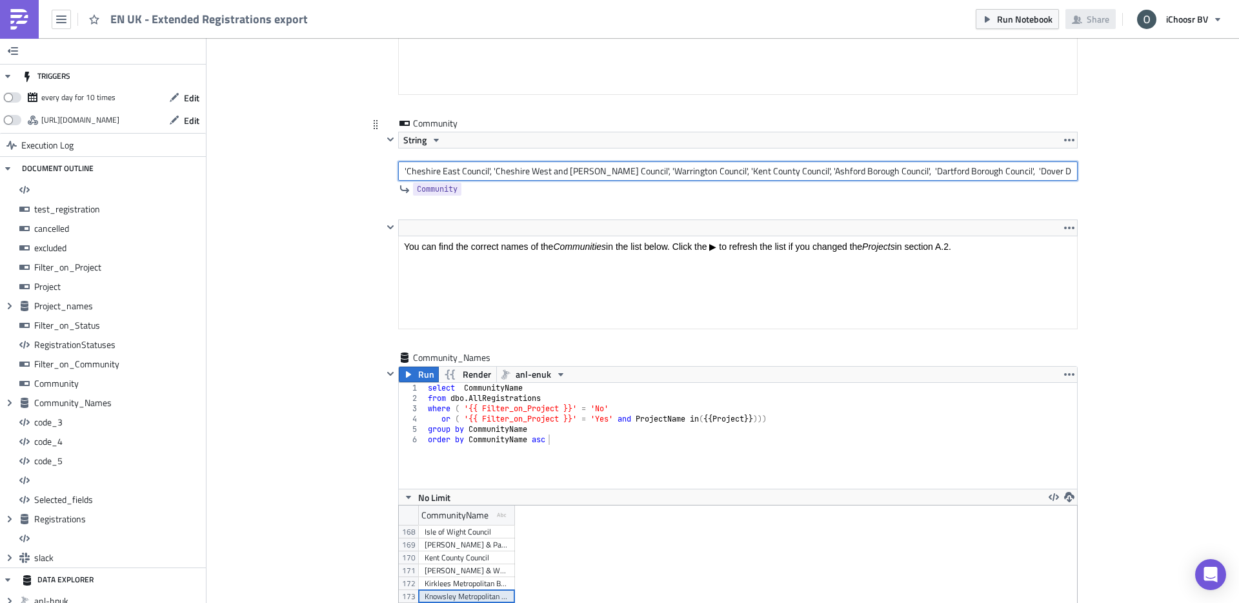
click at [1041, 174] on input "'Cheshire East Council', 'Cheshire West and [PERSON_NAME] Council', 'Warrington…" at bounding box center [738, 170] width 680 height 19
click at [1074, 170] on input "'Cheshire East Council', 'Cheshire West and [PERSON_NAME] Council', 'Warrington…" at bounding box center [738, 170] width 680 height 19
paste input "Knowsley Metropolitan Borough Council"
click at [1034, 172] on input "'Cheshire East Council', 'Cheshire West and [PERSON_NAME] Council', 'Warrington…" at bounding box center [738, 170] width 680 height 19
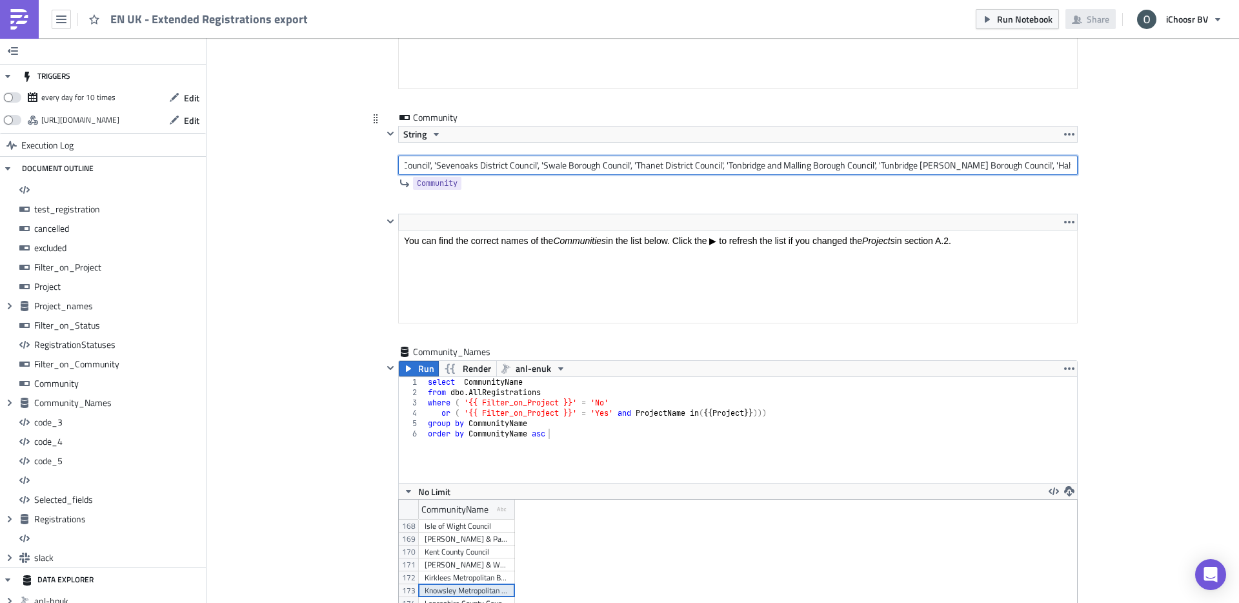
scroll to position [0, 1274]
click at [1075, 165] on input "'Cheshire East Council', 'Cheshire West and [PERSON_NAME] Council', 'Warrington…" at bounding box center [738, 165] width 680 height 19
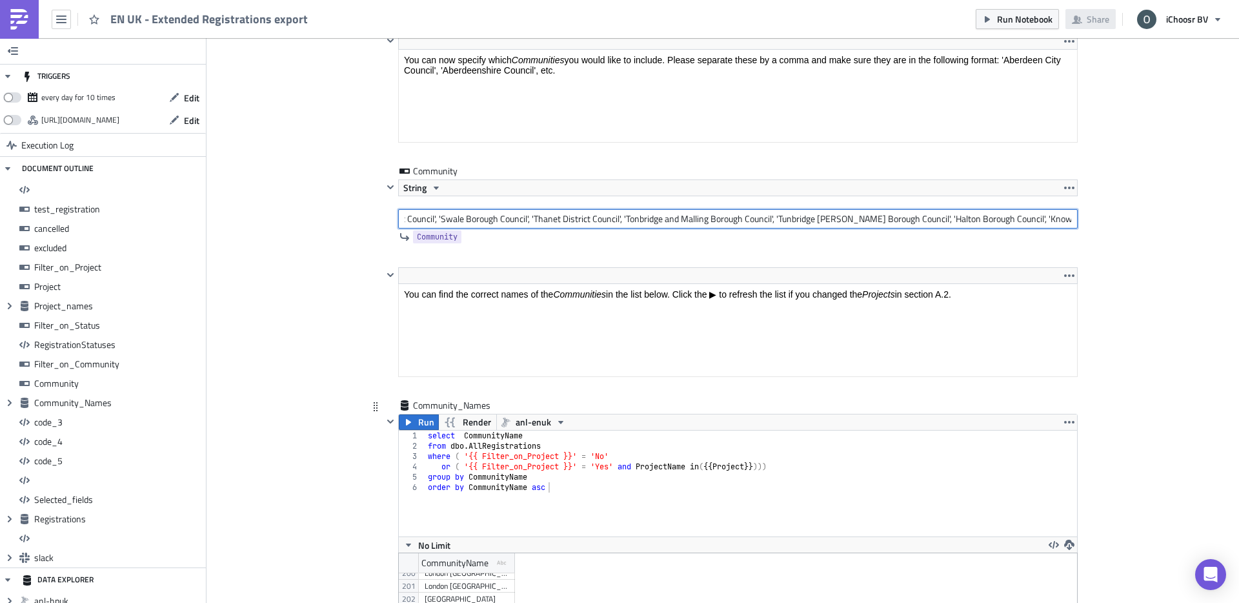
scroll to position [4690, 0]
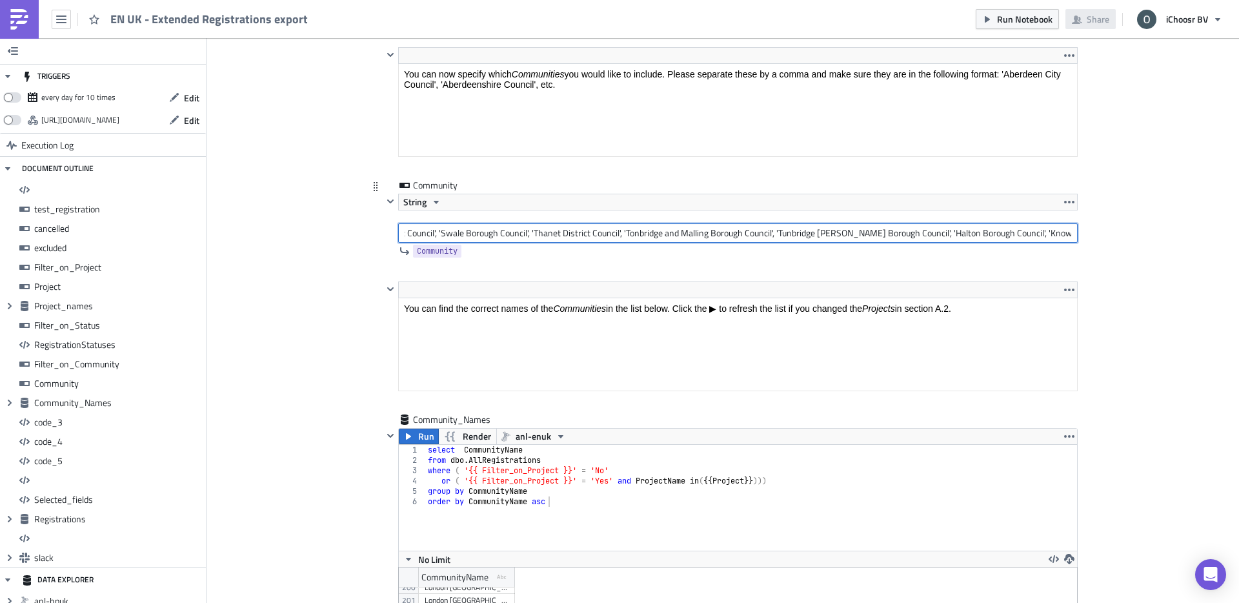
click at [1068, 234] on input "'Cheshire East Council', 'Cheshire West and [PERSON_NAME] Council', 'Warrington…" at bounding box center [738, 232] width 680 height 19
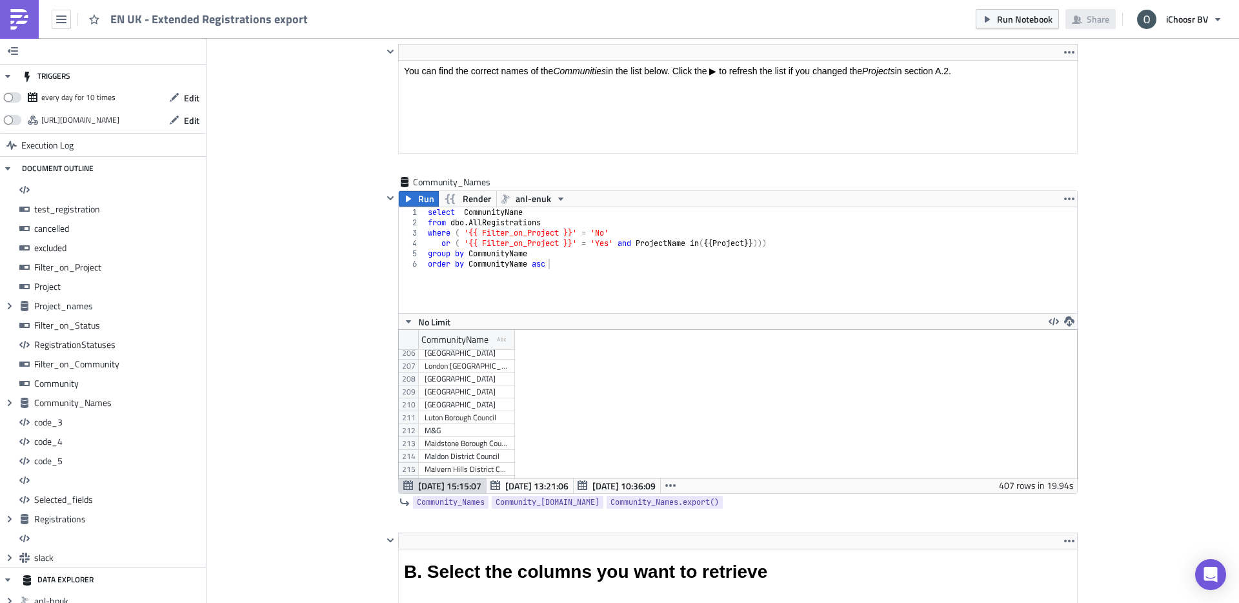
scroll to position [2613, 0]
click at [456, 382] on div "Leeds City Council" at bounding box center [467, 380] width 84 height 13
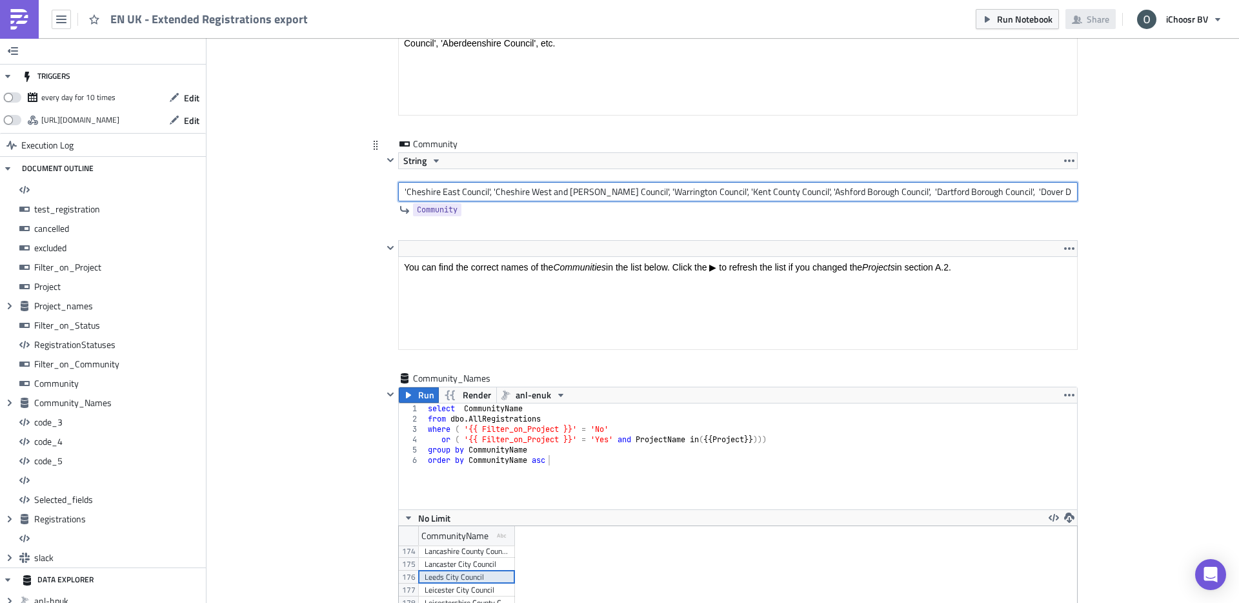
click at [972, 185] on input "'Cheshire East Council', 'Cheshire West and [PERSON_NAME] Council', 'Warrington…" at bounding box center [738, 191] width 680 height 19
click at [1071, 188] on input "'Cheshire East Council', 'Cheshire West and [PERSON_NAME] Council', 'Warrington…" at bounding box center [738, 191] width 680 height 19
paste input "Leeds City Council"
drag, startPoint x: 1004, startPoint y: 191, endPoint x: 1090, endPoint y: 194, distance: 86.5
click at [1090, 194] on div "UK Execution Log EN UK - Extended Registrations export <h1>All registrations ex…" at bounding box center [723, 242] width 736 height 9511
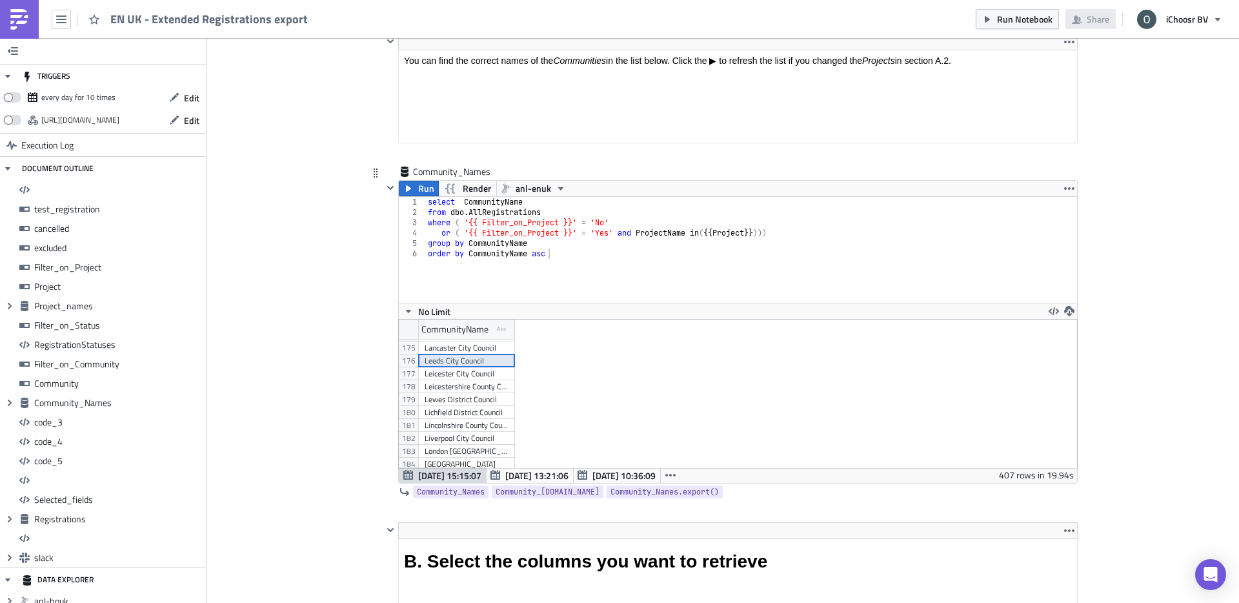
click at [450, 443] on div "Liverpool City Council" at bounding box center [467, 438] width 84 height 13
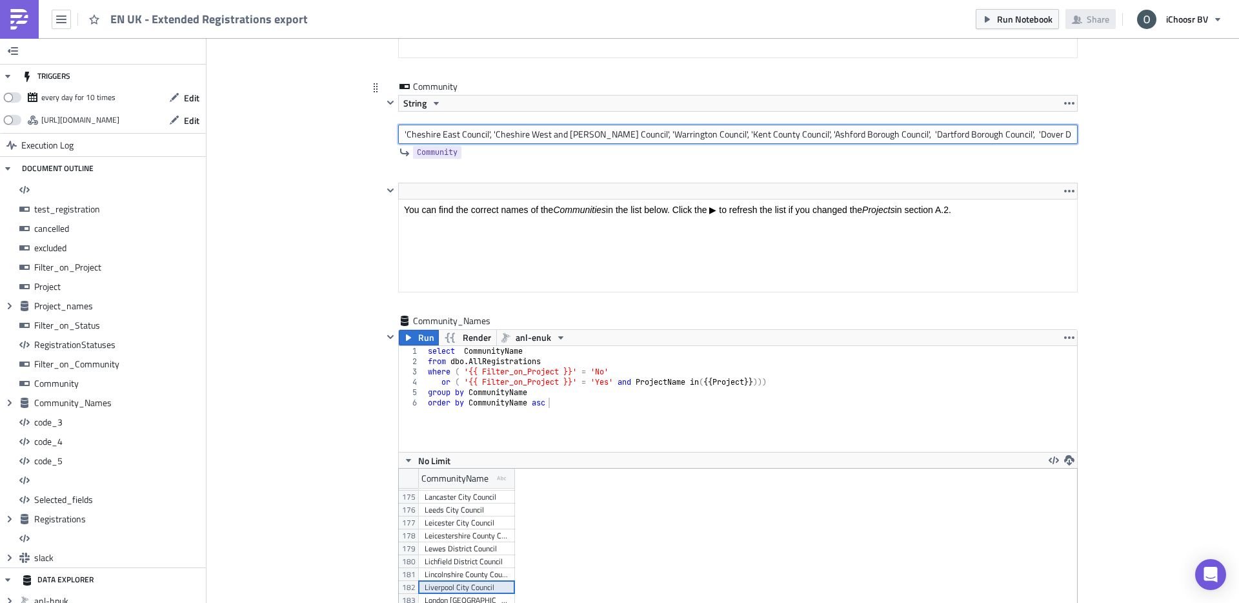
click at [1028, 139] on input "'Cheshire East Council', 'Cheshire West and [PERSON_NAME] Council', 'Warrington…" at bounding box center [738, 134] width 680 height 19
click at [1073, 134] on input "'Cheshire East Council', 'Cheshire West and [PERSON_NAME] Council', 'Warrington…" at bounding box center [738, 134] width 680 height 19
paste input "Liverpool City Council"
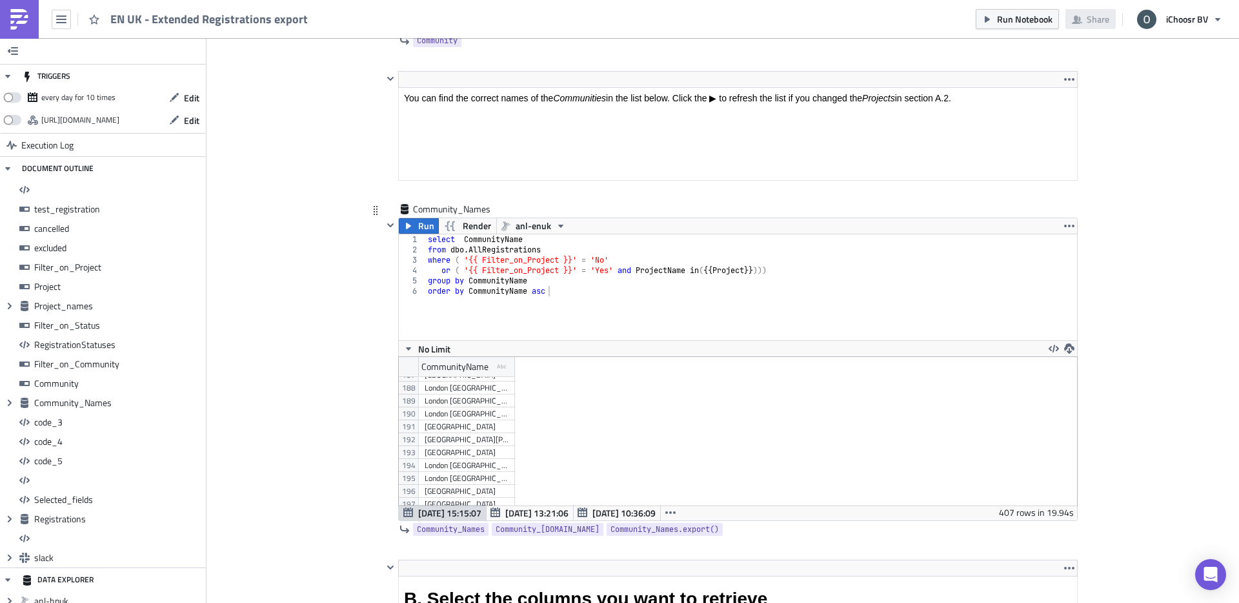
scroll to position [2552, 0]
click at [454, 436] on div "Sefton Metropolitan Borough Council" at bounding box center [467, 435] width 84 height 13
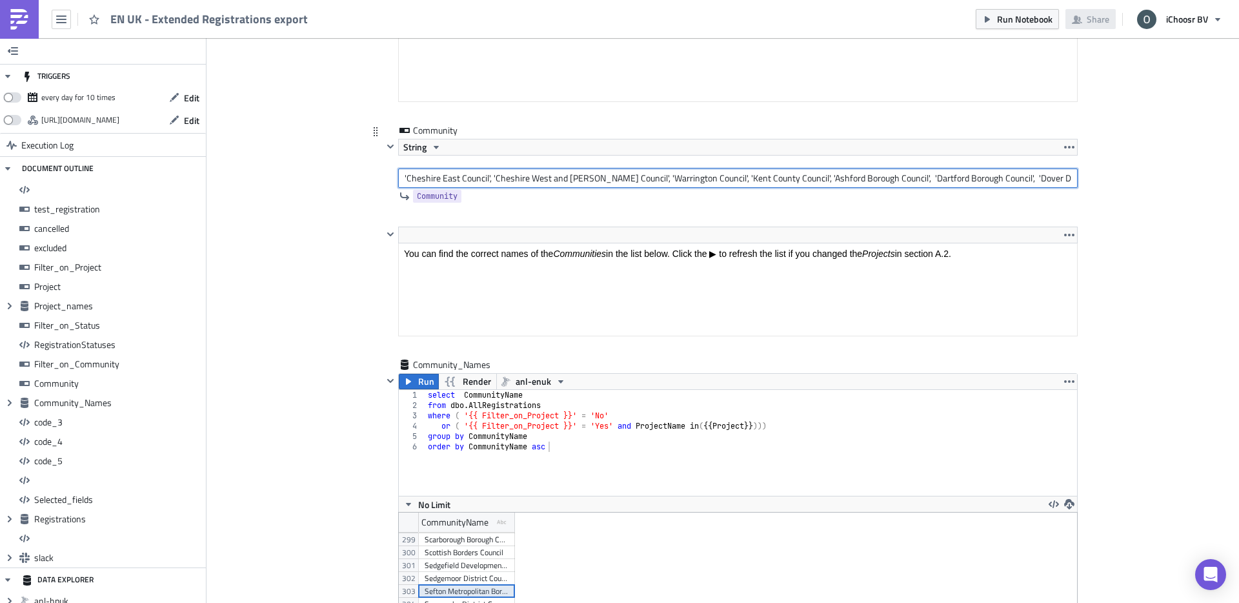
click at [999, 178] on input "'Cheshire East Council', 'Cheshire West and [PERSON_NAME] Council', 'Warrington…" at bounding box center [738, 177] width 680 height 19
click at [1073, 173] on input "'Cheshire East Council', 'Cheshire West and [PERSON_NAME] Council', 'Warrington…" at bounding box center [738, 177] width 680 height 19
paste input "Sefton Metropolitan Borough Council"
type input "'Cheshire East Council', 'Cheshire West and [PERSON_NAME] Council', 'Warrington…"
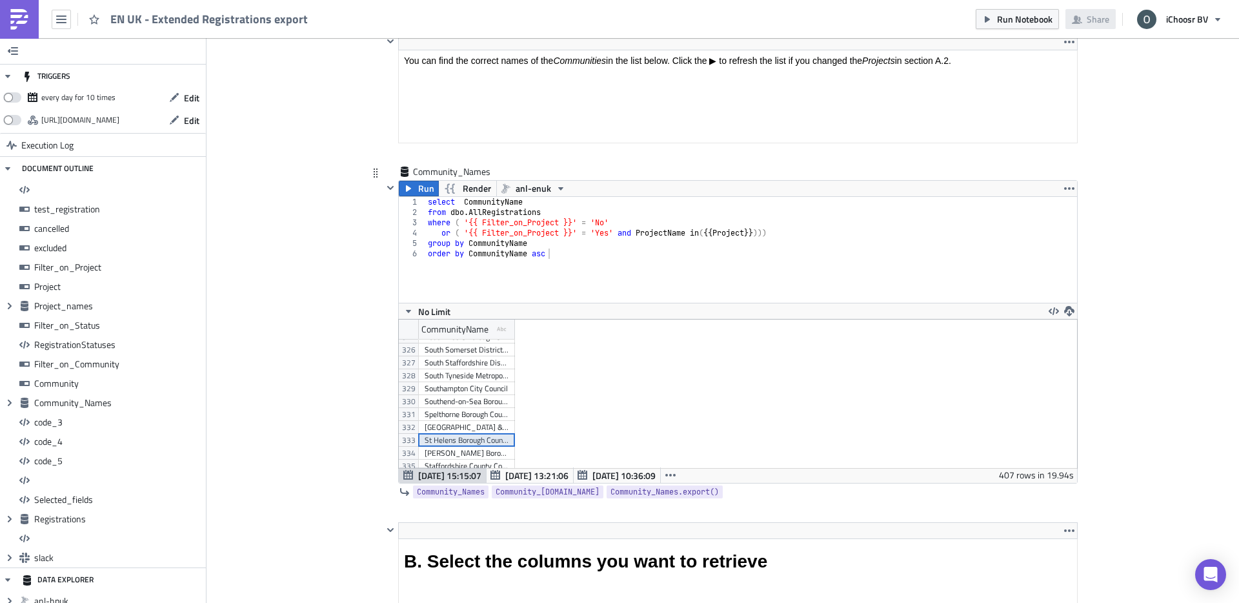
click at [434, 441] on div "St Helens Borough Council" at bounding box center [467, 440] width 84 height 13
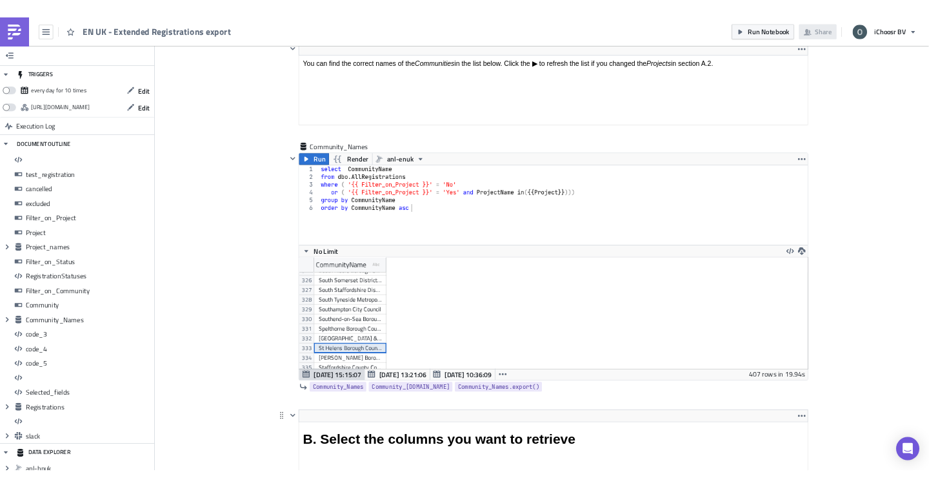
scroll to position [0, 292]
